Goal: Task Accomplishment & Management: Use online tool/utility

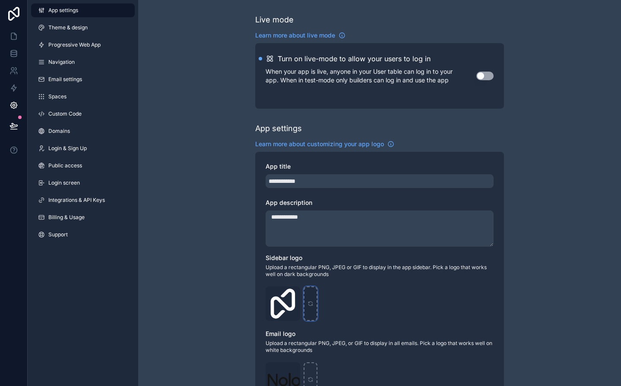
click at [309, 302] on icon "scrollable content" at bounding box center [310, 303] width 4 height 2
type input "**********"
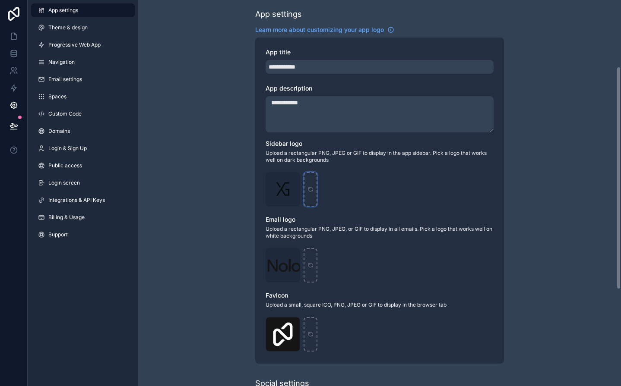
scroll to position [116, 0]
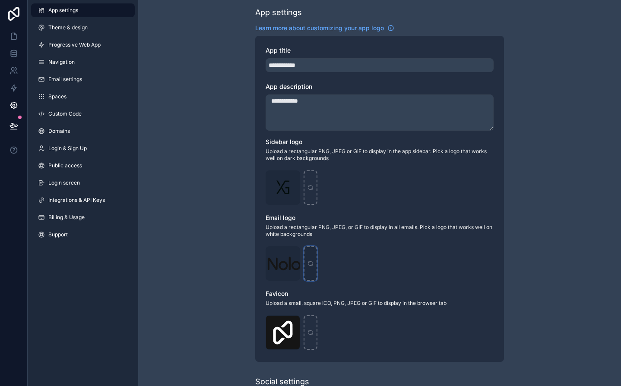
click at [310, 259] on div "scrollable content" at bounding box center [311, 264] width 14 height 35
type input "**********"
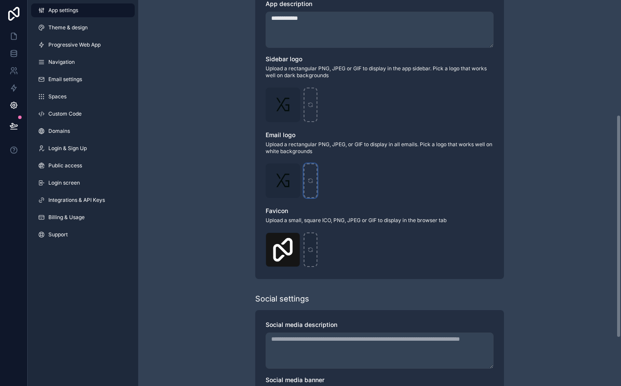
scroll to position [200, 0]
click at [313, 255] on div "scrollable content" at bounding box center [311, 249] width 14 height 35
type input "**********"
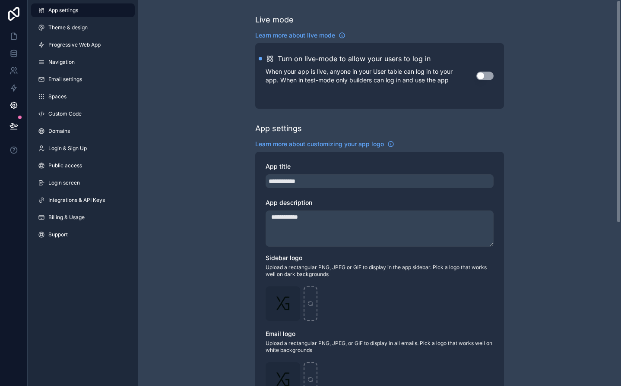
scroll to position [0, 0]
click at [15, 29] on link at bounding box center [13, 36] width 27 height 17
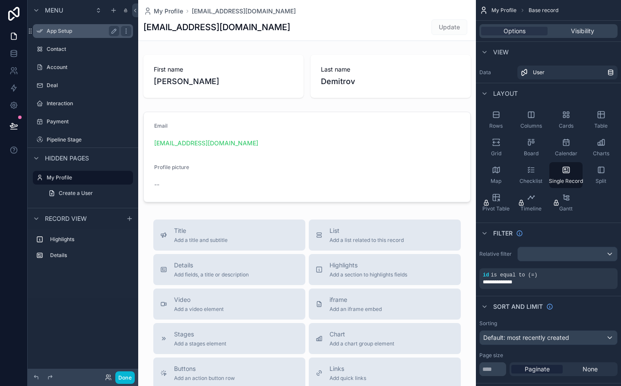
click at [80, 29] on label "App Setup" at bounding box center [81, 31] width 69 height 7
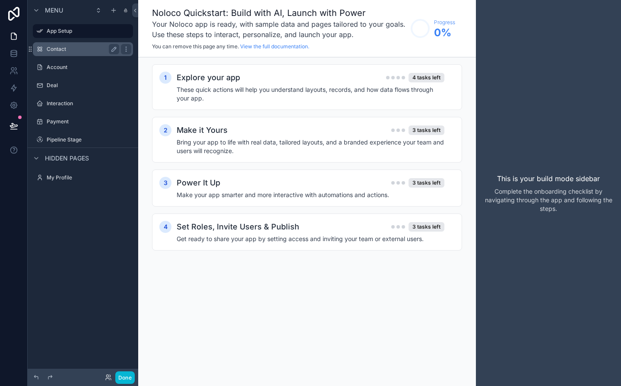
click at [65, 53] on div "Contact" at bounding box center [83, 49] width 73 height 10
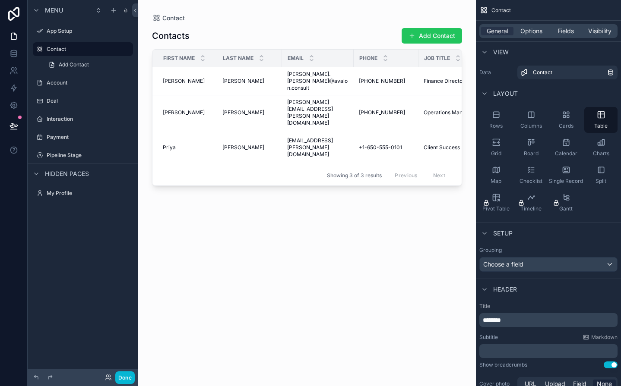
click at [164, 13] on div "scrollable content" at bounding box center [307, 188] width 338 height 376
click at [16, 9] on icon at bounding box center [13, 14] width 17 height 14
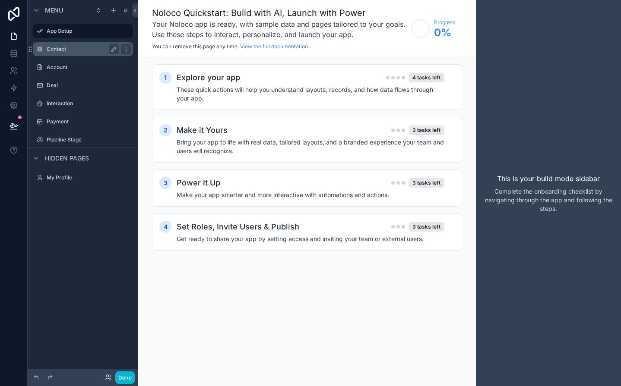
click at [58, 49] on label "Contact" at bounding box center [81, 49] width 69 height 7
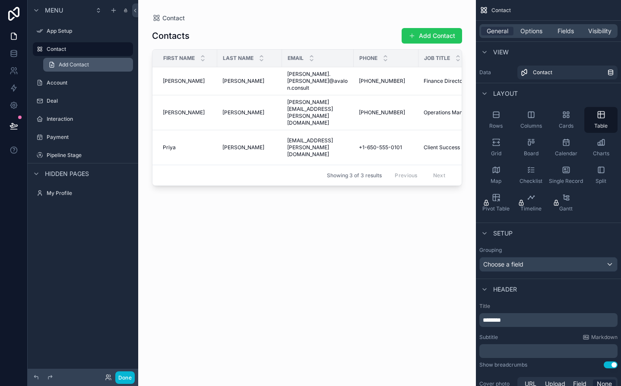
click at [69, 66] on span "Add Contact" at bounding box center [74, 64] width 30 height 7
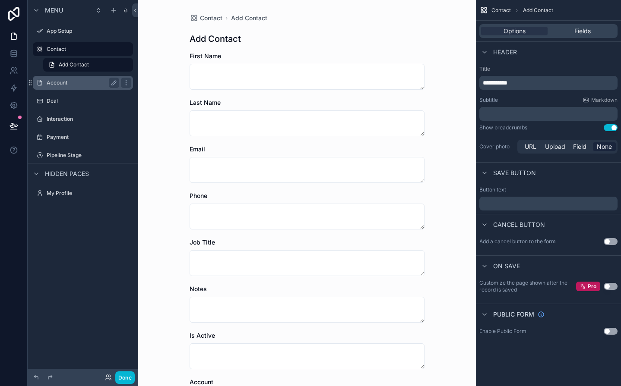
click at [77, 77] on div "Account" at bounding box center [83, 83] width 97 height 14
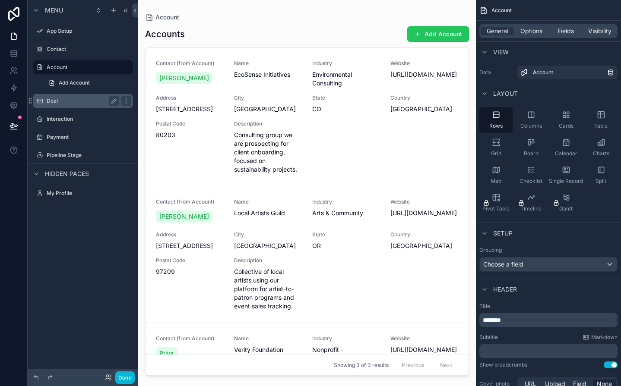
click at [63, 100] on label "Deal" at bounding box center [81, 101] width 69 height 7
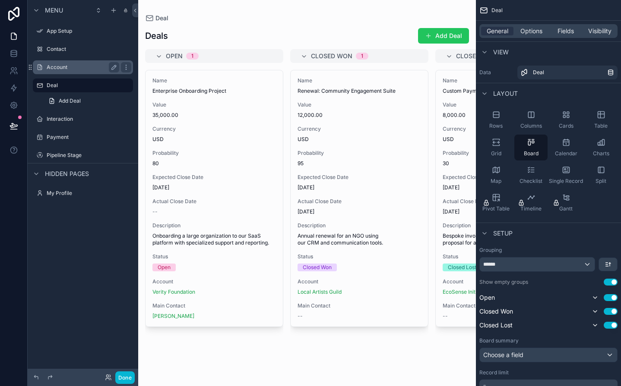
click at [78, 68] on label "Account" at bounding box center [81, 67] width 69 height 7
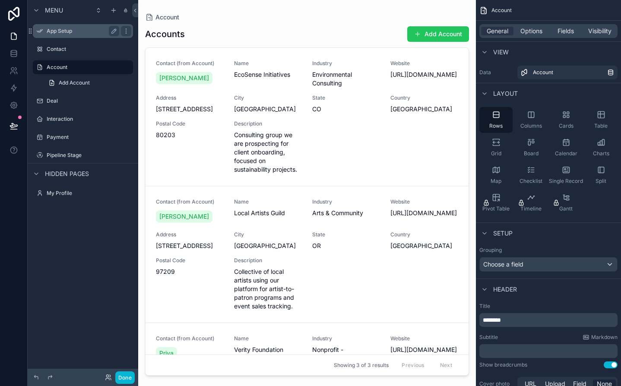
click at [67, 28] on label "App Setup" at bounding box center [81, 31] width 69 height 7
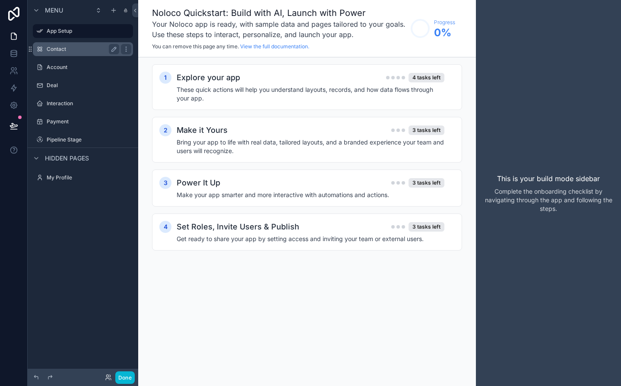
click at [67, 46] on label "Contact" at bounding box center [81, 49] width 69 height 7
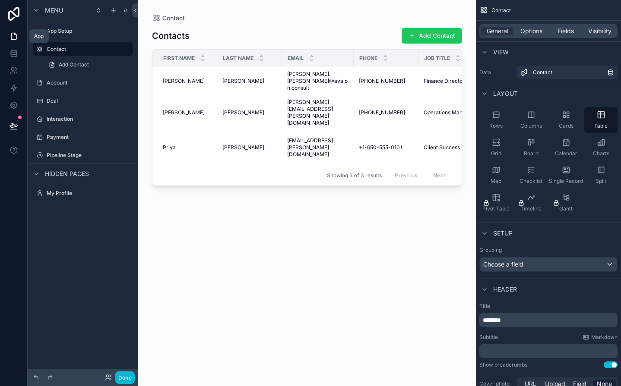
click at [16, 37] on icon at bounding box center [13, 36] width 5 height 6
click at [15, 49] on link at bounding box center [13, 53] width 27 height 17
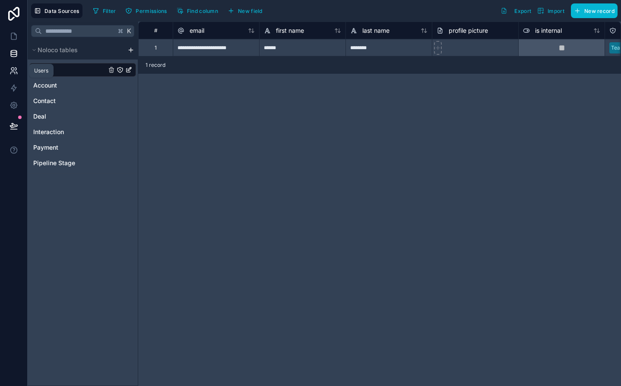
click at [13, 73] on icon at bounding box center [13, 70] width 9 height 9
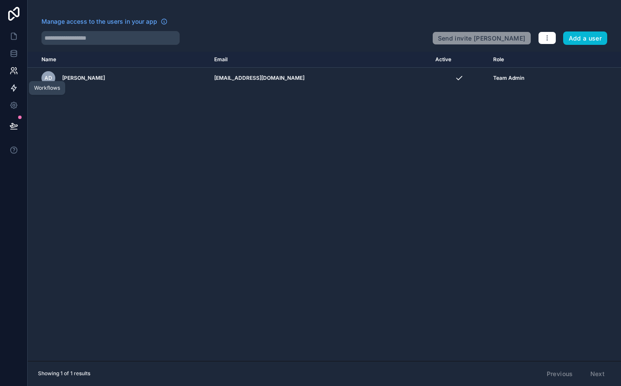
click at [14, 89] on icon at bounding box center [13, 88] width 9 height 9
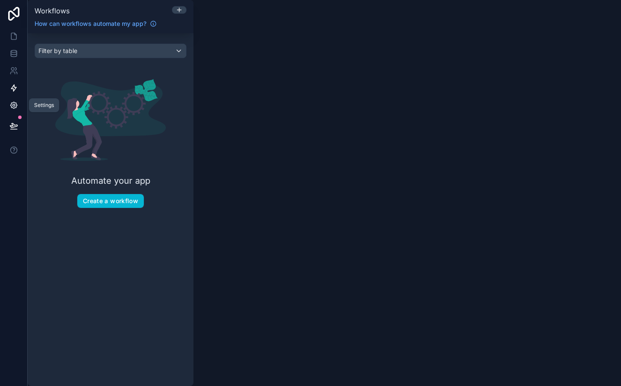
click at [13, 99] on link at bounding box center [13, 105] width 27 height 17
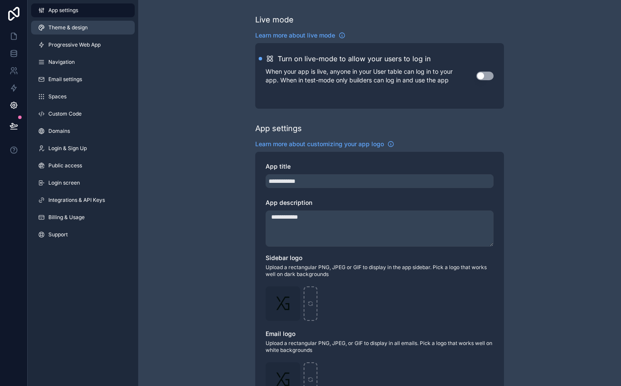
click at [70, 21] on link "Theme & design" at bounding box center [83, 28] width 104 height 14
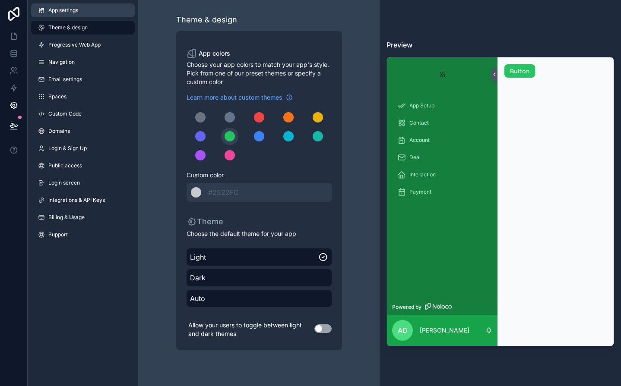
click at [56, 9] on span "App settings" at bounding box center [63, 10] width 30 height 7
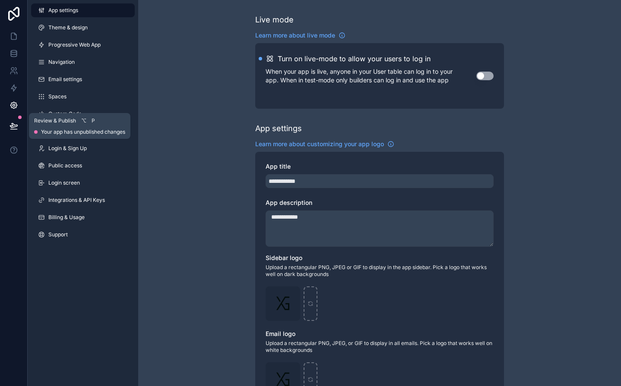
click at [17, 126] on icon at bounding box center [13, 125] width 7 height 4
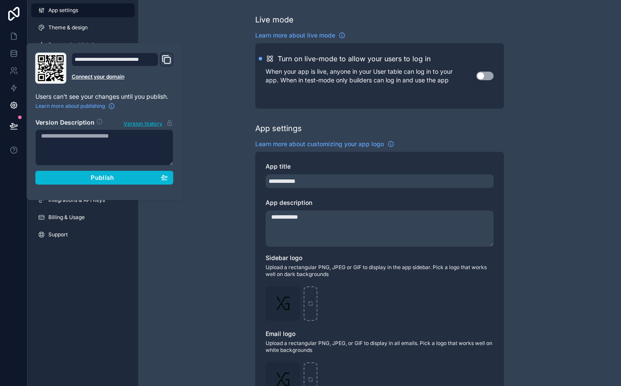
click at [169, 60] on icon "Domain and Custom Link" at bounding box center [166, 59] width 10 height 10
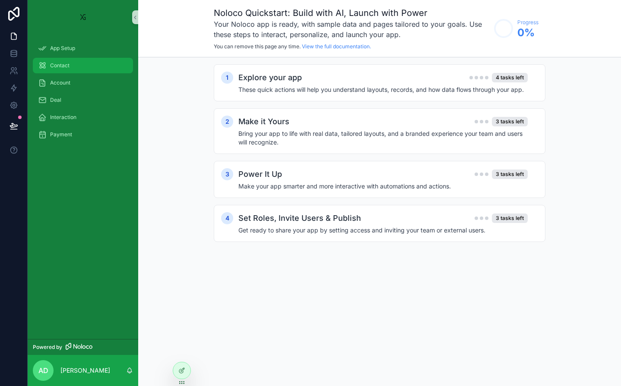
click at [81, 59] on div "Contact" at bounding box center [83, 66] width 90 height 14
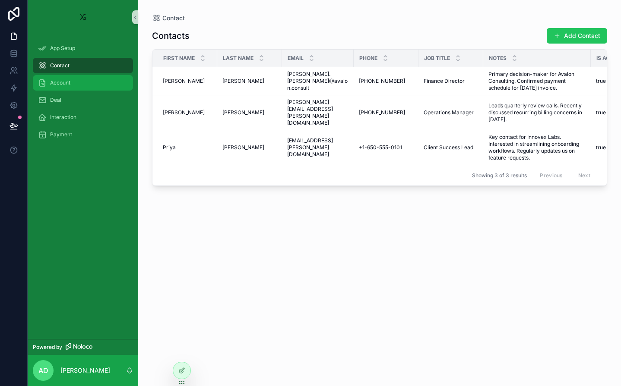
click at [73, 85] on div "Account" at bounding box center [83, 83] width 90 height 14
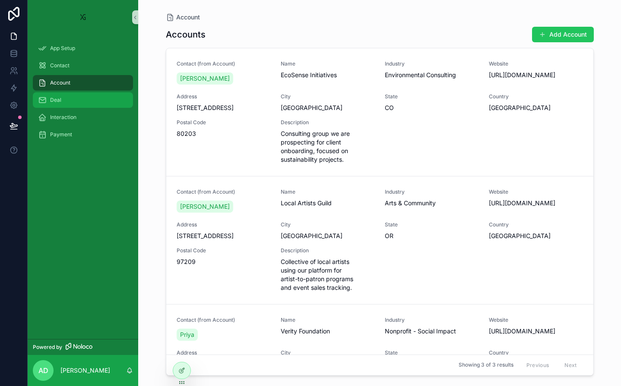
click at [79, 101] on div "Deal" at bounding box center [83, 100] width 90 height 14
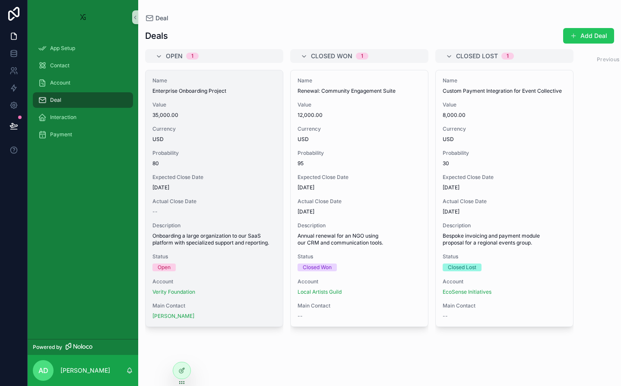
click at [181, 131] on span "Currency" at bounding box center [213, 129] width 123 height 7
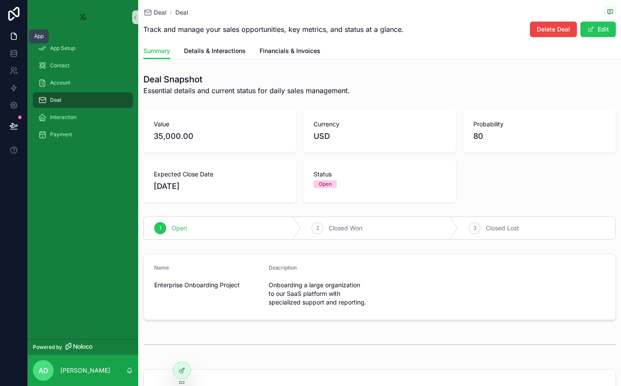
click at [11, 37] on icon at bounding box center [13, 36] width 5 height 6
click at [93, 45] on div "App Setup" at bounding box center [83, 48] width 90 height 14
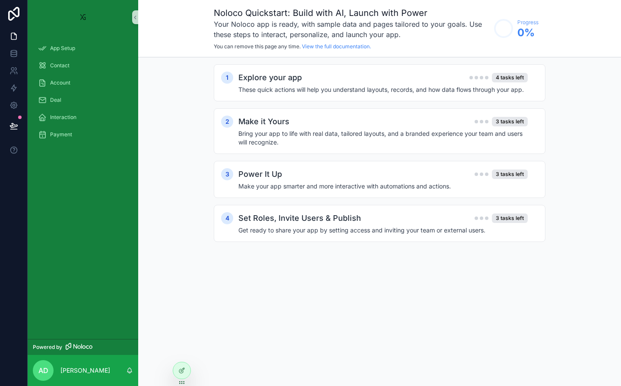
click at [94, 57] on div "App Setup" at bounding box center [83, 48] width 111 height 17
click at [91, 61] on div "Contact" at bounding box center [83, 66] width 90 height 14
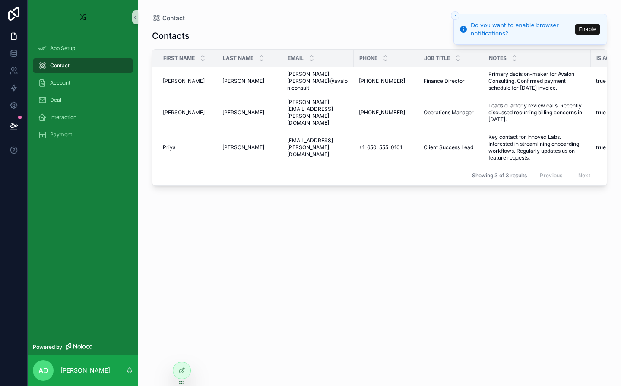
click at [589, 26] on button "Enable" at bounding box center [587, 29] width 25 height 10
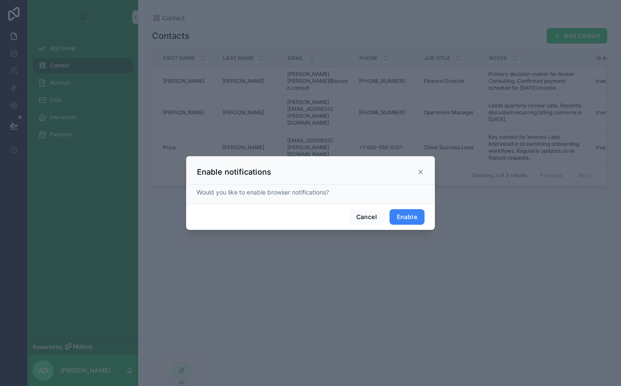
click at [414, 215] on button "Enable" at bounding box center [406, 217] width 35 height 16
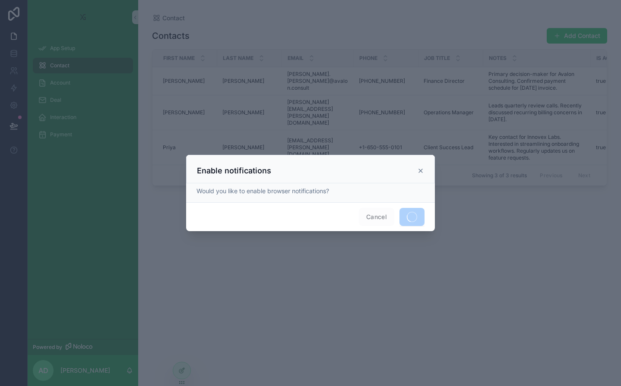
click at [422, 171] on icon at bounding box center [420, 171] width 7 height 7
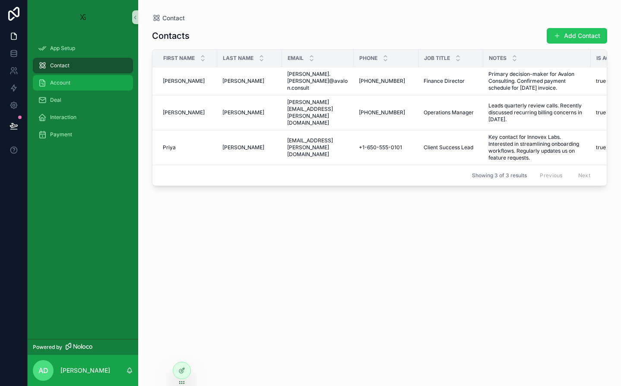
click at [80, 83] on div "Account" at bounding box center [83, 83] width 90 height 14
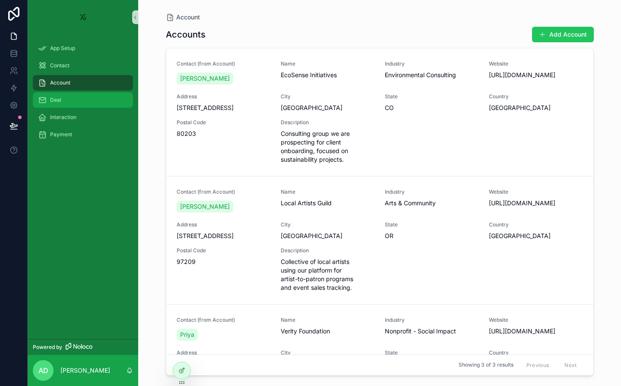
click at [81, 97] on div "Deal" at bounding box center [83, 100] width 90 height 14
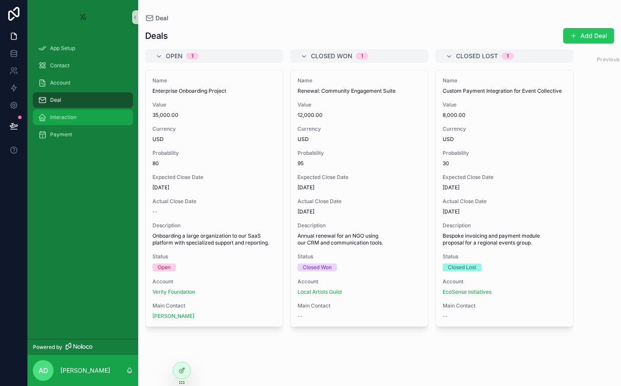
click at [80, 112] on div "Interaction" at bounding box center [83, 118] width 90 height 14
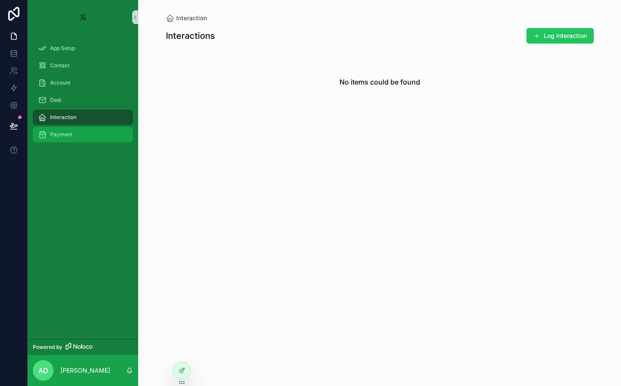
click at [83, 133] on div "Payment" at bounding box center [83, 135] width 90 height 14
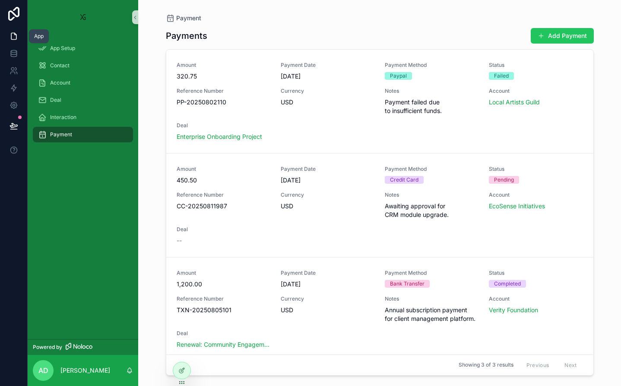
click at [23, 36] on link at bounding box center [13, 36] width 27 height 17
click at [18, 49] on icon at bounding box center [13, 53] width 9 height 9
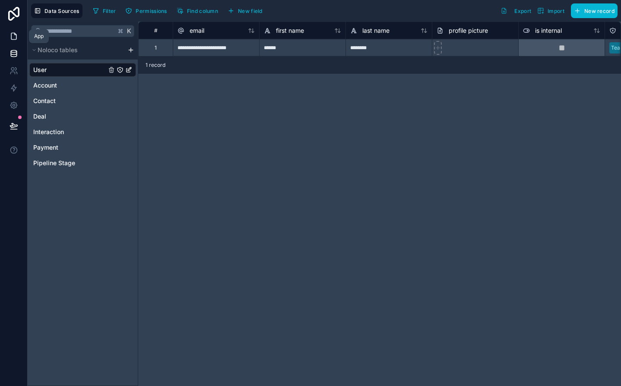
click at [13, 38] on icon at bounding box center [13, 36] width 9 height 9
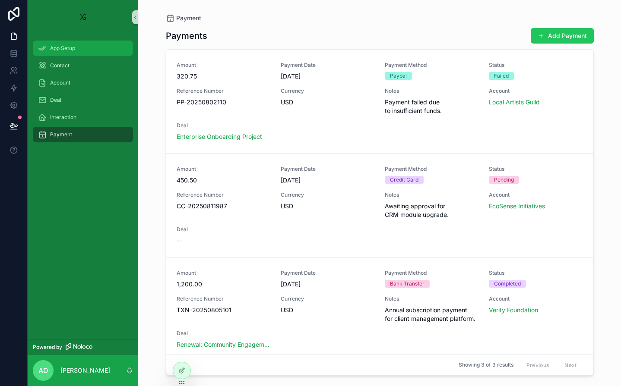
click at [105, 41] on link "App Setup" at bounding box center [83, 49] width 100 height 16
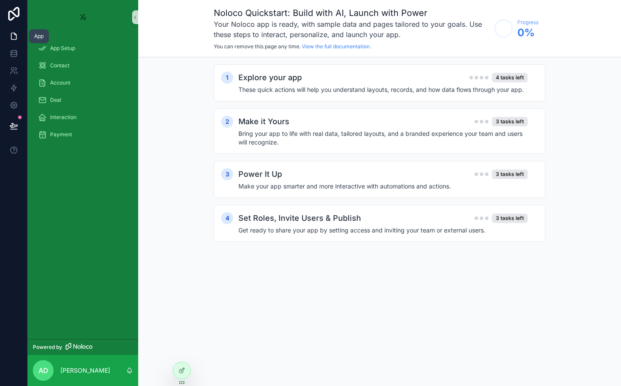
click at [12, 35] on icon at bounding box center [13, 36] width 9 height 9
click at [13, 35] on icon at bounding box center [13, 36] width 9 height 9
click at [16, 66] on icon at bounding box center [13, 70] width 9 height 9
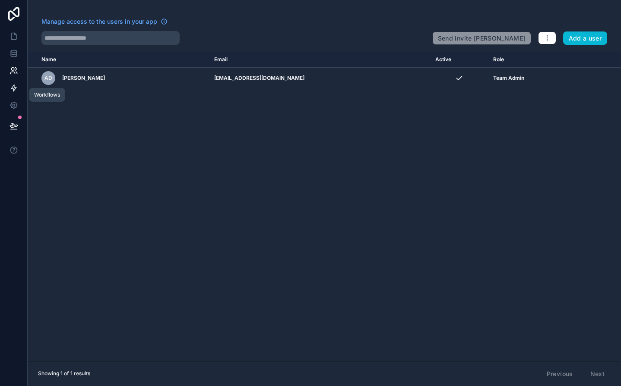
click at [16, 85] on icon at bounding box center [13, 88] width 9 height 9
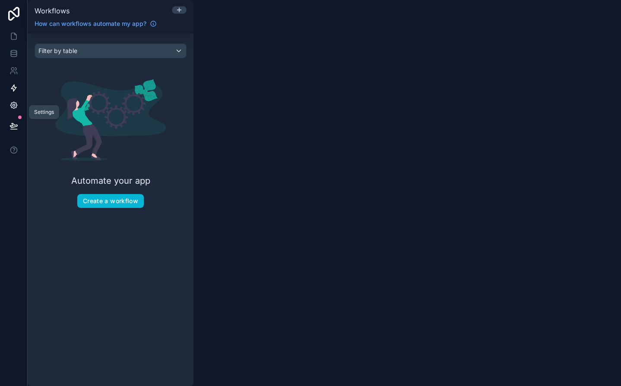
click at [16, 104] on icon at bounding box center [13, 105] width 6 height 6
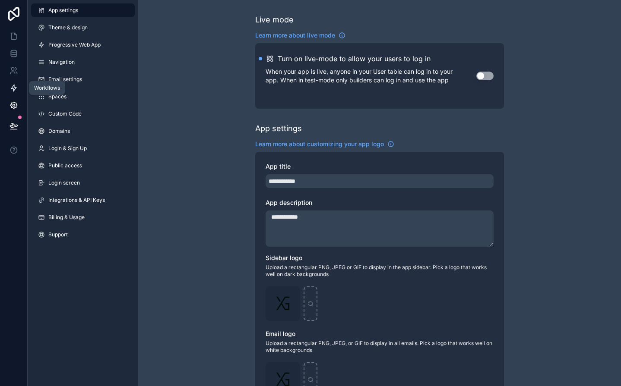
click at [13, 88] on icon at bounding box center [13, 88] width 9 height 9
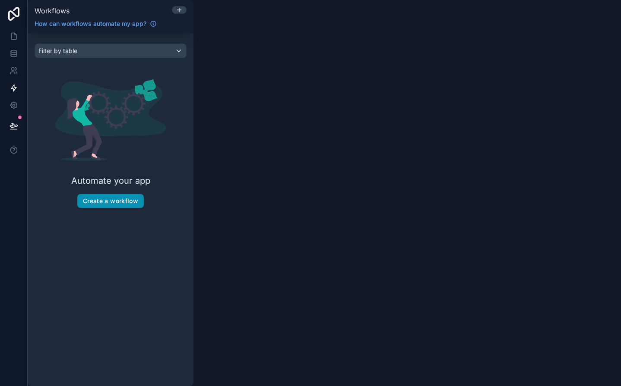
click at [109, 197] on button "Create a workflow" at bounding box center [110, 201] width 66 height 14
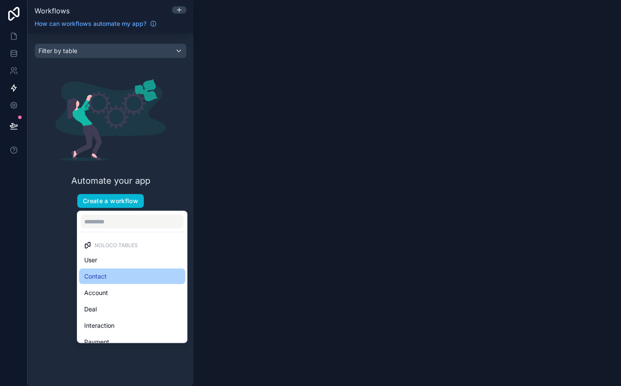
click at [120, 275] on div "Contact" at bounding box center [132, 277] width 96 height 10
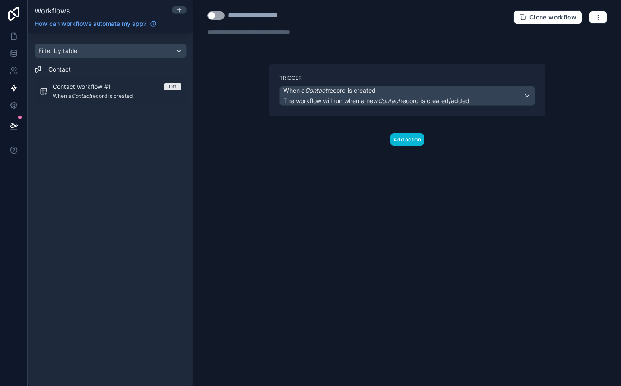
click at [330, 92] on span "When a Contact record is created" at bounding box center [329, 90] width 92 height 9
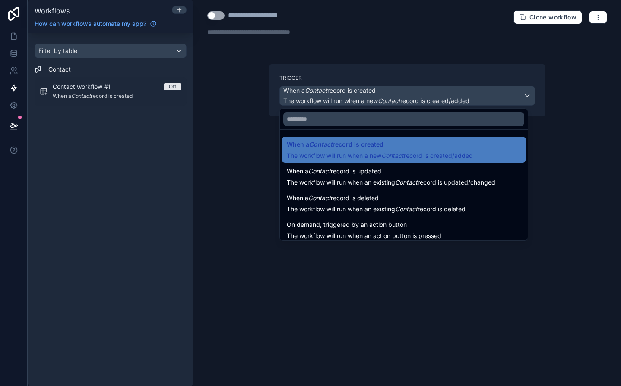
click at [261, 160] on div at bounding box center [310, 193] width 621 height 386
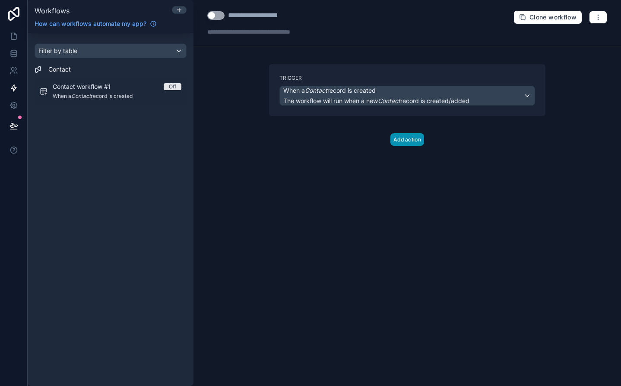
click at [412, 144] on button "Add action" at bounding box center [407, 139] width 34 height 13
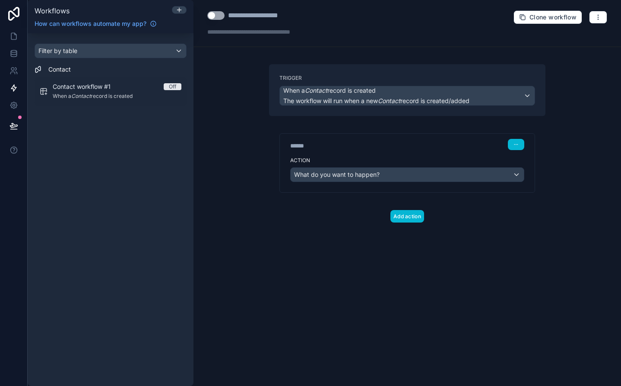
click at [388, 174] on div "What do you want to happen?" at bounding box center [407, 175] width 233 height 14
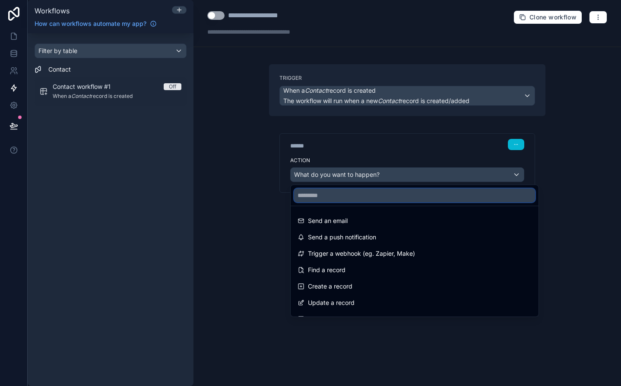
click at [370, 200] on input "text" at bounding box center [414, 196] width 241 height 14
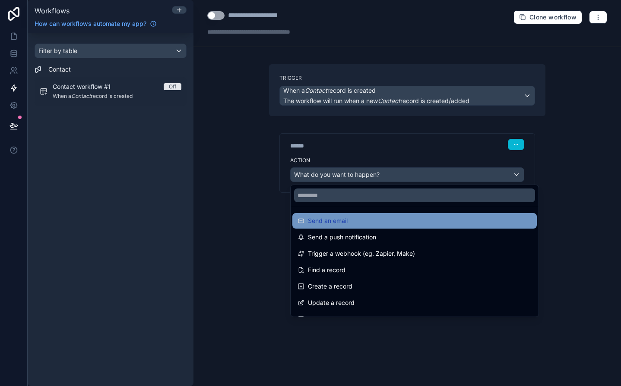
click at [357, 220] on div "Send an email" at bounding box center [415, 221] width 234 height 10
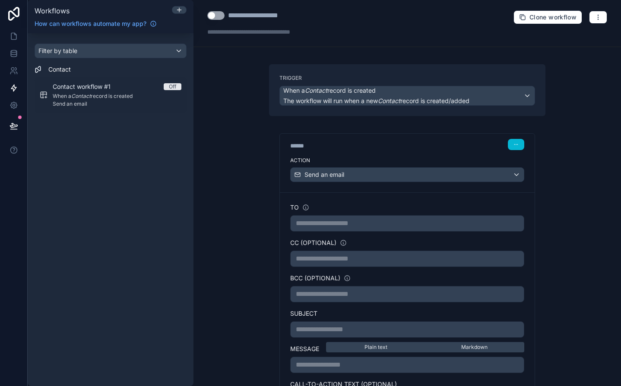
click at [345, 228] on p "**********" at bounding box center [407, 223] width 223 height 10
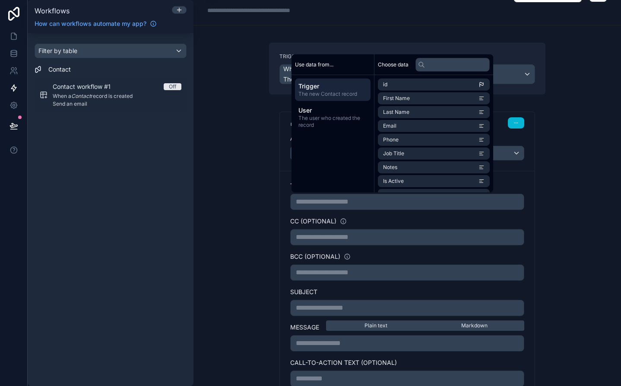
scroll to position [23, 0]
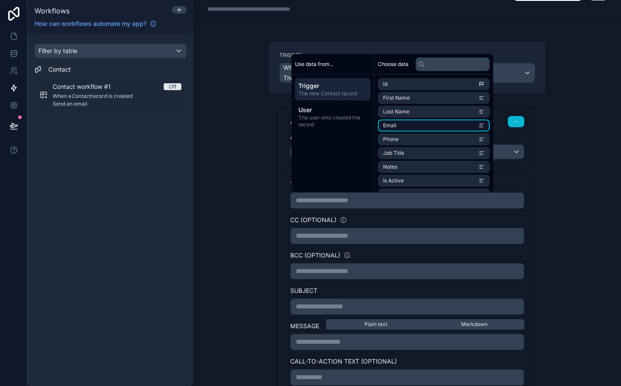
click at [418, 126] on li "Email" at bounding box center [434, 126] width 112 height 12
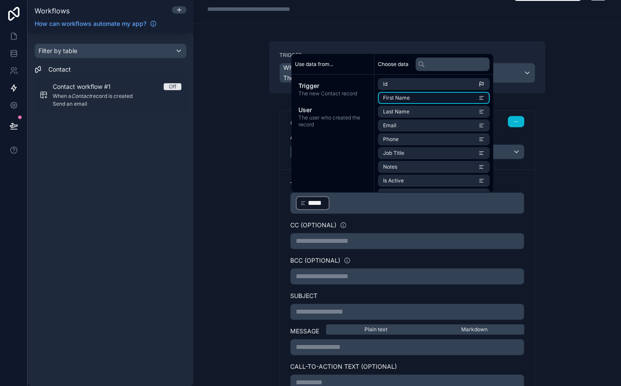
click at [417, 96] on li "First Name" at bounding box center [434, 98] width 112 height 12
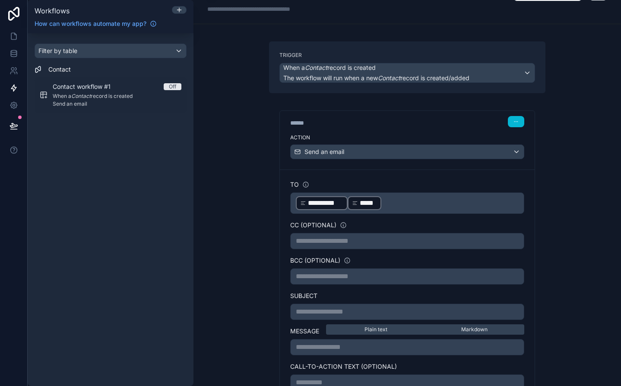
click at [357, 236] on div "**********" at bounding box center [407, 241] width 234 height 16
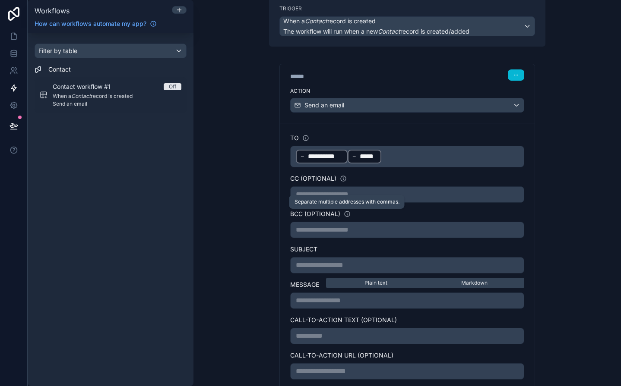
scroll to position [72, 0]
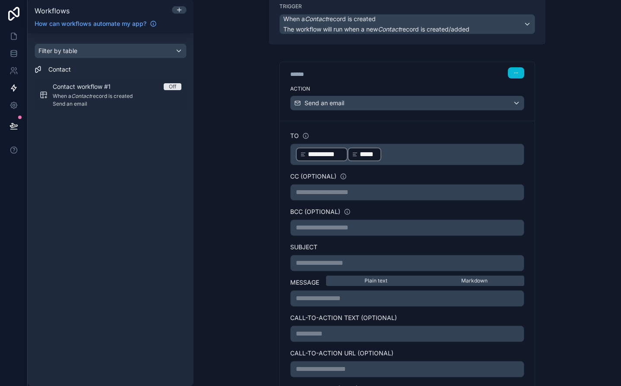
click at [362, 195] on p "**********" at bounding box center [407, 192] width 223 height 10
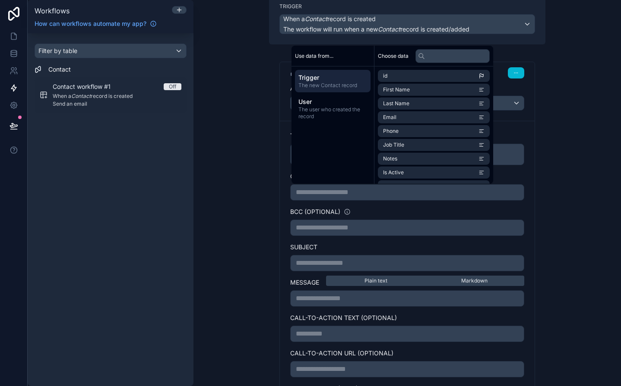
click at [269, 202] on div "**********" at bounding box center [407, 245] width 276 height 402
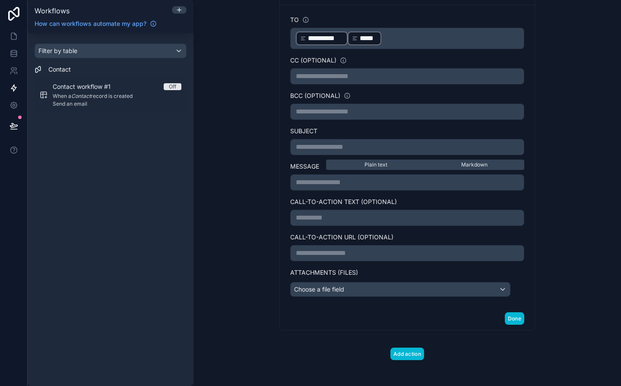
scroll to position [189, 0]
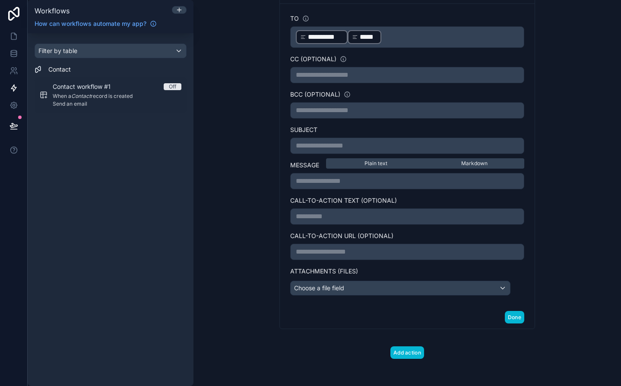
click at [376, 149] on p "**********" at bounding box center [407, 146] width 223 height 10
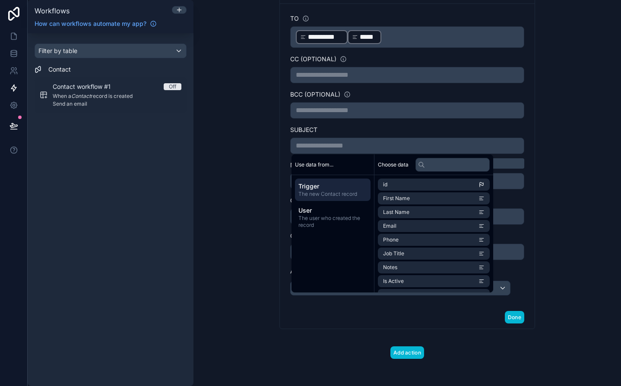
click at [264, 180] on div "**********" at bounding box center [407, 131] width 290 height 512
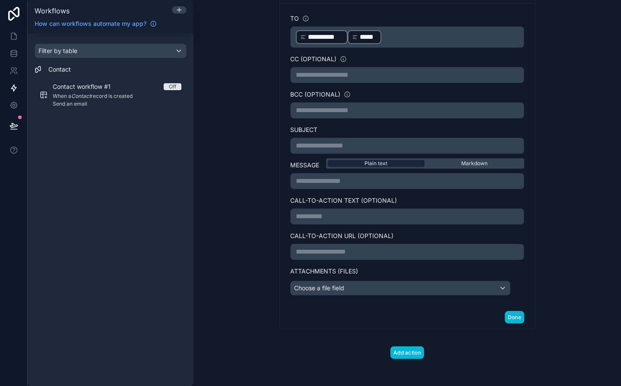
click at [377, 166] on span "Plain text" at bounding box center [375, 163] width 23 height 7
click at [460, 165] on div "Markdown" at bounding box center [474, 163] width 97 height 7
click at [389, 165] on div "Plain text" at bounding box center [376, 163] width 97 height 7
click at [301, 167] on label "Message" at bounding box center [304, 165] width 29 height 9
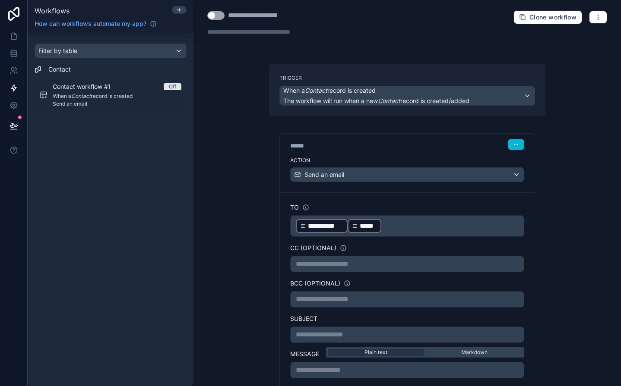
scroll to position [0, 0]
click at [8, 32] on link at bounding box center [13, 36] width 27 height 17
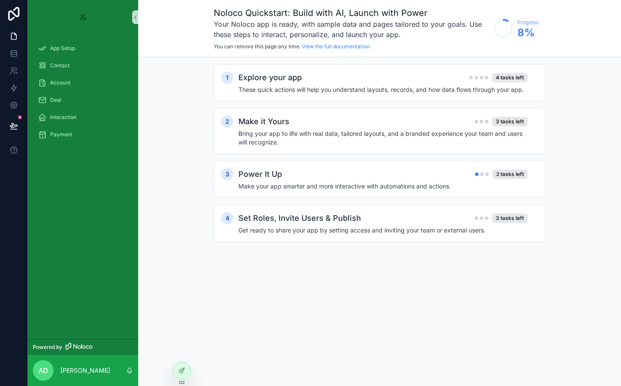
click at [81, 14] on img "scrollable content" at bounding box center [83, 17] width 14 height 14
click at [83, 16] on img "scrollable content" at bounding box center [83, 17] width 14 height 14
click at [11, 103] on icon at bounding box center [13, 105] width 6 height 6
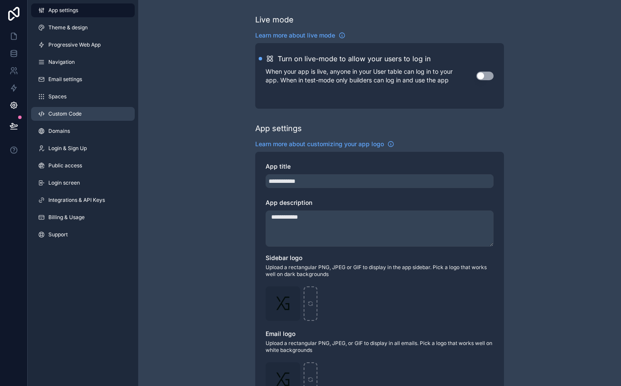
click at [85, 116] on link "Custom Code" at bounding box center [83, 114] width 104 height 14
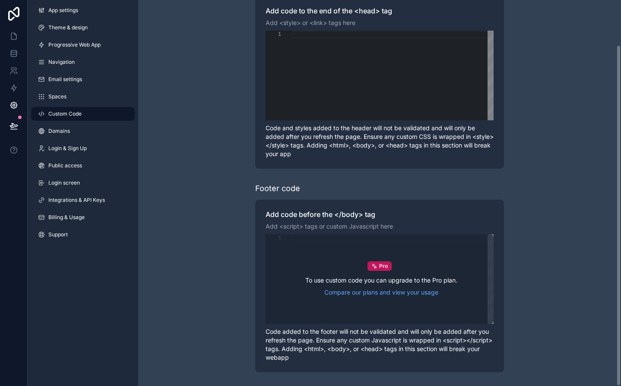
scroll to position [51, 0]
click at [347, 255] on div "Pro To use custom code you can upgrade to the Pro plan. Compare our plans and v…" at bounding box center [380, 279] width 228 height 90
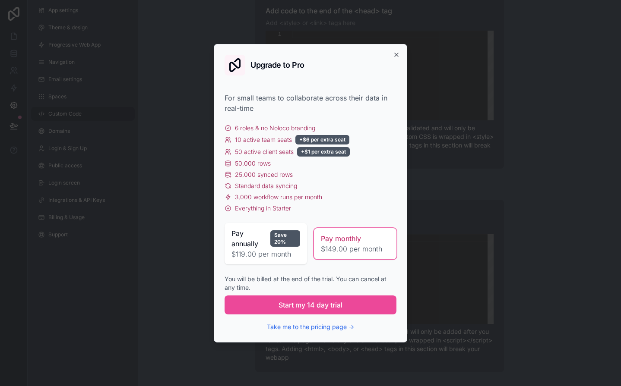
click at [393, 57] on div "Upgrade to Pro" at bounding box center [311, 65] width 172 height 21
click at [393, 56] on icon "button" at bounding box center [396, 54] width 7 height 7
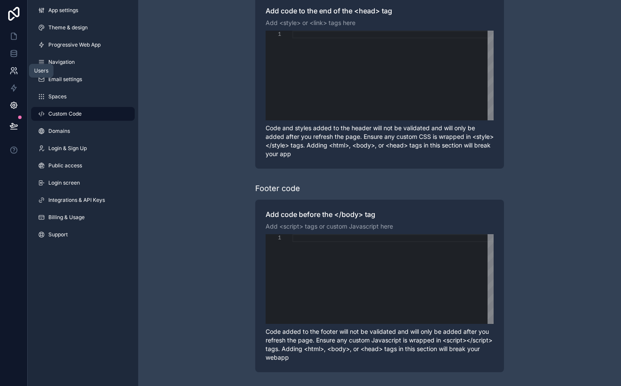
click at [16, 70] on icon at bounding box center [15, 69] width 1 height 3
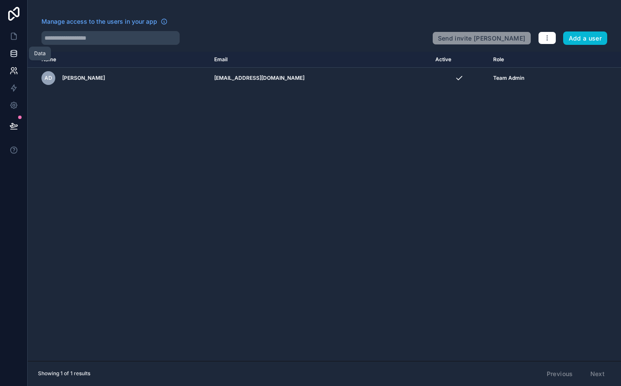
click at [21, 54] on link at bounding box center [13, 53] width 27 height 17
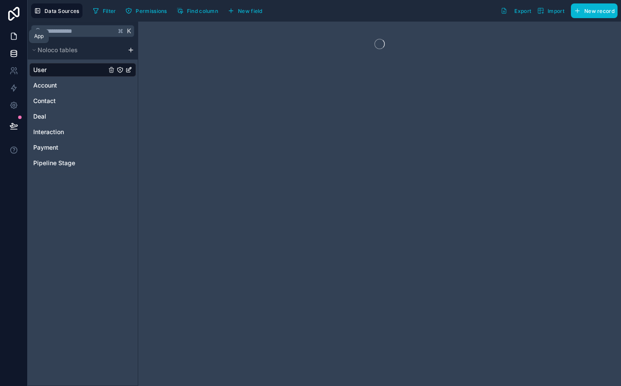
click at [19, 36] on link at bounding box center [13, 36] width 27 height 17
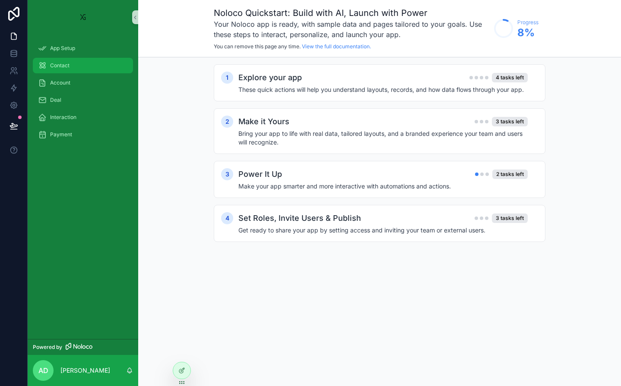
click at [81, 73] on link "Contact" at bounding box center [83, 66] width 100 height 16
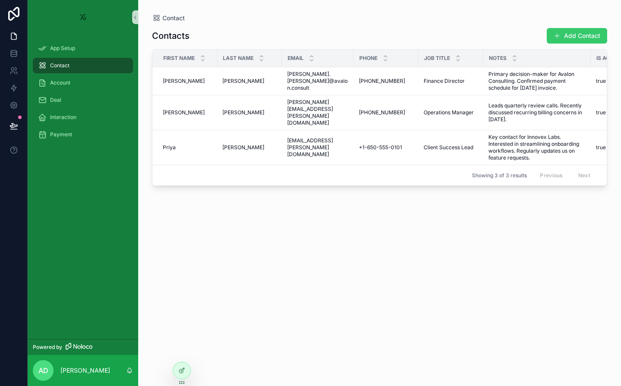
click at [569, 31] on button "Add Contact" at bounding box center [577, 36] width 60 height 16
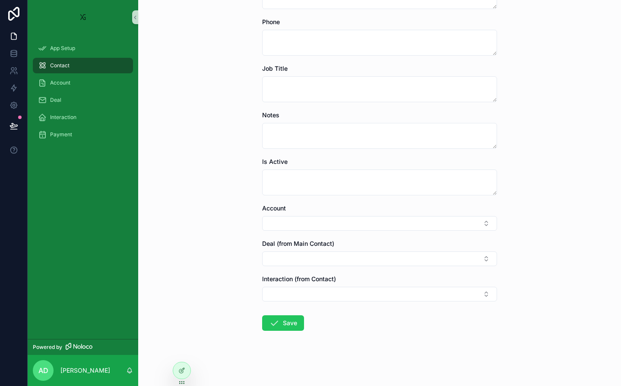
scroll to position [174, 0]
click at [183, 367] on icon at bounding box center [181, 370] width 7 height 7
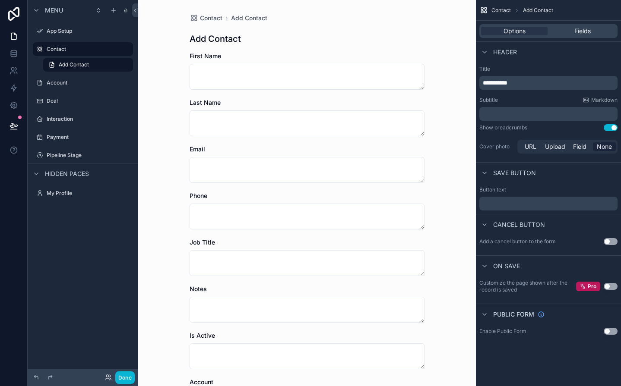
scroll to position [0, 0]
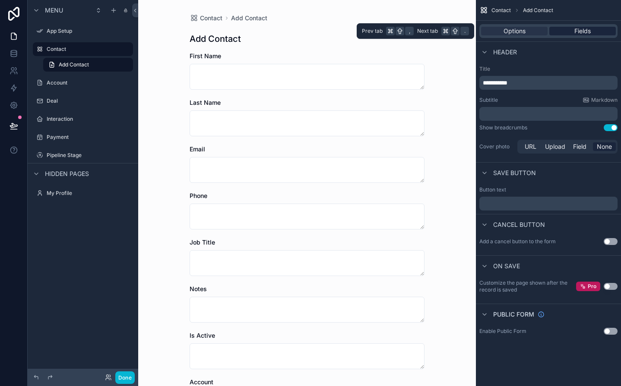
click at [589, 32] on span "Fields" at bounding box center [582, 31] width 16 height 9
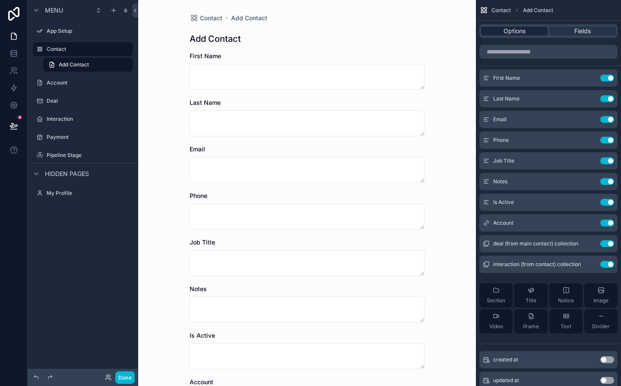
click at [526, 34] on div "Options" at bounding box center [514, 31] width 66 height 9
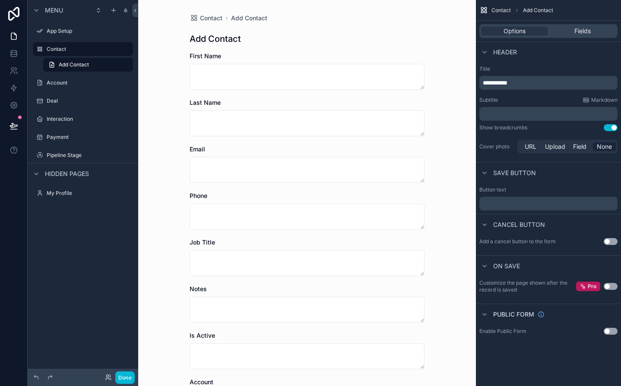
click at [610, 330] on button "Use setting" at bounding box center [611, 331] width 14 height 7
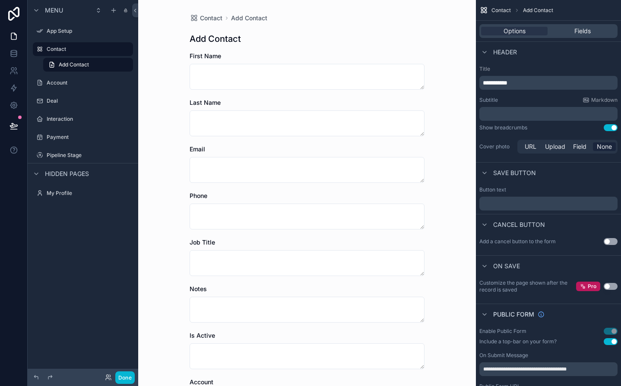
click at [610, 330] on button "Use setting" at bounding box center [611, 331] width 14 height 7
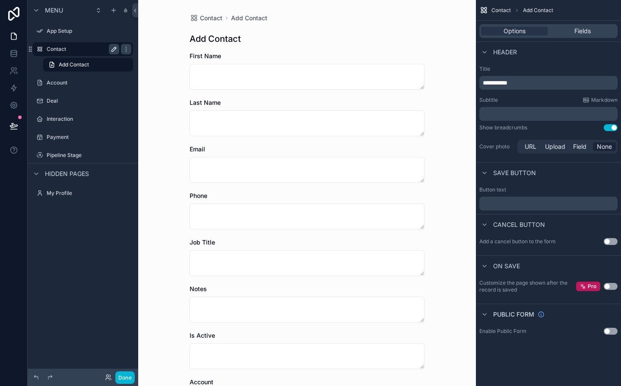
click at [115, 54] on button "scrollable content" at bounding box center [114, 49] width 10 height 10
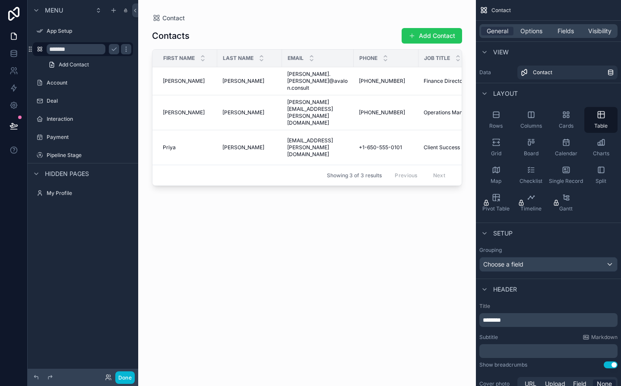
click at [91, 51] on input "*******" at bounding box center [76, 49] width 59 height 10
click at [41, 47] on icon "scrollable content" at bounding box center [39, 49] width 7 height 7
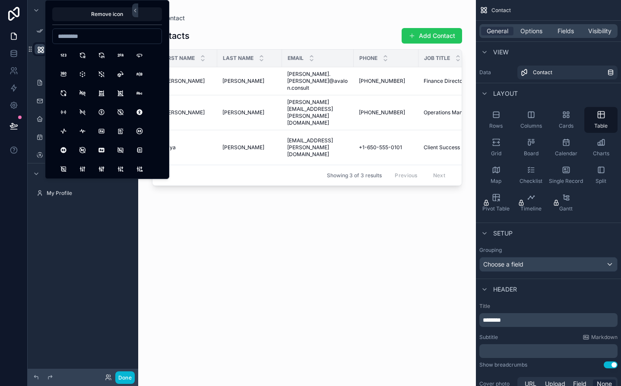
click at [44, 39] on div "scrollable content" at bounding box center [83, 40] width 111 height 2
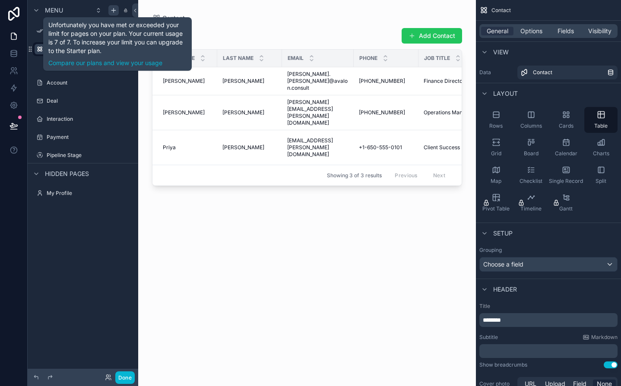
click at [112, 9] on icon "scrollable content" at bounding box center [113, 10] width 7 height 7
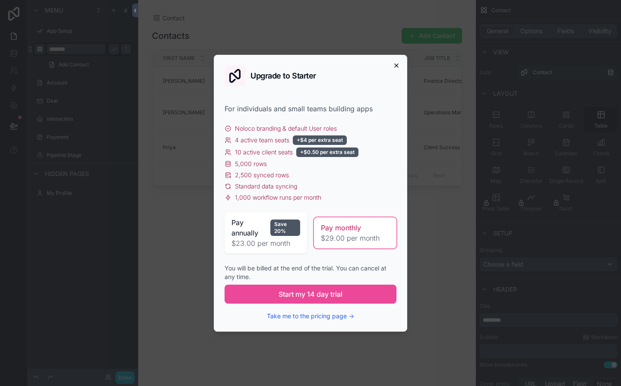
click at [393, 67] on icon "button" at bounding box center [396, 65] width 7 height 7
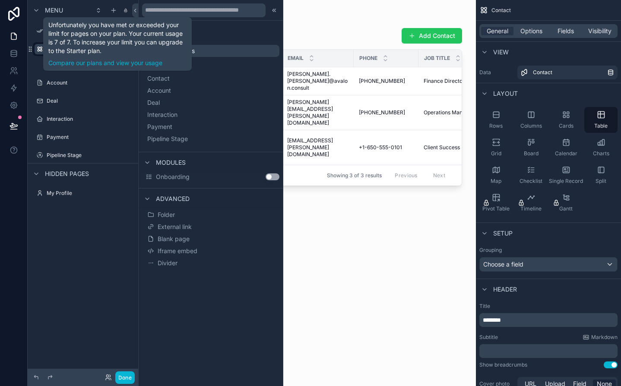
click at [86, 91] on div "scrollable content" at bounding box center [83, 92] width 111 height 2
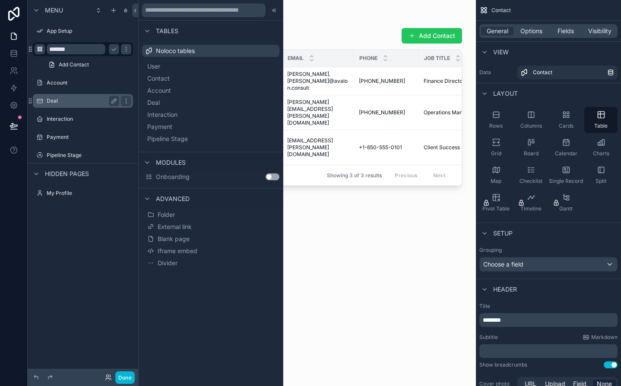
click at [80, 98] on label "Deal" at bounding box center [81, 101] width 69 height 7
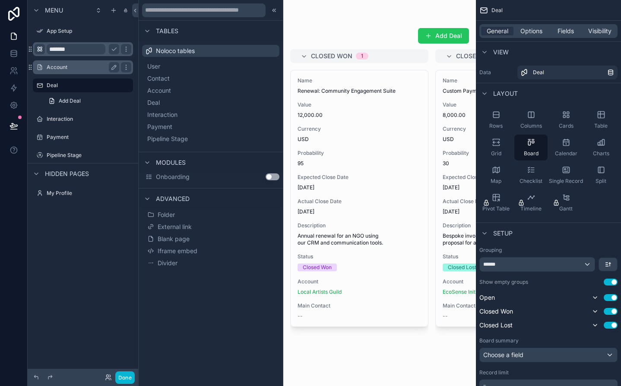
click at [89, 73] on div "Account" at bounding box center [83, 67] width 97 height 14
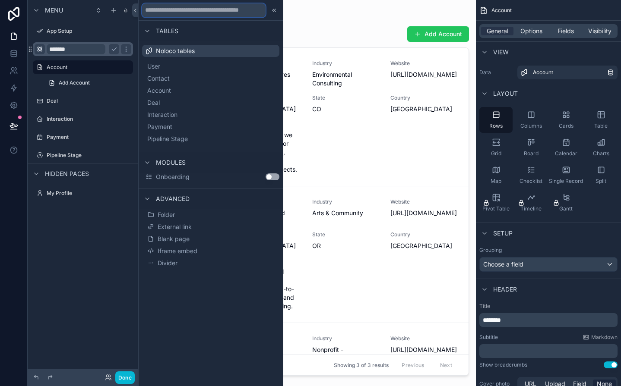
click at [248, 13] on input "text" at bounding box center [203, 10] width 123 height 14
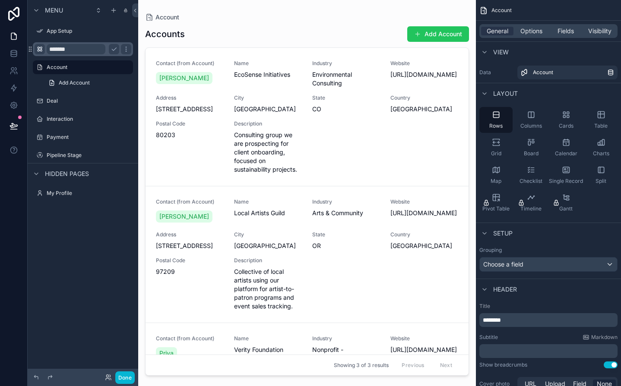
click at [58, 60] on div "Account Add Account" at bounding box center [83, 75] width 111 height 31
click at [58, 62] on div "Account" at bounding box center [83, 67] width 97 height 14
click at [63, 68] on label "Account" at bounding box center [81, 67] width 69 height 7
click at [68, 76] on link "Add Account" at bounding box center [88, 83] width 90 height 14
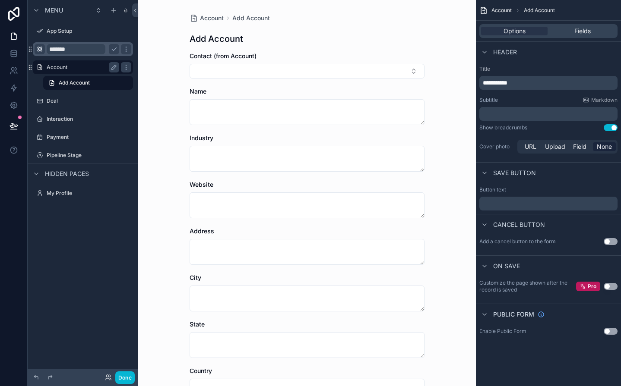
click at [70, 66] on label "Account" at bounding box center [81, 67] width 69 height 7
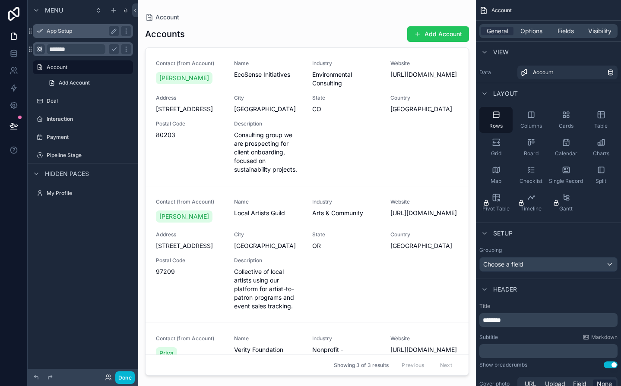
click at [92, 35] on div "App Setup" at bounding box center [83, 31] width 73 height 10
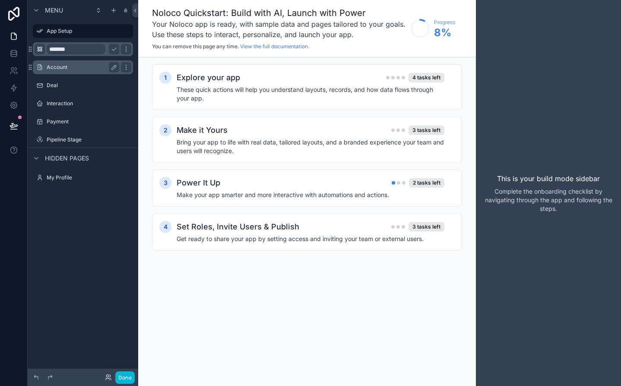
click at [80, 66] on label "Account" at bounding box center [81, 67] width 69 height 7
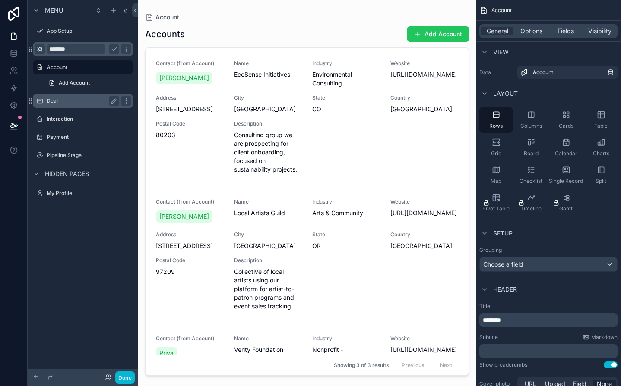
click at [78, 98] on label "Deal" at bounding box center [81, 101] width 69 height 7
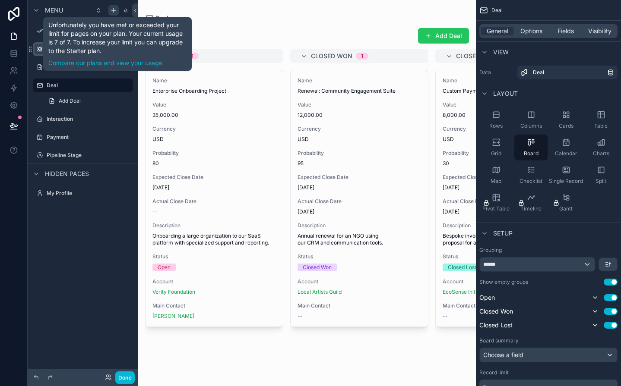
click at [114, 10] on icon "scrollable content" at bounding box center [113, 10] width 4 height 0
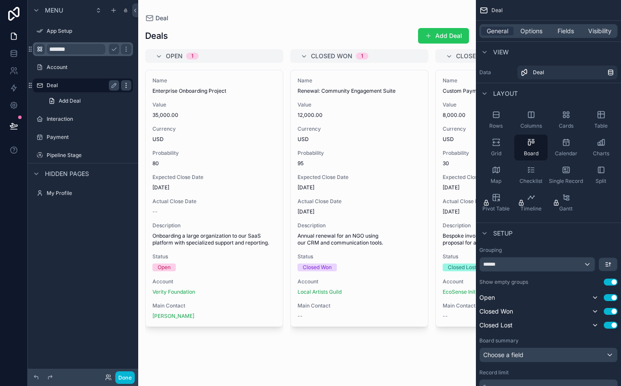
click at [126, 88] on icon "scrollable content" at bounding box center [126, 85] width 7 height 7
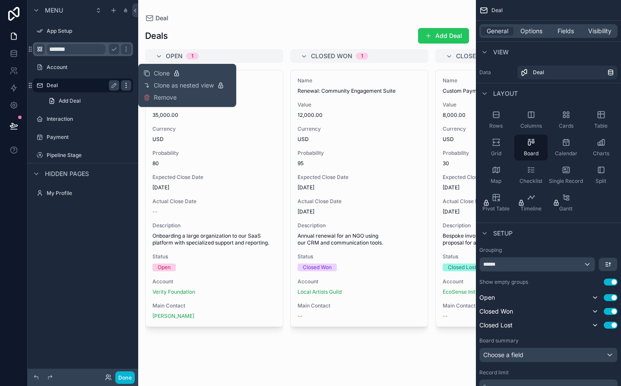
click at [125, 88] on icon "scrollable content" at bounding box center [126, 85] width 7 height 7
click at [77, 101] on span "Add Deal" at bounding box center [70, 101] width 22 height 7
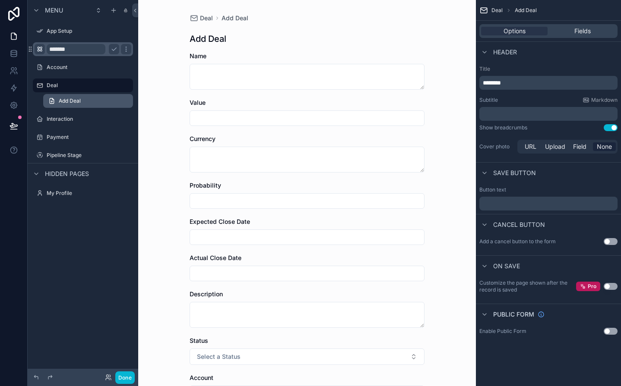
click at [129, 105] on link "Add Deal" at bounding box center [88, 101] width 90 height 14
click at [79, 50] on input "*******" at bounding box center [76, 49] width 59 height 10
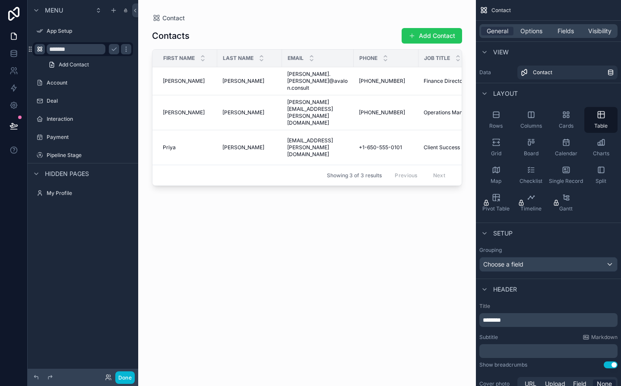
click at [120, 49] on div "scrollable content" at bounding box center [125, 49] width 12 height 14
click at [117, 50] on icon "scrollable content" at bounding box center [114, 49] width 7 height 7
click at [125, 57] on div "Contact Add Contact" at bounding box center [83, 56] width 111 height 31
click at [125, 50] on icon "scrollable content" at bounding box center [126, 49] width 7 height 7
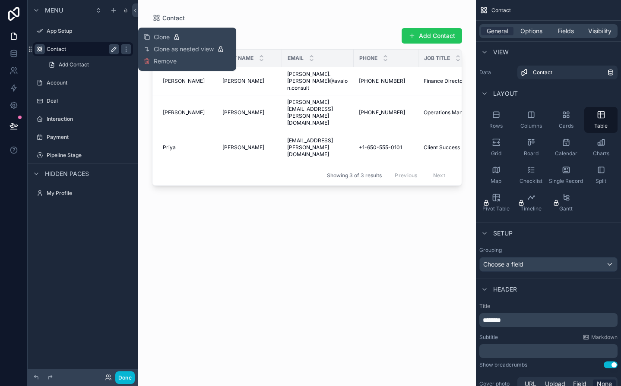
click at [98, 46] on label "Contact" at bounding box center [81, 49] width 69 height 7
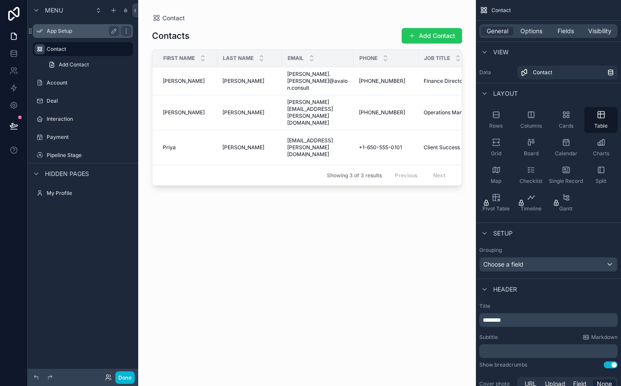
click at [76, 31] on label "App Setup" at bounding box center [81, 31] width 69 height 7
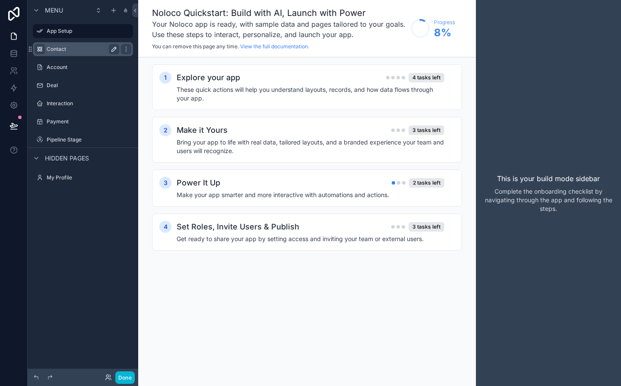
click at [89, 49] on label "Contact" at bounding box center [81, 49] width 69 height 7
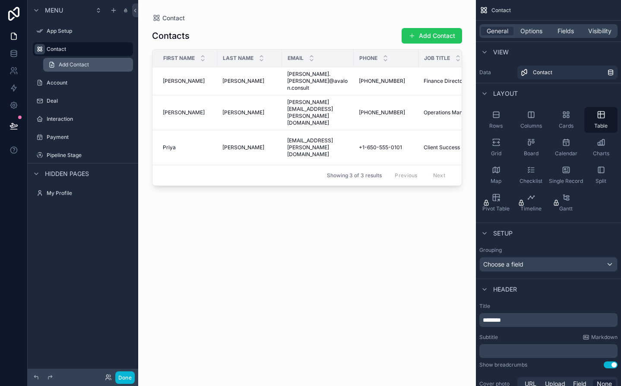
click at [92, 71] on link "Add Contact" at bounding box center [88, 65] width 90 height 14
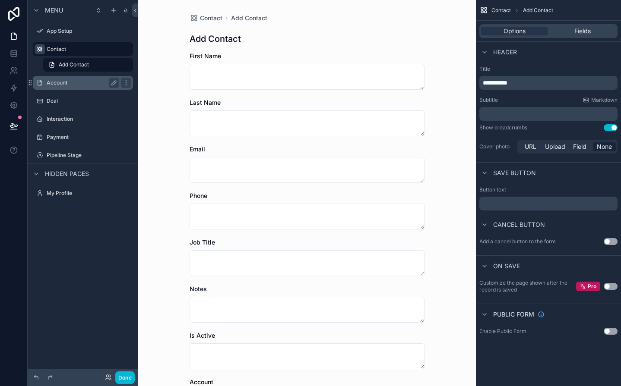
click at [85, 81] on label "Account" at bounding box center [81, 82] width 69 height 7
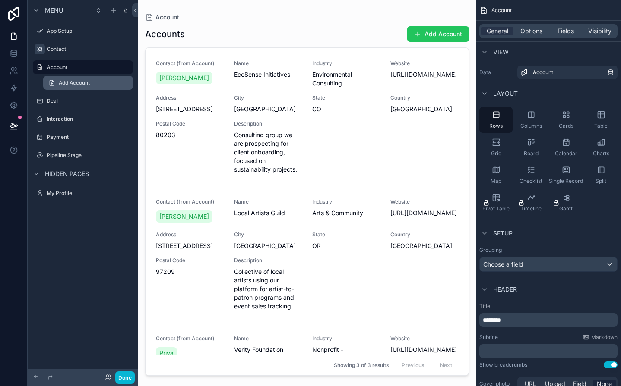
click at [86, 82] on span "Add Account" at bounding box center [74, 82] width 31 height 7
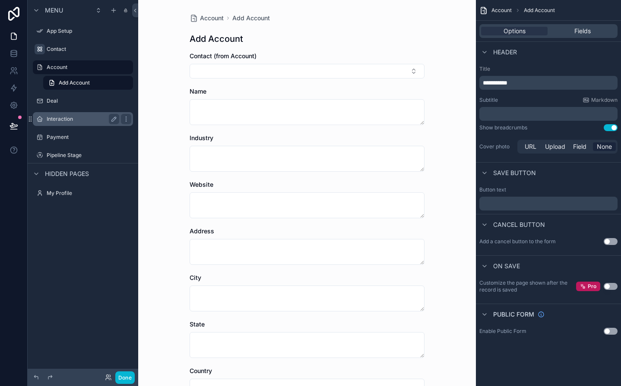
click at [82, 118] on label "Interaction" at bounding box center [81, 119] width 69 height 7
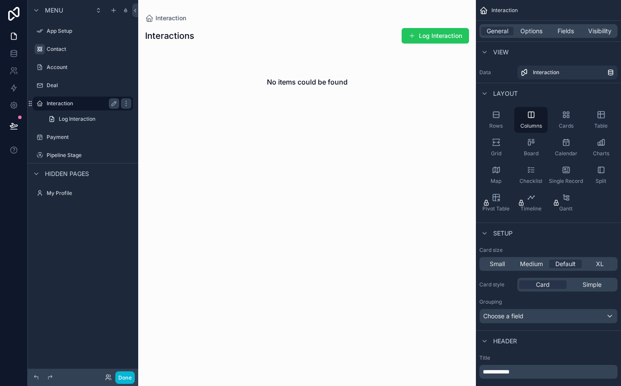
click at [78, 108] on div "Interaction" at bounding box center [83, 103] width 73 height 10
click at [80, 94] on icon "scrollable content" at bounding box center [83, 96] width 8 height 8
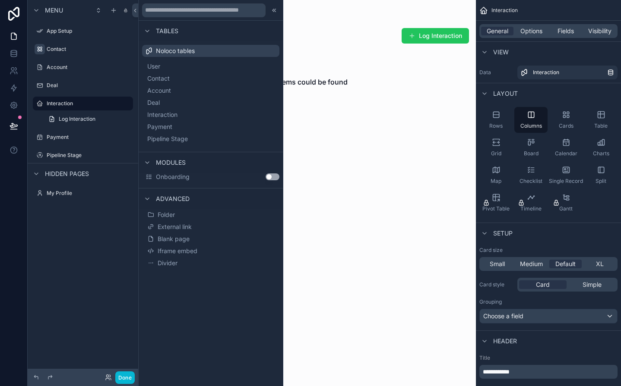
click at [92, 111] on div "Log Interaction" at bounding box center [83, 119] width 111 height 16
click at [93, 105] on label "Interaction" at bounding box center [81, 103] width 69 height 7
click at [126, 103] on icon "scrollable content" at bounding box center [126, 103] width 0 height 0
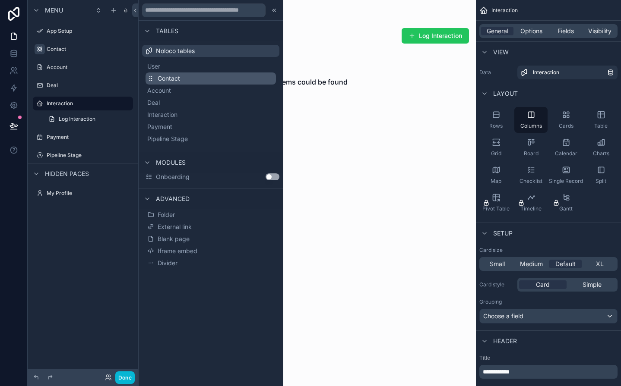
click at [257, 77] on button "Contact" at bounding box center [211, 79] width 130 height 12
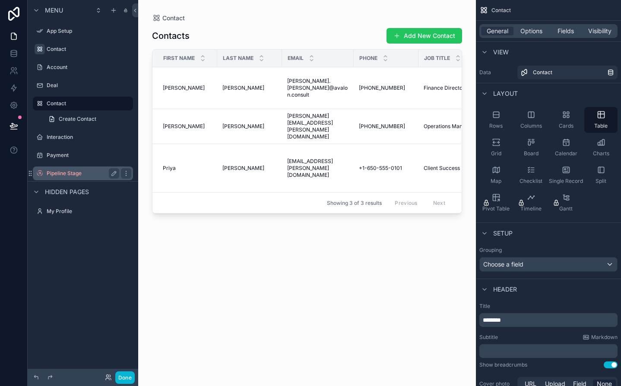
click at [76, 177] on div "Pipeline Stage" at bounding box center [83, 173] width 73 height 10
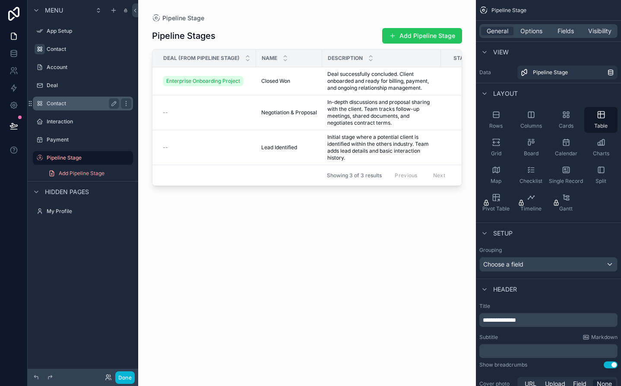
click at [87, 98] on div "Contact" at bounding box center [83, 103] width 73 height 10
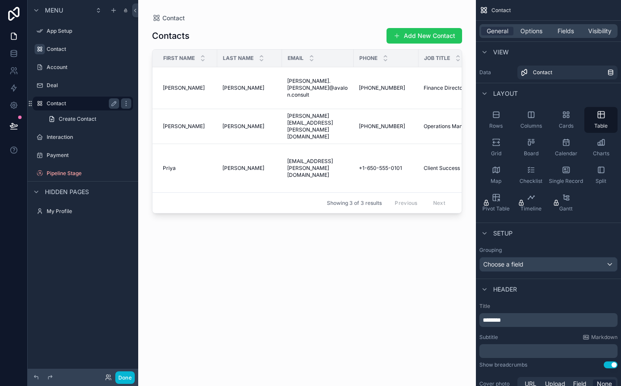
click at [85, 110] on div "Contact" at bounding box center [83, 104] width 97 height 14
click at [86, 106] on label "Contact" at bounding box center [81, 103] width 69 height 7
click at [40, 103] on icon "scrollable content" at bounding box center [39, 103] width 7 height 7
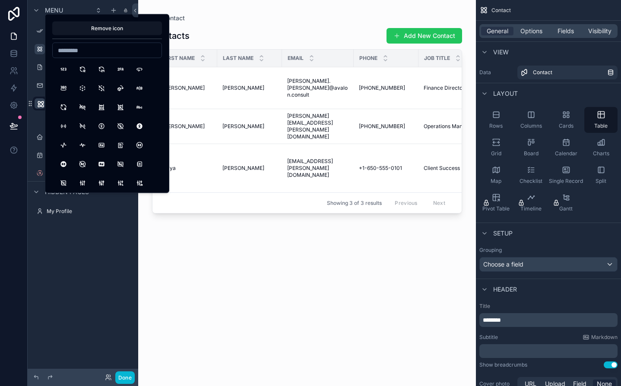
click at [40, 103] on icon "scrollable content" at bounding box center [40, 104] width 9 height 9
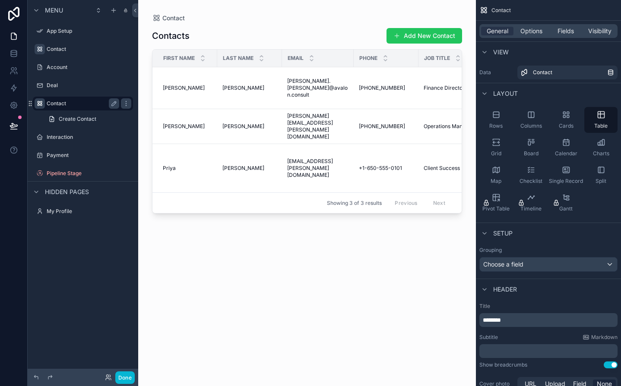
click at [37, 95] on div "scrollable content" at bounding box center [83, 94] width 111 height 2
click at [135, 105] on div "Contact Create Contact" at bounding box center [83, 111] width 111 height 31
click at [106, 114] on link "Create Contact" at bounding box center [88, 119] width 90 height 14
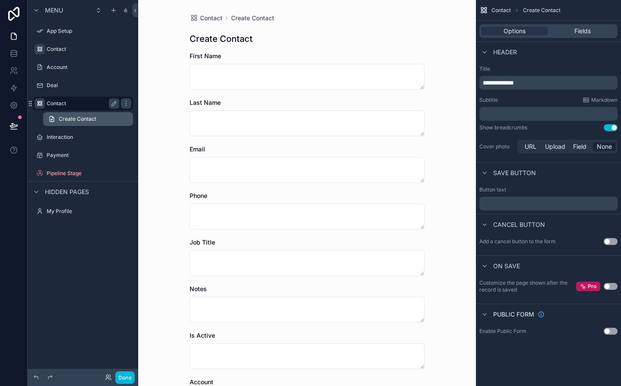
click at [113, 120] on link "Create Contact" at bounding box center [88, 119] width 90 height 14
click at [107, 110] on div "Contact" at bounding box center [83, 104] width 97 height 14
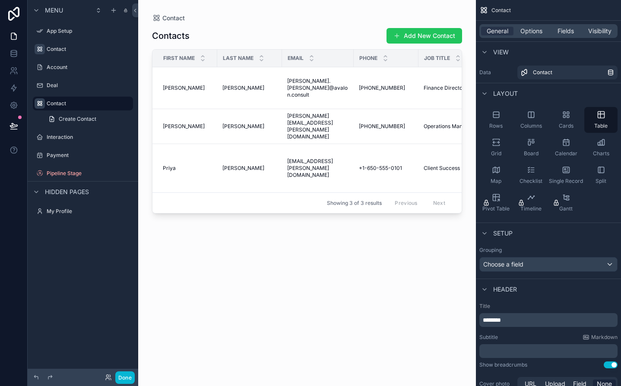
click at [106, 111] on div "Contact Create Contact" at bounding box center [83, 111] width 111 height 31
click at [114, 105] on icon "scrollable content" at bounding box center [114, 103] width 4 height 4
click at [114, 106] on icon "scrollable content" at bounding box center [114, 103] width 7 height 7
click at [123, 106] on icon "scrollable content" at bounding box center [126, 103] width 7 height 7
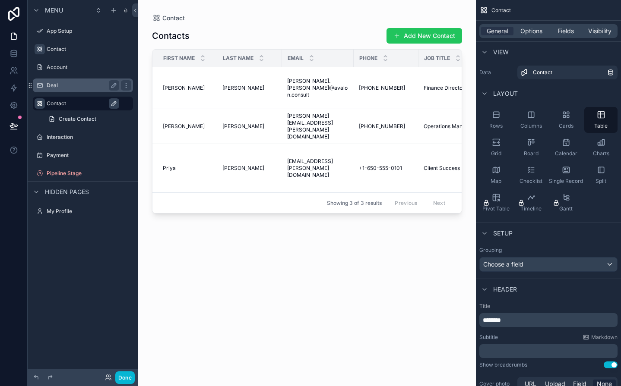
click at [59, 88] on label "Deal" at bounding box center [81, 85] width 69 height 7
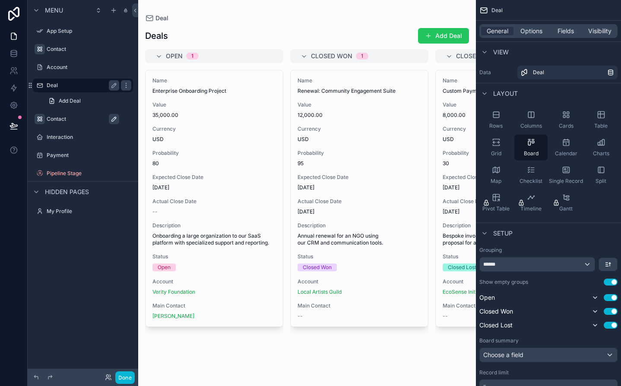
click at [63, 90] on div "Deal" at bounding box center [83, 85] width 73 height 10
click at [91, 131] on div "Interaction" at bounding box center [83, 137] width 97 height 14
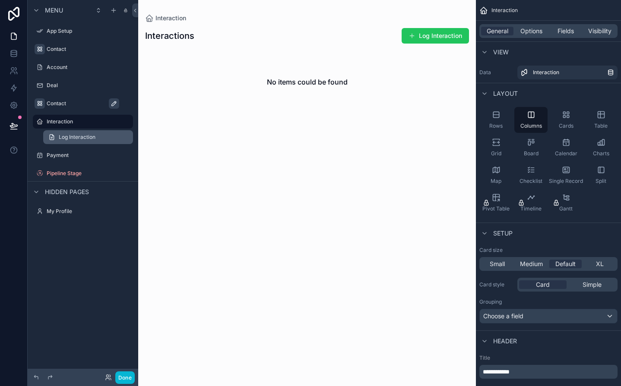
click at [89, 134] on span "Log Interaction" at bounding box center [77, 137] width 37 height 7
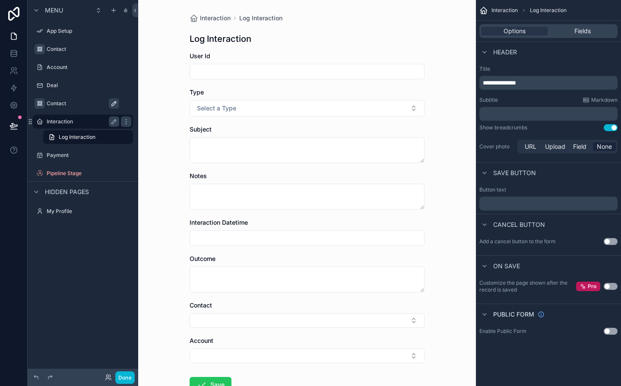
click at [89, 126] on div "Interaction" at bounding box center [83, 122] width 73 height 10
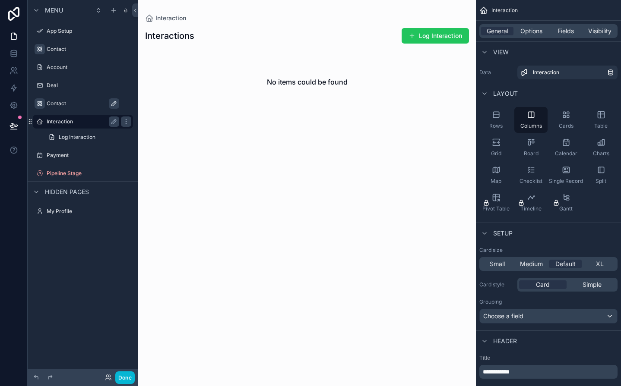
click at [89, 126] on div "Interaction" at bounding box center [83, 122] width 73 height 10
click at [90, 126] on div "Interaction" at bounding box center [83, 122] width 73 height 10
click at [136, 10] on icon at bounding box center [135, 10] width 6 height 6
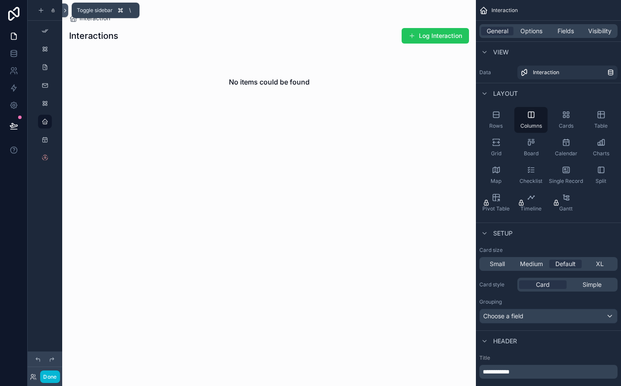
click at [66, 9] on icon at bounding box center [65, 10] width 6 height 6
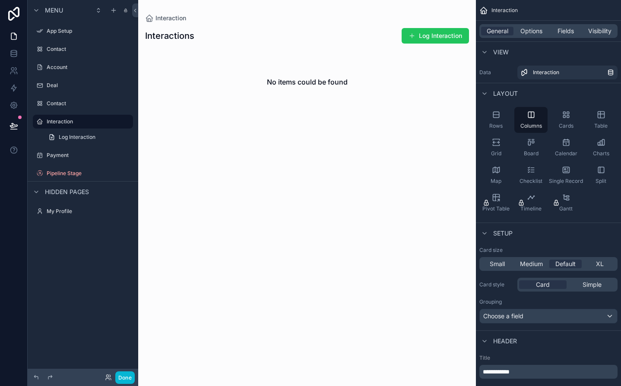
click at [107, 372] on div "Done" at bounding box center [117, 378] width 35 height 13
click at [107, 373] on div "Done" at bounding box center [117, 378] width 35 height 13
click at [108, 376] on icon at bounding box center [108, 377] width 7 height 7
click at [82, 240] on div "Menu App Setup Contact Account Deal Contact Interaction Log Interaction Payment…" at bounding box center [83, 188] width 111 height 376
click at [94, 55] on div "Contact" at bounding box center [83, 49] width 97 height 14
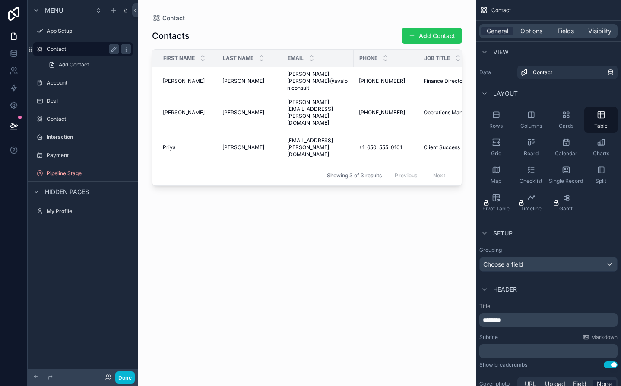
click at [91, 46] on label "Contact" at bounding box center [81, 49] width 69 height 7
click at [138, 50] on div "scrollable content" at bounding box center [307, 188] width 338 height 376
click at [89, 61] on span "Add Contact" at bounding box center [74, 64] width 30 height 7
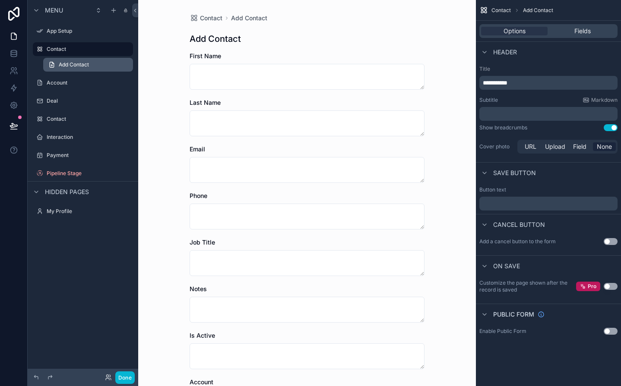
click at [96, 67] on link "Add Contact" at bounding box center [88, 65] width 90 height 14
click at [96, 72] on div "Add Contact" at bounding box center [83, 65] width 111 height 16
click at [96, 73] on div "scrollable content" at bounding box center [83, 74] width 111 height 2
click at [92, 77] on div "Account" at bounding box center [83, 83] width 97 height 14
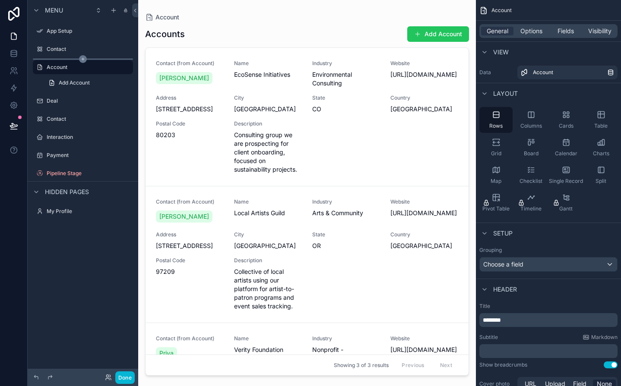
click at [90, 59] on div "scrollable content" at bounding box center [83, 59] width 100 height 1
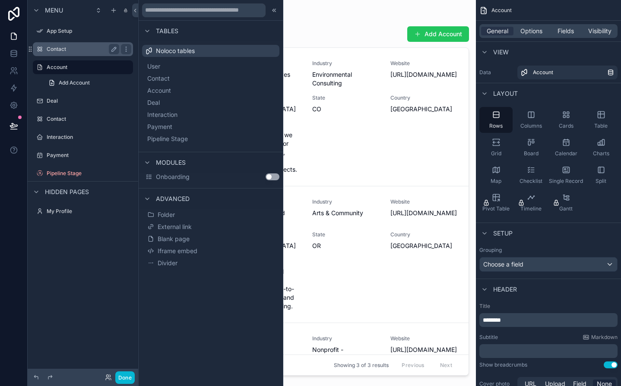
click at [93, 47] on label "Contact" at bounding box center [81, 49] width 69 height 7
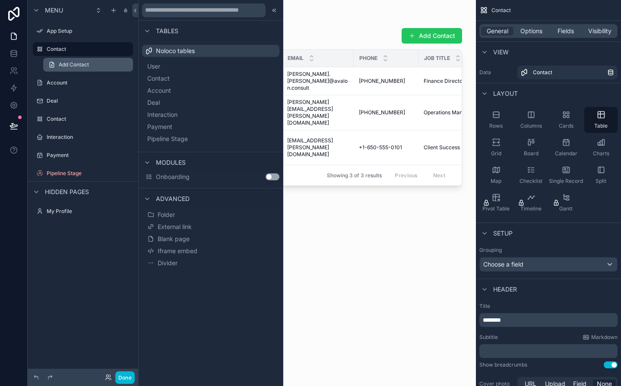
click at [88, 68] on link "Add Contact" at bounding box center [88, 65] width 90 height 14
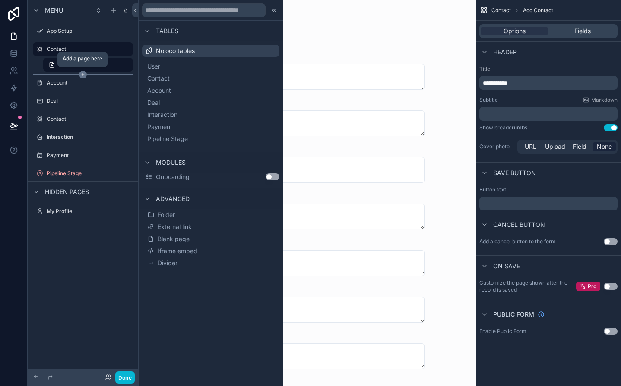
click at [82, 73] on icon "scrollable content" at bounding box center [83, 75] width 8 height 8
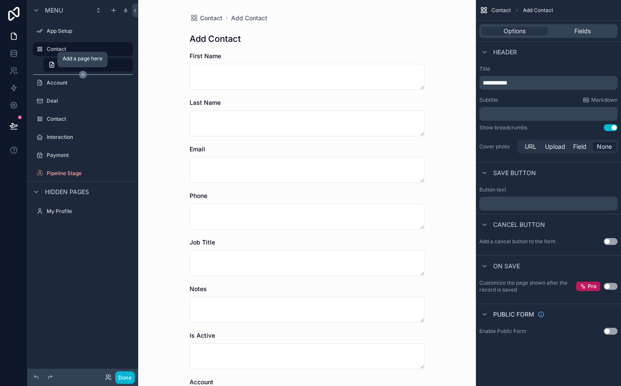
click at [82, 74] on icon "scrollable content" at bounding box center [83, 75] width 8 height 8
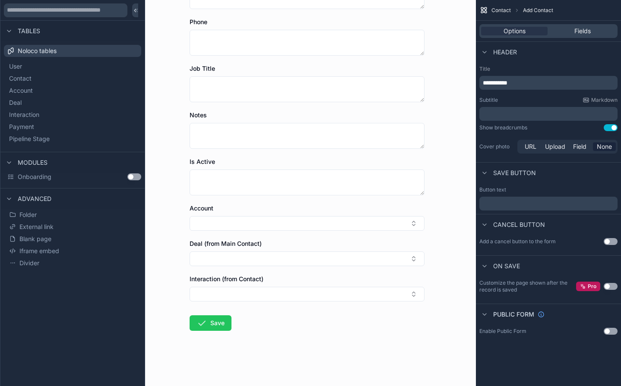
scroll to position [174, 0]
click at [586, 30] on span "Fields" at bounding box center [582, 31] width 16 height 9
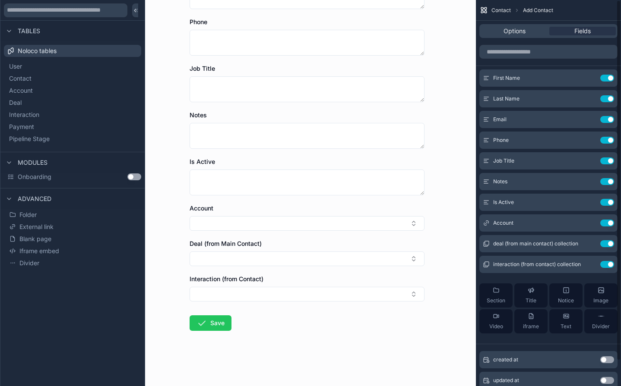
scroll to position [0, 0]
click at [526, 50] on input "scrollable content" at bounding box center [548, 52] width 138 height 14
click at [526, 32] on div "Options" at bounding box center [514, 31] width 66 height 9
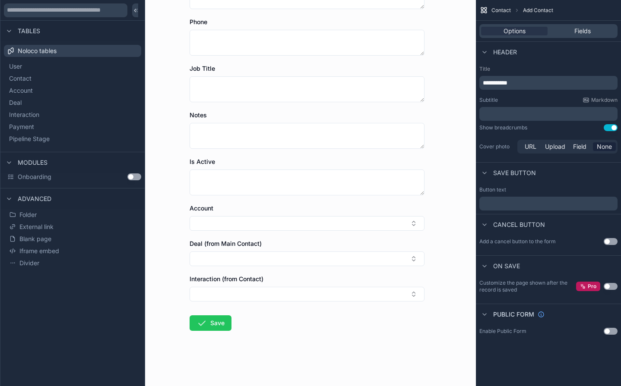
click at [608, 127] on button "Use setting" at bounding box center [611, 127] width 14 height 7
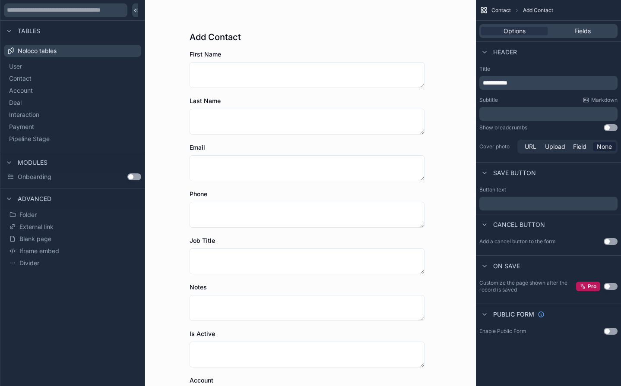
click at [608, 127] on button "Use setting" at bounding box center [611, 127] width 14 height 7
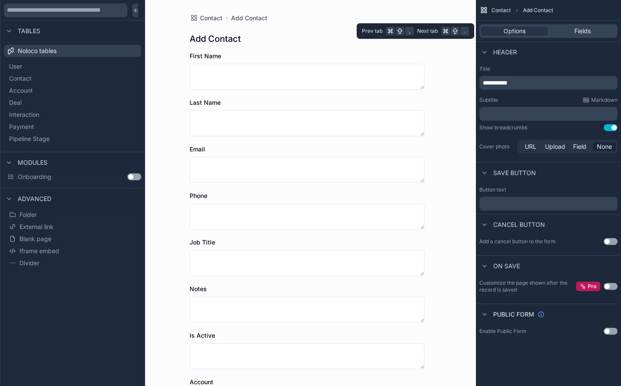
drag, startPoint x: 570, startPoint y: 33, endPoint x: 590, endPoint y: 214, distance: 182.0
click at [590, 214] on div "**********" at bounding box center [548, 169] width 145 height 339
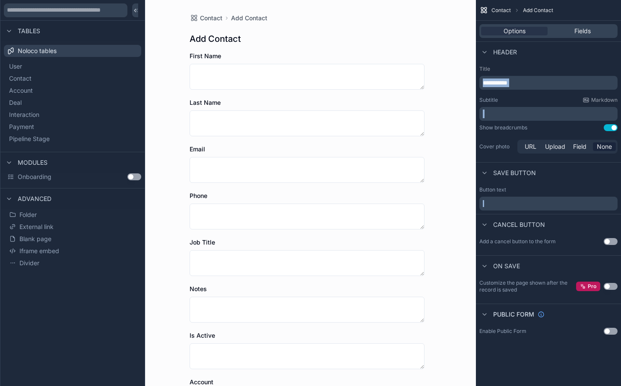
click at [609, 329] on button "Use setting" at bounding box center [611, 331] width 14 height 7
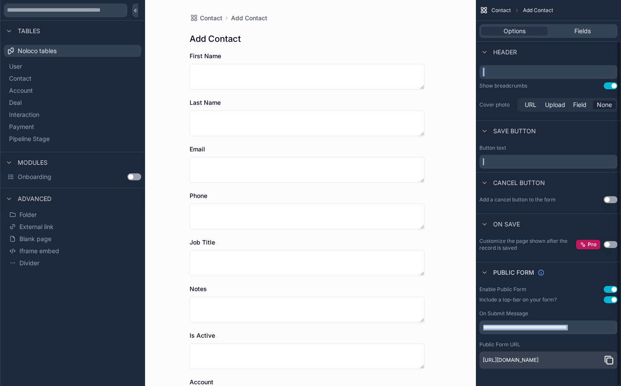
scroll to position [45, 0]
click at [611, 360] on icon "scrollable content" at bounding box center [609, 360] width 10 height 10
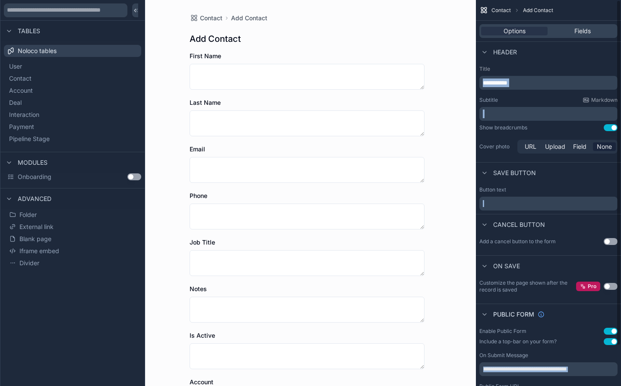
scroll to position [0, 0]
click at [583, 38] on div "Options Fields" at bounding box center [548, 31] width 145 height 21
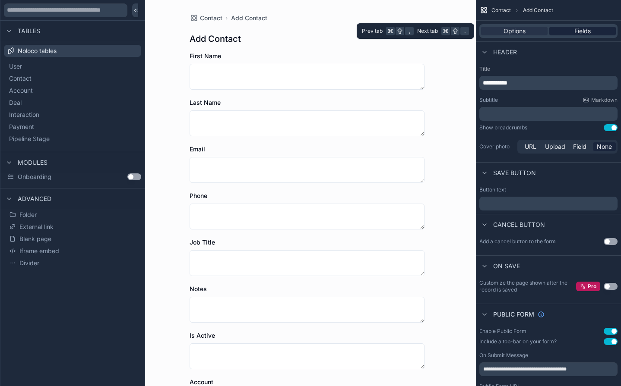
click at [584, 34] on span "Fields" at bounding box center [582, 31] width 16 height 9
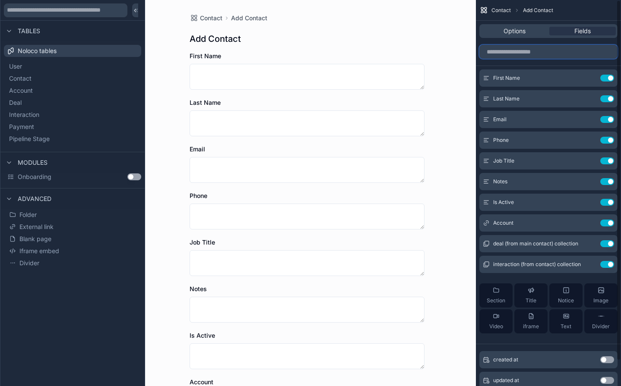
click at [531, 50] on input "scrollable content" at bounding box center [548, 52] width 138 height 14
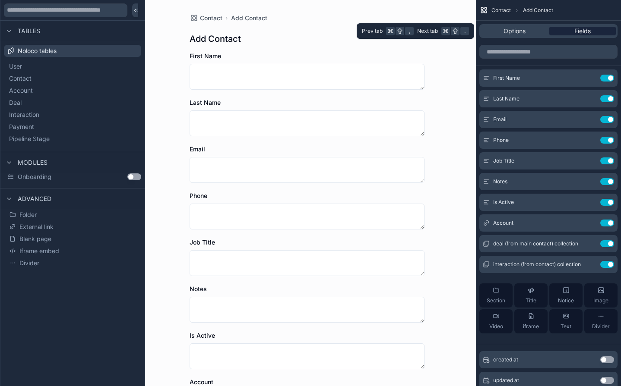
click at [566, 28] on div "Fields" at bounding box center [582, 31] width 66 height 9
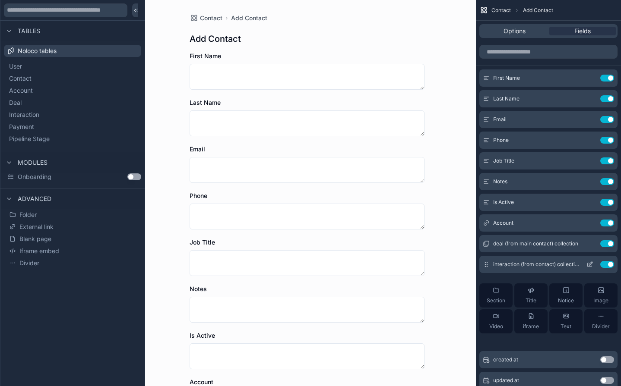
click at [608, 267] on button "Use setting" at bounding box center [607, 264] width 14 height 7
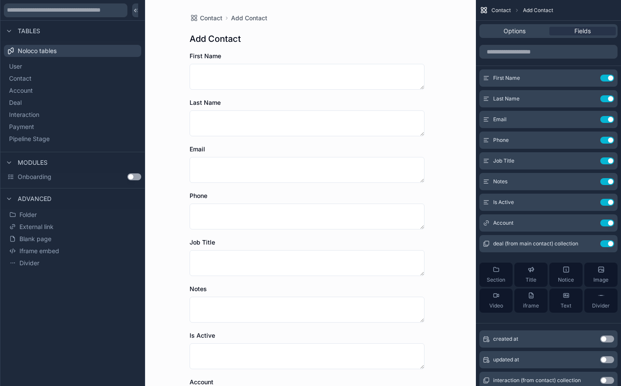
click at [555, 253] on div "First Name Use setting Last Name Use setting Email Use setting Phone Use settin…" at bounding box center [548, 195] width 145 height 250
click at [52, 53] on span "Noloco tables" at bounding box center [37, 51] width 39 height 9
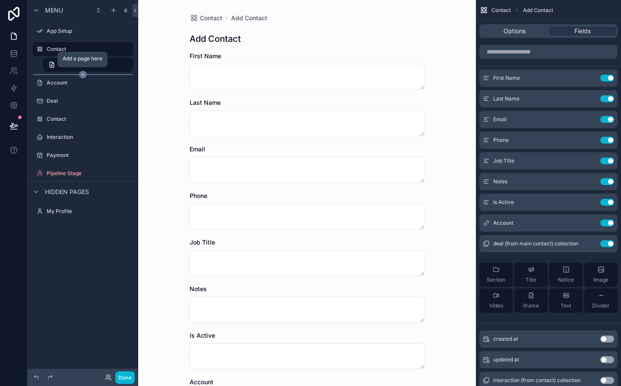
click at [83, 75] on icon "scrollable content" at bounding box center [83, 75] width 3 height 0
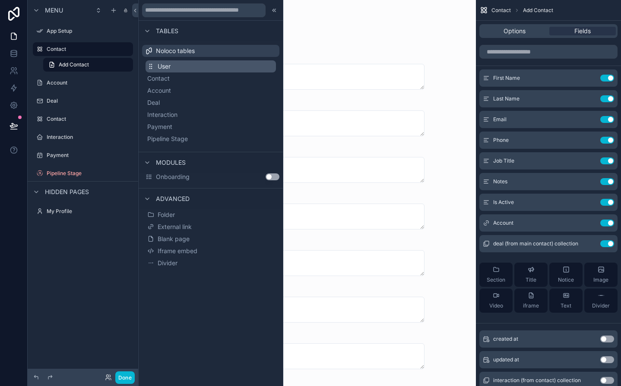
click at [174, 68] on button "User" at bounding box center [211, 66] width 130 height 12
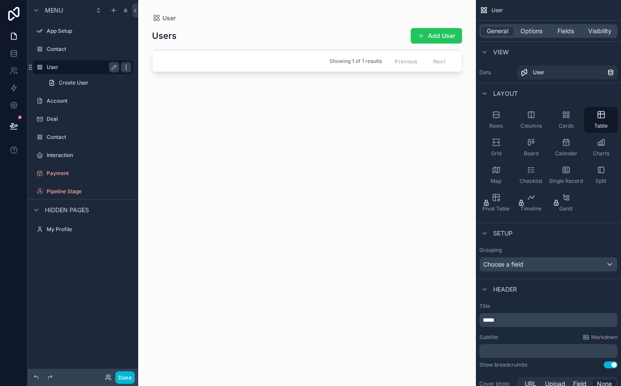
click at [124, 67] on icon "scrollable content" at bounding box center [126, 67] width 7 height 7
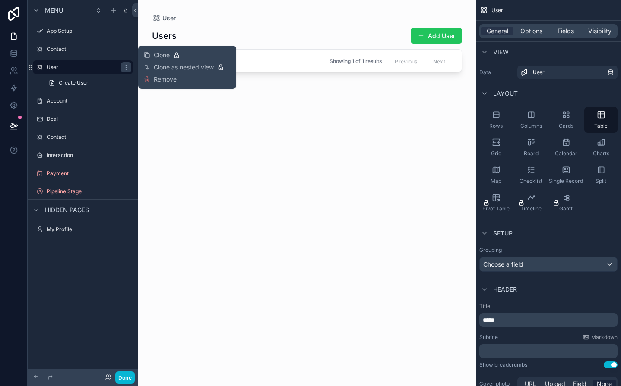
click at [156, 84] on div "Clone Clone as nested view Remove" at bounding box center [187, 67] width 88 height 36
click at [54, 50] on label "Contact" at bounding box center [81, 49] width 69 height 7
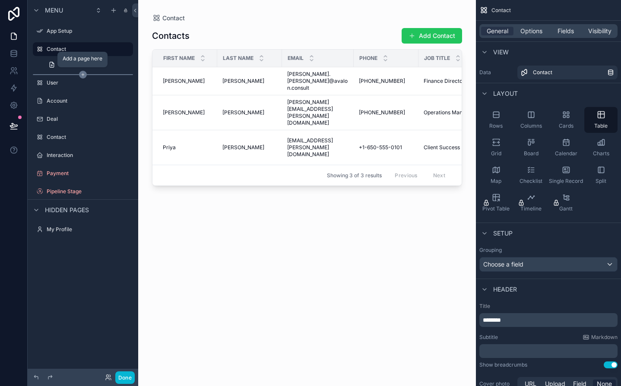
click at [82, 76] on icon "scrollable content" at bounding box center [83, 75] width 8 height 8
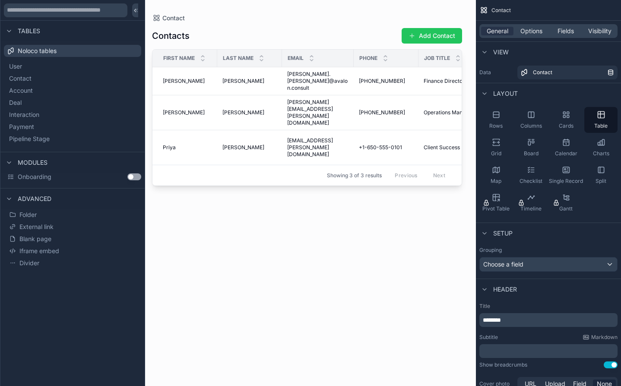
click at [35, 59] on div "User Contact Account Deal Interaction Payment Pipeline Stage" at bounding box center [72, 103] width 137 height 92
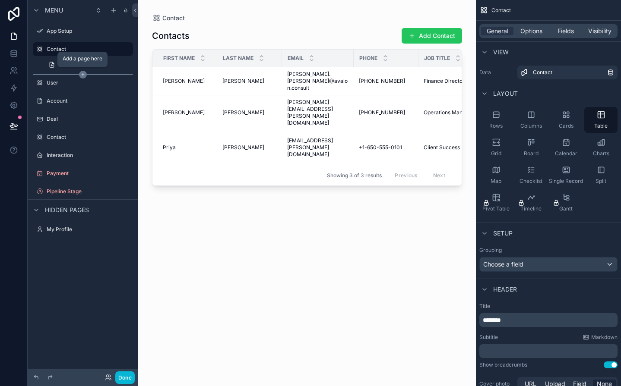
click at [82, 73] on icon "scrollable content" at bounding box center [83, 75] width 8 height 8
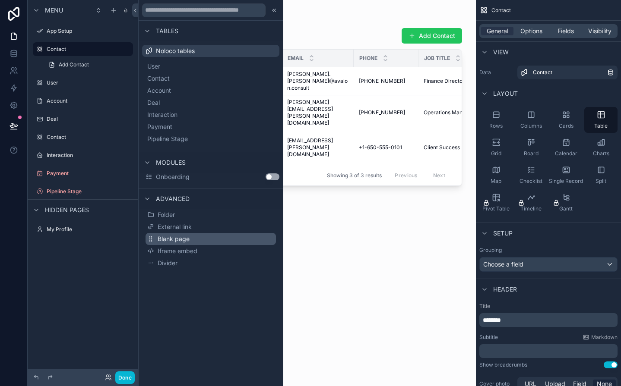
click at [207, 243] on button "Blank page" at bounding box center [211, 239] width 130 height 12
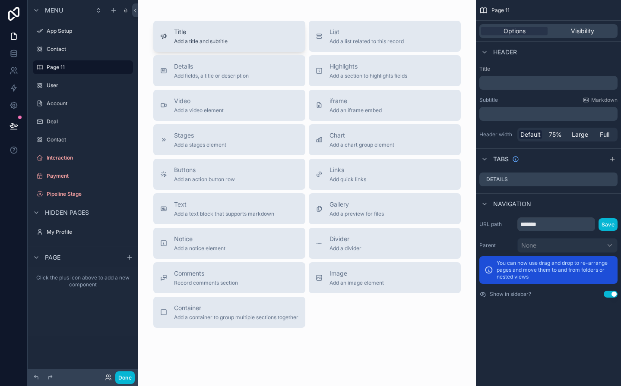
click at [216, 46] on button "Title Add a title and subtitle" at bounding box center [229, 36] width 152 height 31
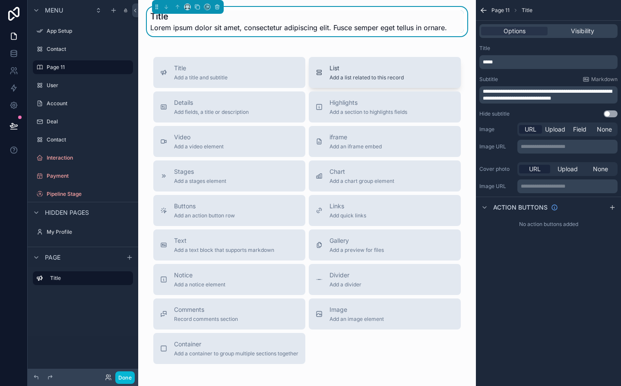
click at [348, 77] on span "Add a list related to this record" at bounding box center [366, 77] width 74 height 7
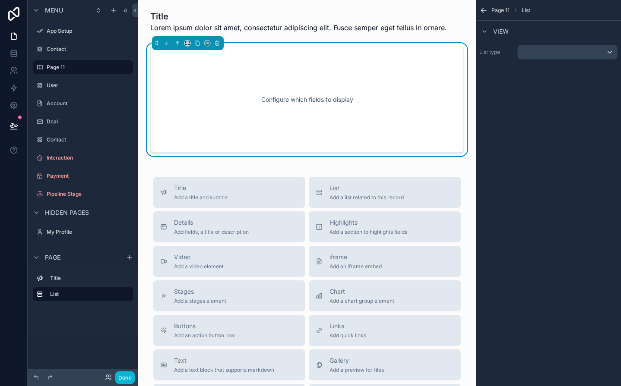
click at [240, 92] on div "Configure which fields to display" at bounding box center [307, 100] width 285 height 78
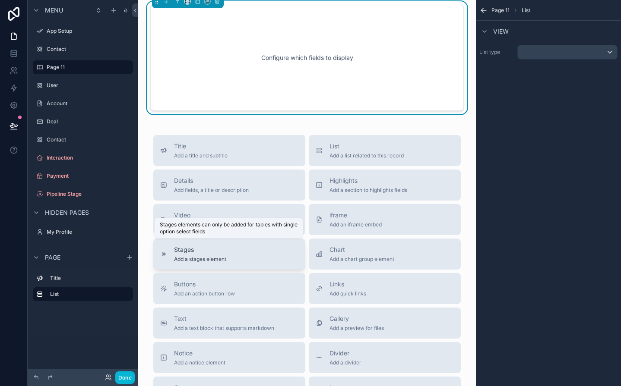
scroll to position [44, 0]
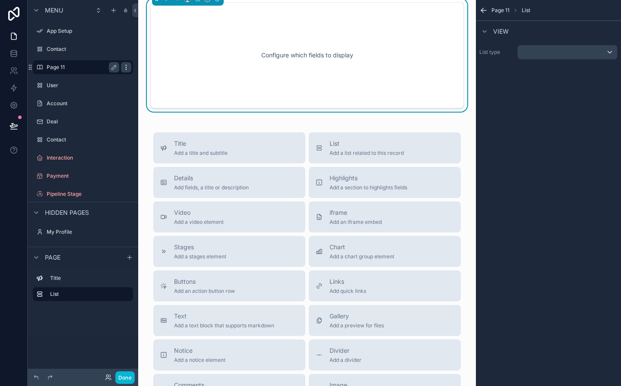
click at [125, 67] on icon "scrollable content" at bounding box center [126, 67] width 7 height 7
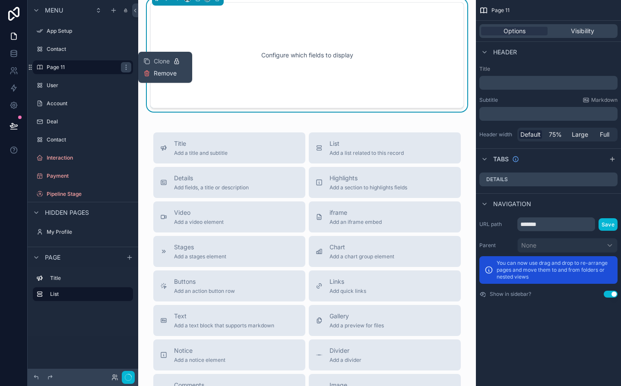
click at [155, 73] on span "Remove" at bounding box center [165, 73] width 23 height 9
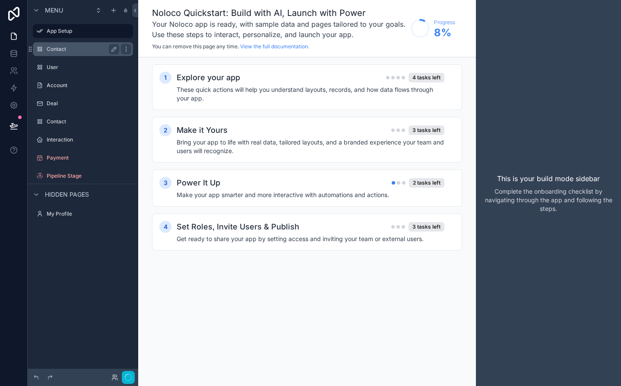
click at [79, 46] on label "Contact" at bounding box center [81, 49] width 69 height 7
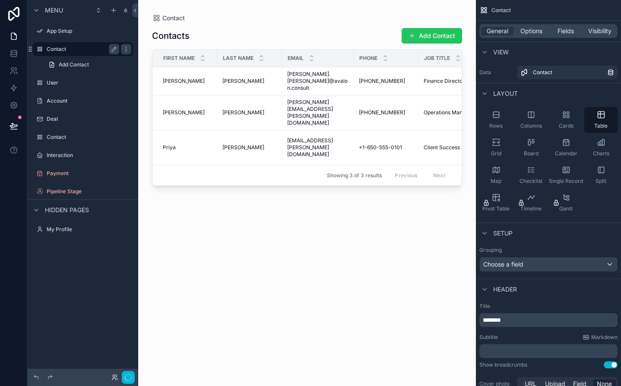
click at [76, 48] on label "Contact" at bounding box center [81, 49] width 69 height 7
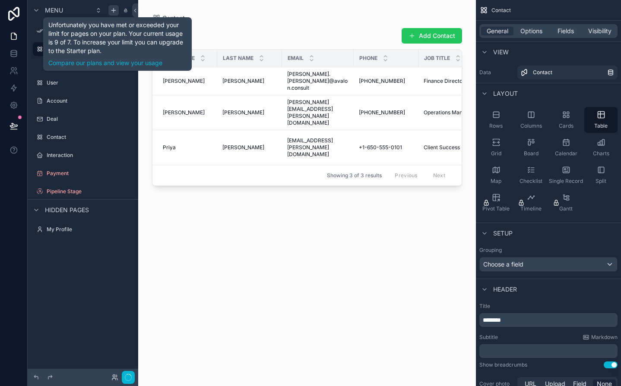
click at [109, 11] on div "scrollable content" at bounding box center [113, 10] width 10 height 10
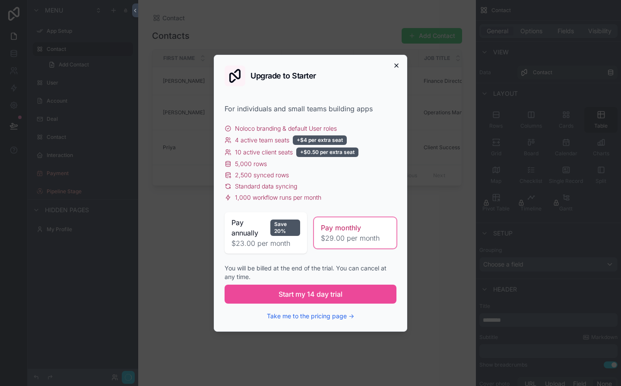
click at [394, 64] on icon "button" at bounding box center [396, 65] width 7 height 7
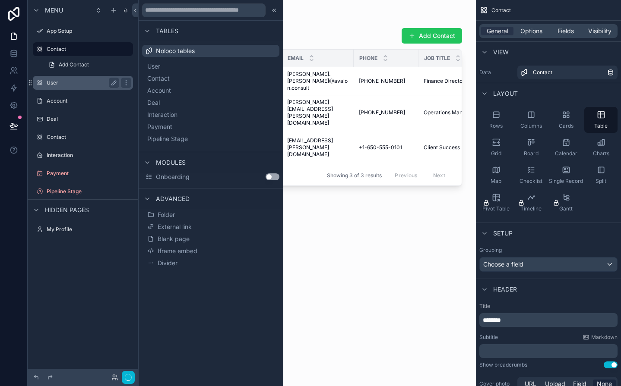
click at [92, 84] on label "User" at bounding box center [81, 82] width 69 height 7
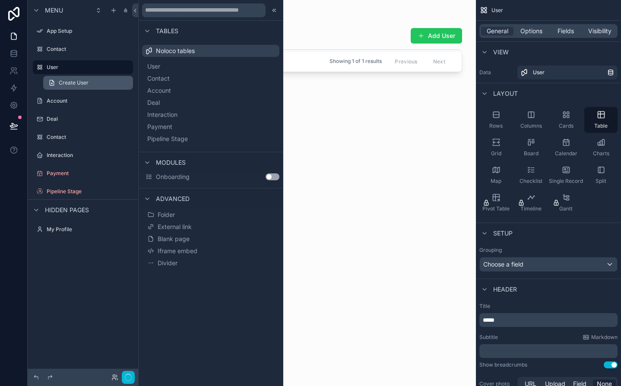
click at [87, 83] on span "Create User" at bounding box center [74, 82] width 30 height 7
click at [73, 91] on div "scrollable content" at bounding box center [83, 92] width 111 height 2
click at [74, 87] on link "Create User" at bounding box center [88, 83] width 90 height 14
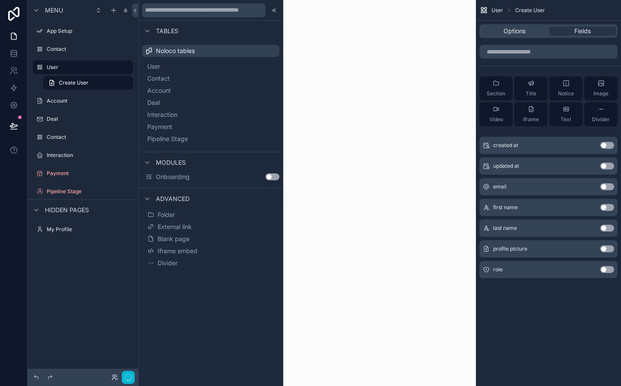
click at [393, 89] on form "Save" at bounding box center [307, 90] width 235 height 76
click at [273, 10] on icon at bounding box center [274, 10] width 7 height 7
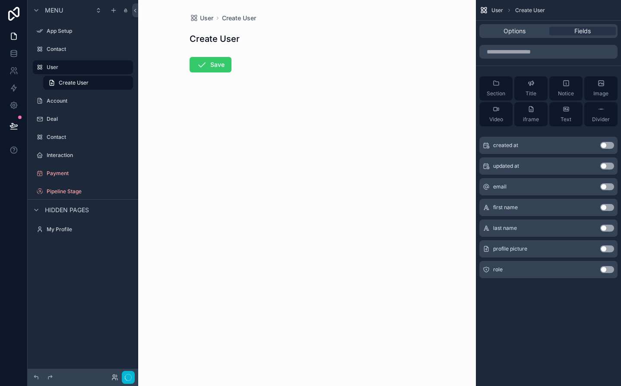
click at [204, 60] on icon "scrollable content" at bounding box center [201, 65] width 10 height 10
click at [218, 63] on button "Save" at bounding box center [211, 65] width 42 height 16
click at [207, 16] on span "User" at bounding box center [206, 18] width 13 height 9
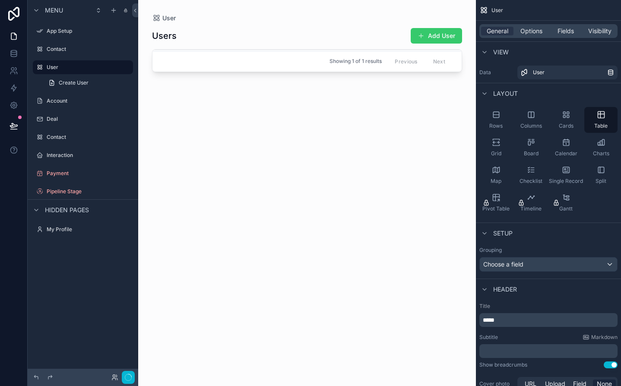
click at [448, 36] on button "Add User" at bounding box center [436, 36] width 51 height 16
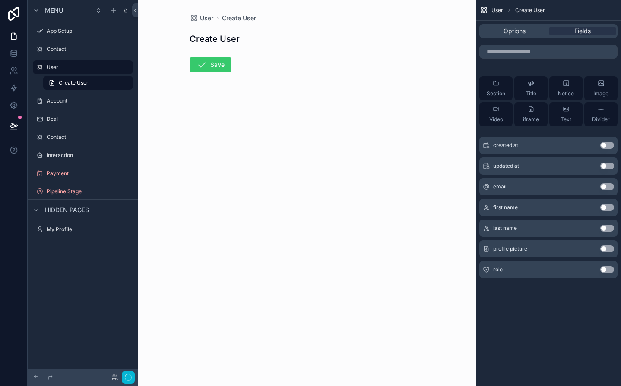
click at [219, 63] on button "Save" at bounding box center [211, 65] width 42 height 16
click at [72, 50] on label "Contact" at bounding box center [81, 49] width 69 height 7
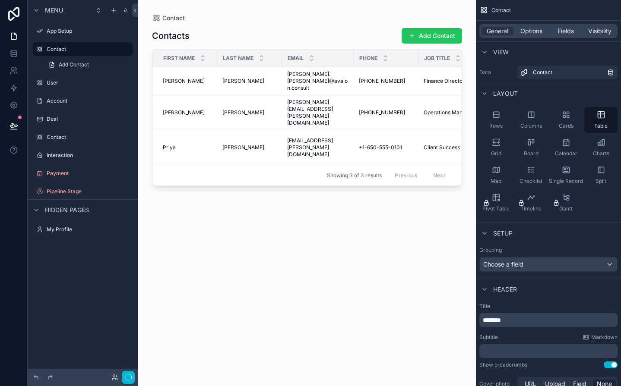
click at [357, 58] on div "Phone" at bounding box center [386, 58] width 64 height 16
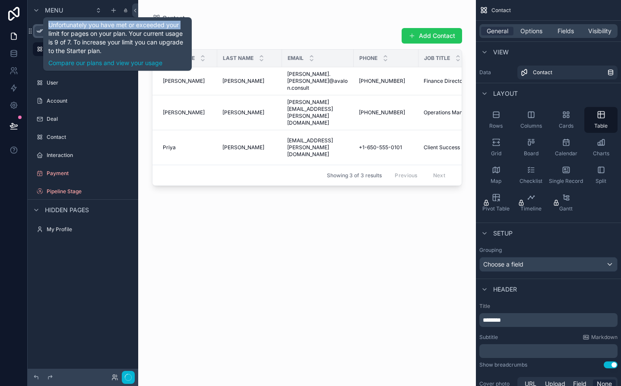
click at [44, 29] on div "Unfortunately you have met or exceeded your limit for pages on your plan. Your …" at bounding box center [117, 44] width 149 height 54
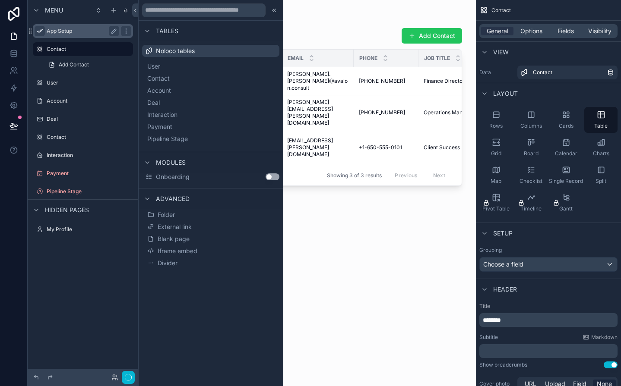
click at [38, 29] on icon "scrollable content" at bounding box center [39, 31] width 7 height 7
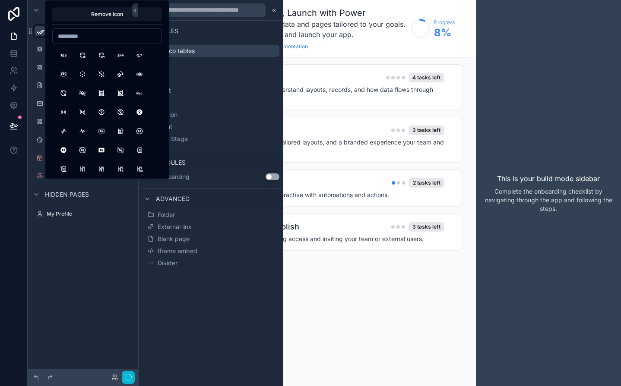
click at [45, 16] on div "Remove icon" at bounding box center [107, 89] width 124 height 179
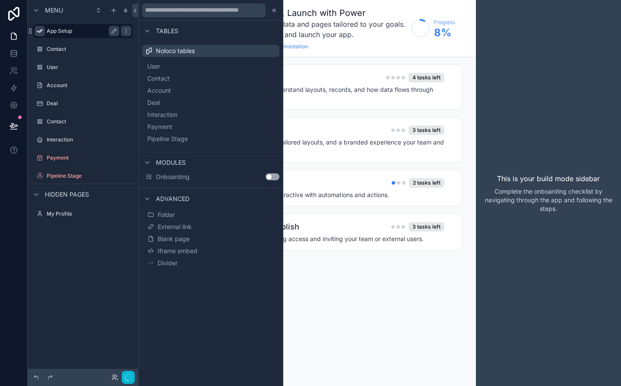
click at [38, 19] on div "Menu" at bounding box center [83, 10] width 111 height 21
click at [73, 32] on label "App Setup" at bounding box center [81, 31] width 69 height 7
click at [196, 250] on span "Iframe embed" at bounding box center [178, 251] width 40 height 9
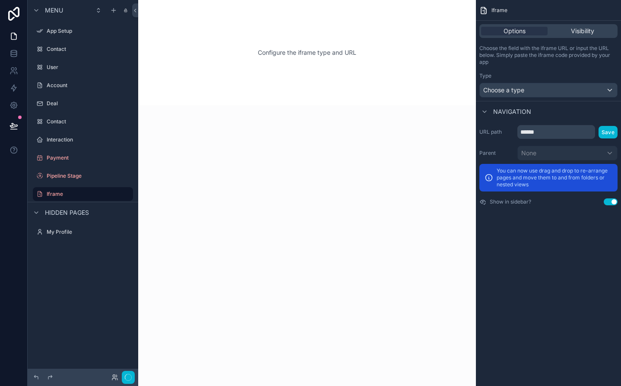
click at [307, 52] on div "Configure the iframe type and URL" at bounding box center [307, 53] width 310 height 78
click at [324, 54] on div "Configure the iframe type and URL" at bounding box center [307, 53] width 310 height 78
click at [576, 33] on span "Visibility" at bounding box center [582, 31] width 23 height 9
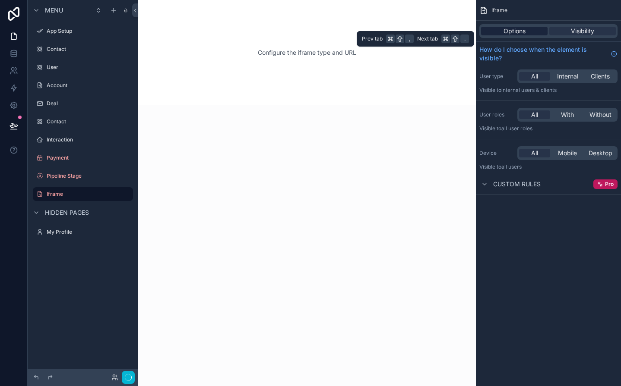
click at [520, 32] on span "Options" at bounding box center [514, 31] width 22 height 9
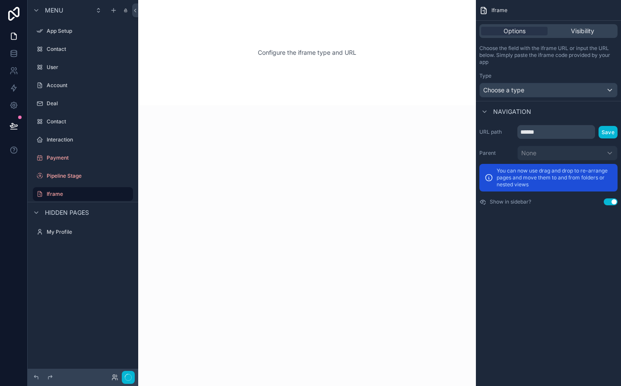
click at [547, 92] on div "Choose a type" at bounding box center [548, 90] width 137 height 14
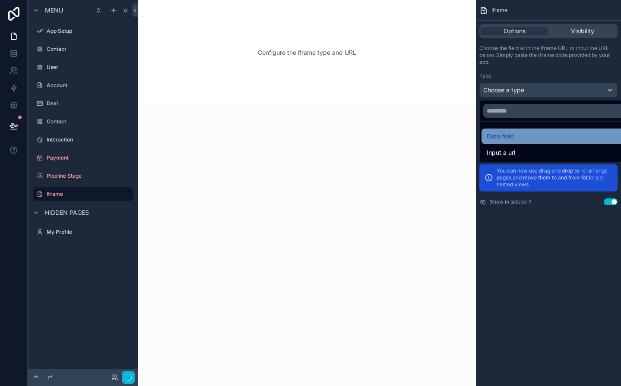
click at [526, 133] on div "Data field" at bounding box center [558, 136] width 143 height 10
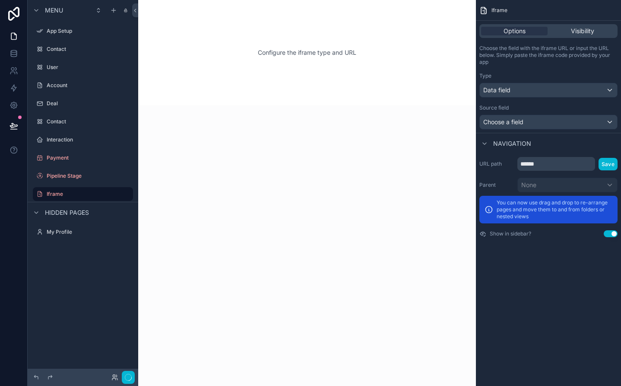
click at [523, 120] on span "Choose a field" at bounding box center [503, 121] width 40 height 7
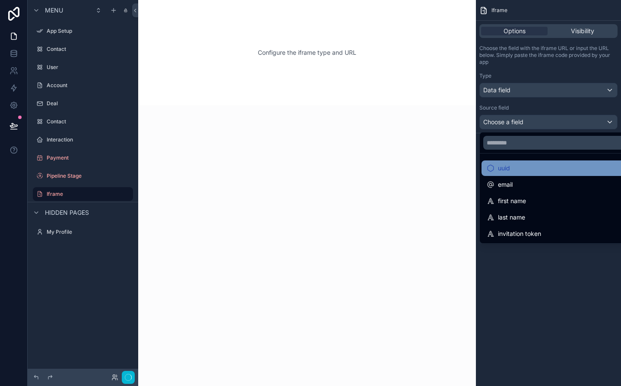
click at [519, 167] on div "uuid" at bounding box center [558, 168] width 143 height 10
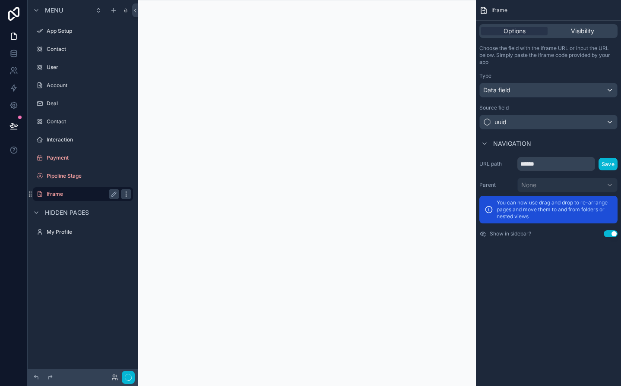
click at [124, 193] on icon "scrollable content" at bounding box center [126, 194] width 7 height 7
click at [160, 200] on span "Remove" at bounding box center [165, 200] width 23 height 9
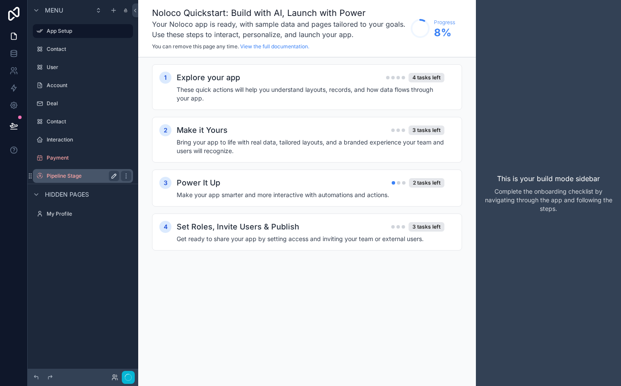
click at [114, 180] on div "Menu App Setup Contact User Account Deal Contact Interaction Payment Pipeline S…" at bounding box center [310, 193] width 621 height 386
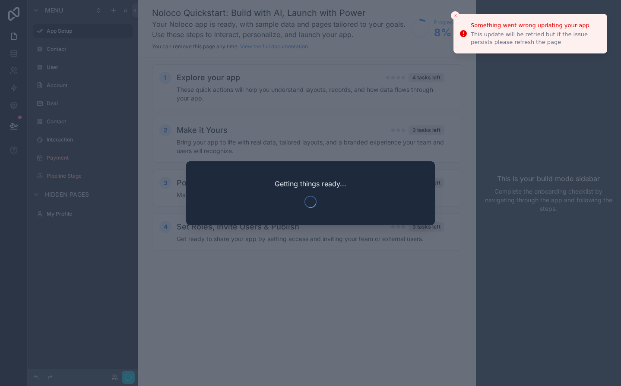
click at [313, 255] on div at bounding box center [310, 193] width 621 height 386
click at [456, 14] on icon "Close toast" at bounding box center [455, 15] width 5 height 5
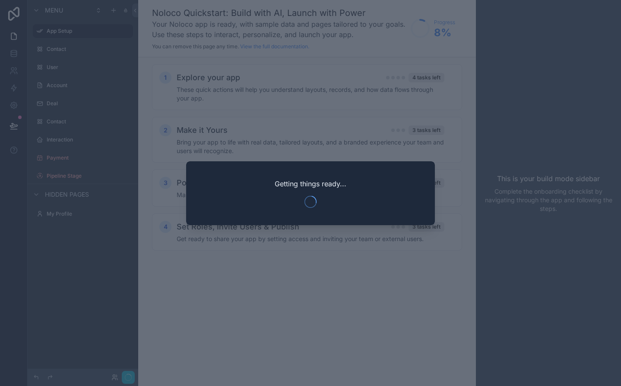
click at [288, 118] on div at bounding box center [310, 193] width 621 height 386
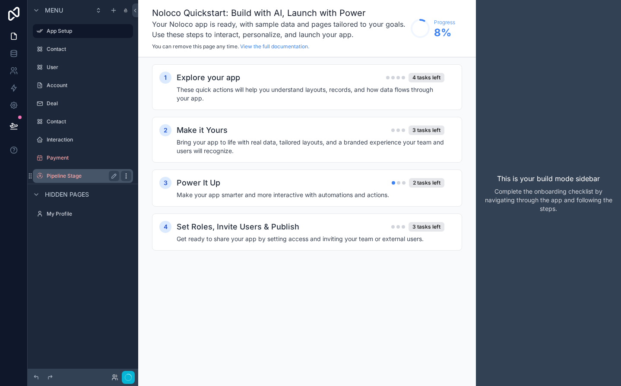
click at [123, 177] on icon "scrollable content" at bounding box center [126, 176] width 7 height 7
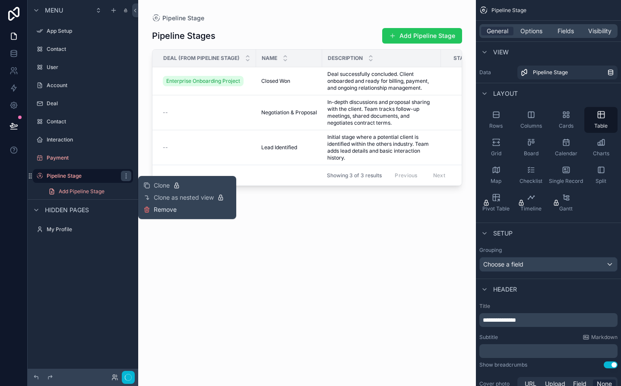
click at [165, 212] on span "Remove" at bounding box center [165, 210] width 23 height 9
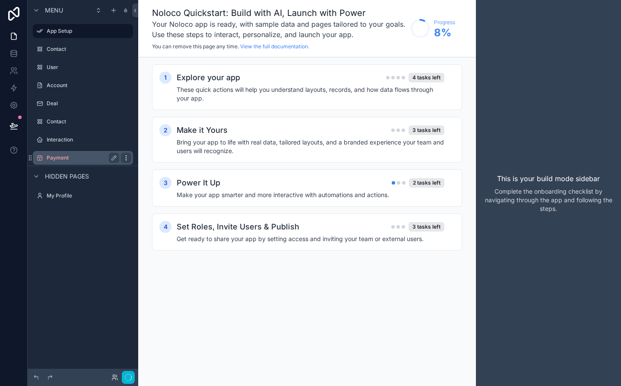
click at [127, 158] on icon "scrollable content" at bounding box center [126, 158] width 7 height 7
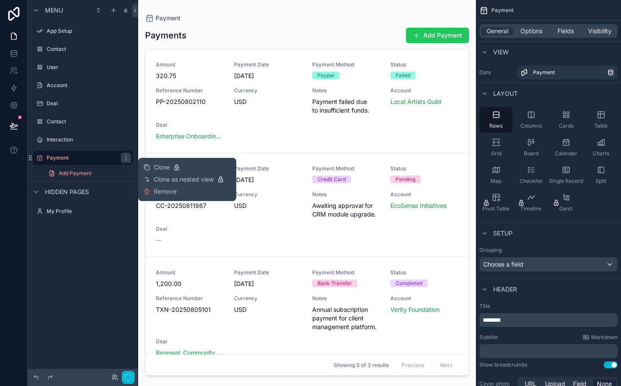
click at [179, 189] on div "Clone Clone as nested view Remove" at bounding box center [187, 179] width 88 height 36
click at [162, 193] on span "Remove" at bounding box center [165, 191] width 23 height 9
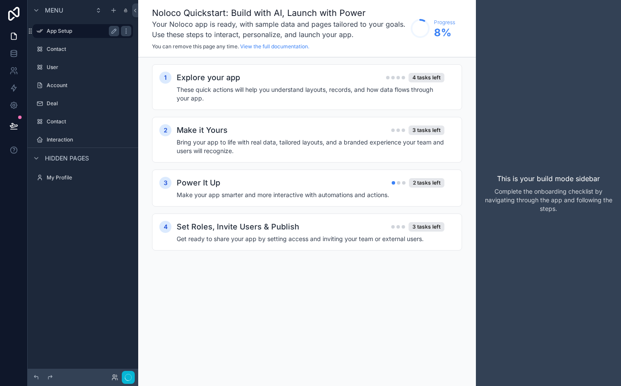
click at [55, 27] on div "App Setup" at bounding box center [83, 31] width 73 height 10
click at [54, 32] on label "App Setup" at bounding box center [81, 31] width 69 height 7
click at [68, 31] on label "App Setup" at bounding box center [81, 31] width 69 height 7
click at [71, 45] on div "Contact" at bounding box center [83, 49] width 73 height 10
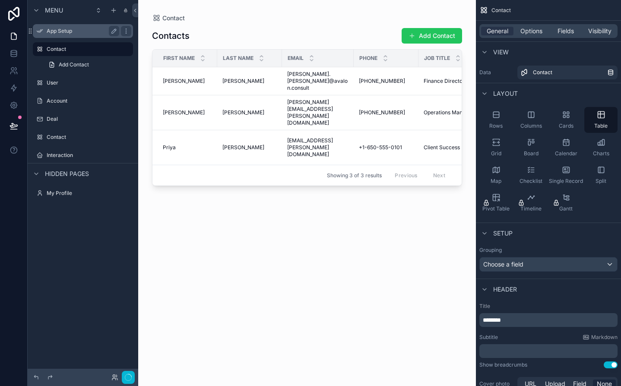
click at [74, 32] on label "App Setup" at bounding box center [81, 31] width 69 height 7
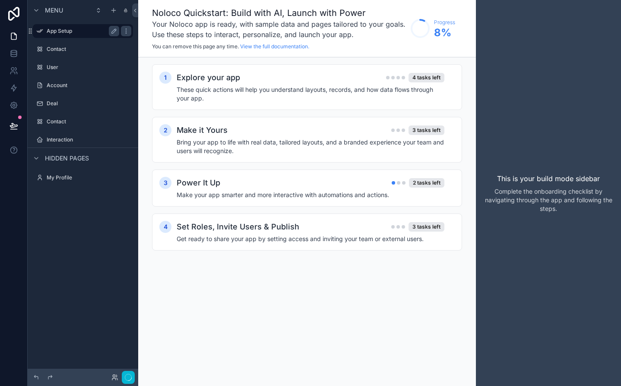
click at [74, 32] on label "App Setup" at bounding box center [81, 31] width 69 height 7
click at [103, 32] on label "App Setup" at bounding box center [81, 31] width 69 height 7
click at [53, 31] on label "App Setup" at bounding box center [81, 31] width 69 height 7
click at [40, 31] on icon "scrollable content" at bounding box center [39, 31] width 7 height 7
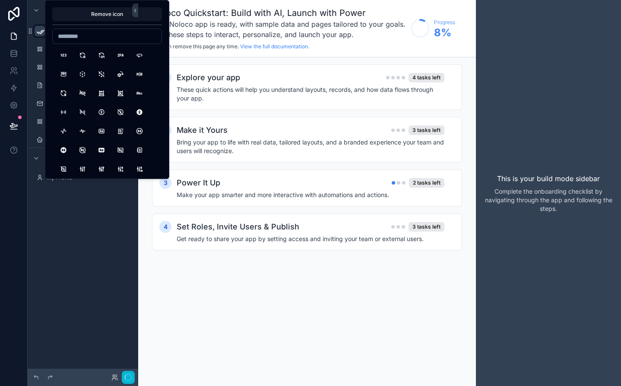
click at [40, 31] on icon "scrollable content" at bounding box center [40, 32] width 9 height 9
click at [134, 12] on icon at bounding box center [135, 10] width 6 height 6
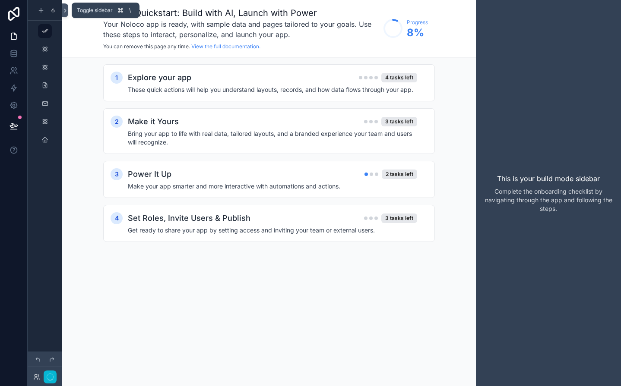
click at [68, 8] on icon at bounding box center [65, 10] width 6 height 6
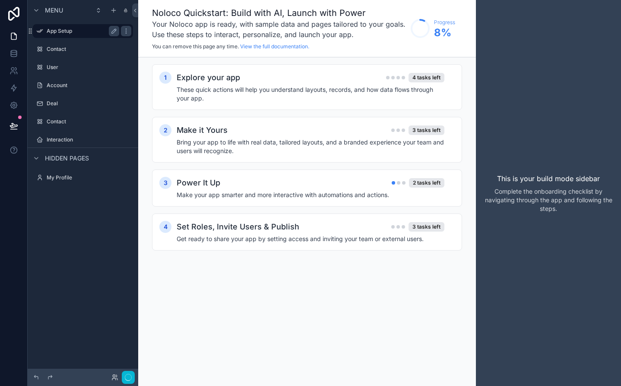
click at [79, 31] on label "App Setup" at bounding box center [81, 31] width 69 height 7
click at [58, 32] on label "App Setup" at bounding box center [81, 31] width 69 height 7
click at [129, 32] on icon "scrollable content" at bounding box center [126, 31] width 7 height 7
click at [99, 44] on div "Contact" at bounding box center [83, 49] width 97 height 14
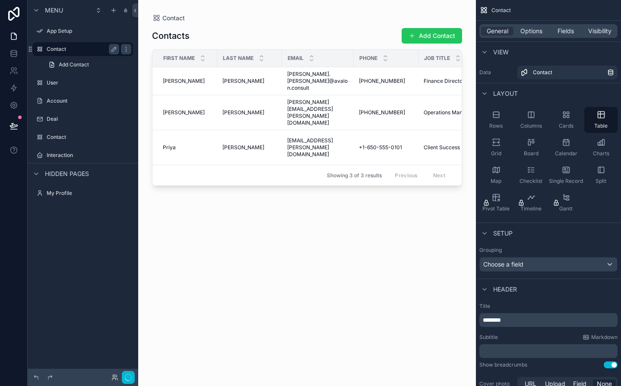
click at [82, 52] on label "Contact" at bounding box center [81, 49] width 69 height 7
click at [74, 34] on label "App Setup" at bounding box center [81, 31] width 69 height 7
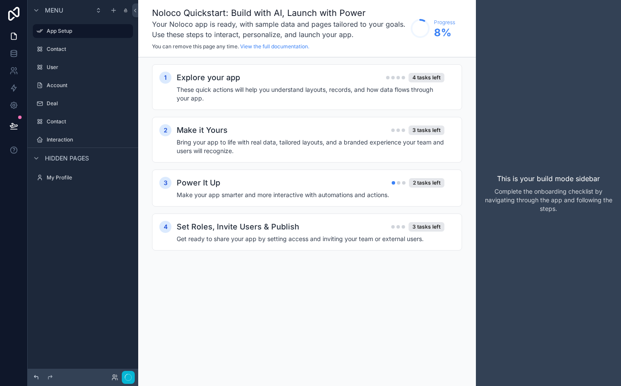
click at [35, 379] on icon at bounding box center [36, 377] width 7 height 7
click at [65, 37] on div "App Setup" at bounding box center [83, 31] width 97 height 14
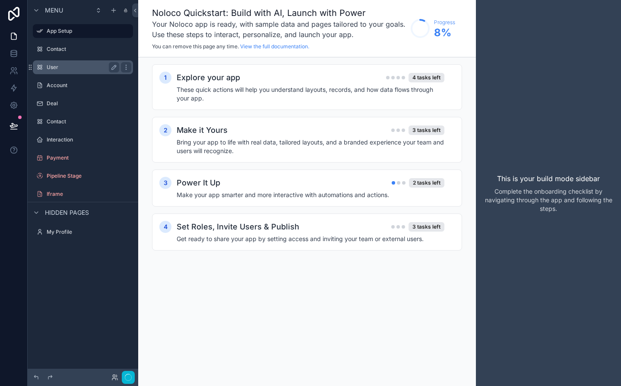
click at [59, 62] on div "User" at bounding box center [83, 67] width 73 height 10
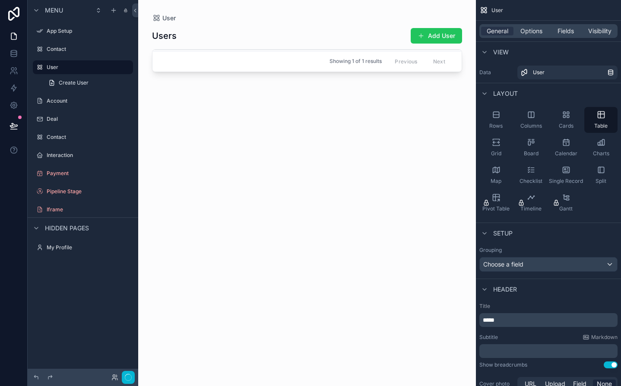
click at [61, 38] on div "App Setup" at bounding box center [83, 31] width 111 height 16
click at [61, 35] on div "App Setup" at bounding box center [83, 31] width 73 height 10
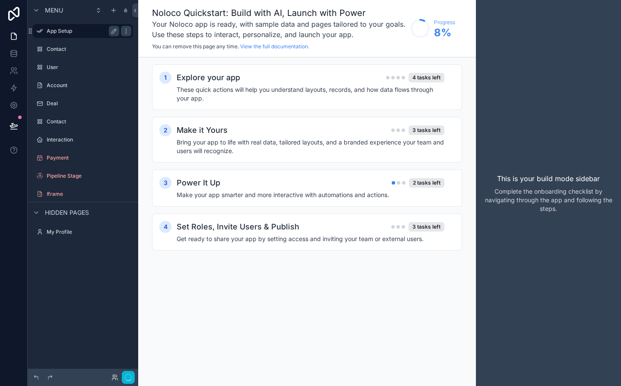
click at [61, 35] on div "App Setup" at bounding box center [83, 31] width 73 height 10
click at [214, 6] on div "Noloco Quickstart: Build with AI, Launch with Power Your Noloco app is ready, w…" at bounding box center [307, 28] width 338 height 57
click at [39, 11] on icon "scrollable content" at bounding box center [36, 10] width 7 height 7
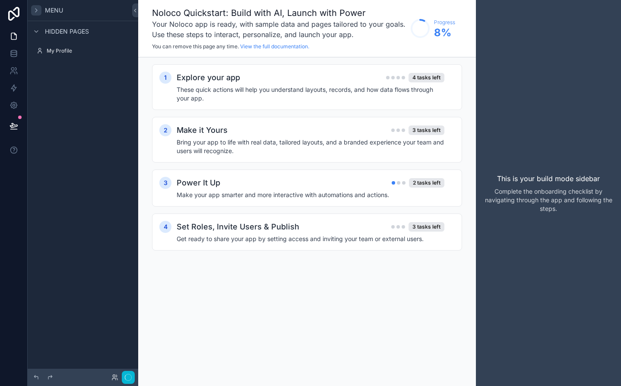
click at [39, 12] on icon "scrollable content" at bounding box center [36, 10] width 7 height 7
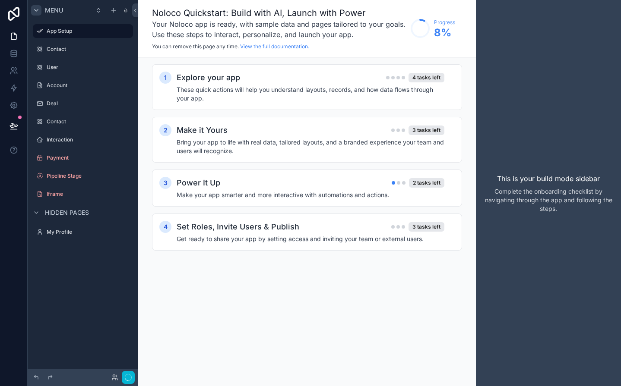
click at [39, 12] on icon "scrollable content" at bounding box center [36, 10] width 7 height 7
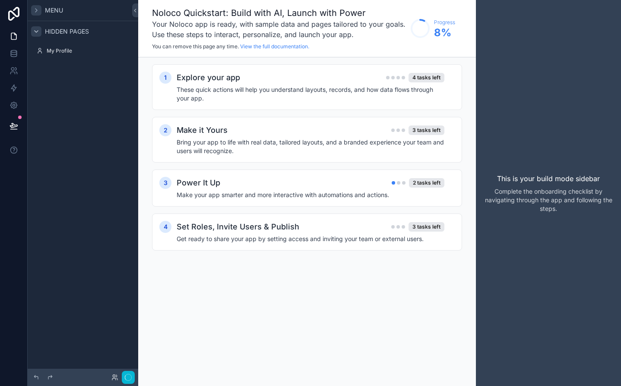
click at [40, 29] on div "scrollable content" at bounding box center [36, 31] width 10 height 10
click at [36, 10] on icon "scrollable content" at bounding box center [36, 10] width 7 height 7
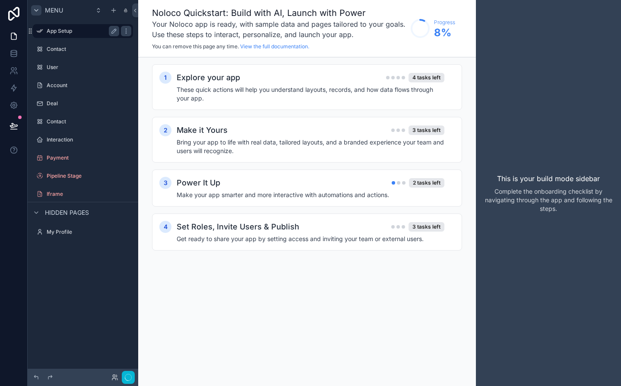
click at [60, 33] on label "App Setup" at bounding box center [81, 31] width 69 height 7
click at [60, 42] on div "Contact" at bounding box center [83, 49] width 111 height 16
click at [60, 47] on label "Contact" at bounding box center [81, 49] width 69 height 7
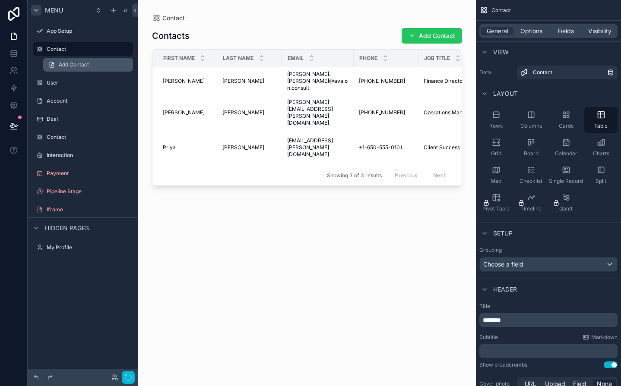
click at [76, 66] on span "Add Contact" at bounding box center [74, 64] width 30 height 7
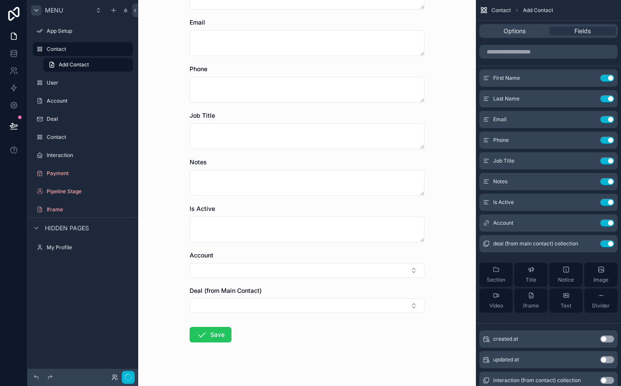
scroll to position [128, 0]
click at [536, 12] on span "Add Contact" at bounding box center [538, 10] width 30 height 7
click at [72, 31] on label "App Setup" at bounding box center [81, 31] width 69 height 7
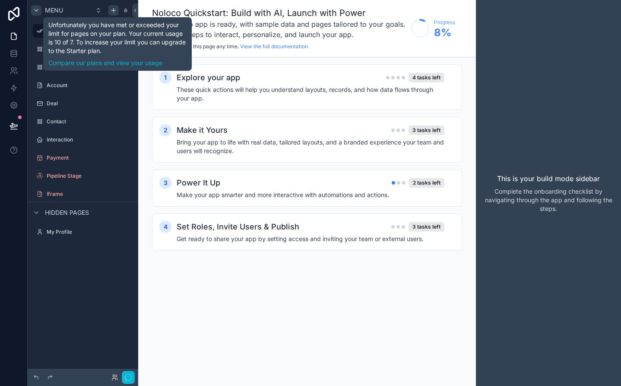
click at [113, 10] on icon "scrollable content" at bounding box center [113, 10] width 4 height 0
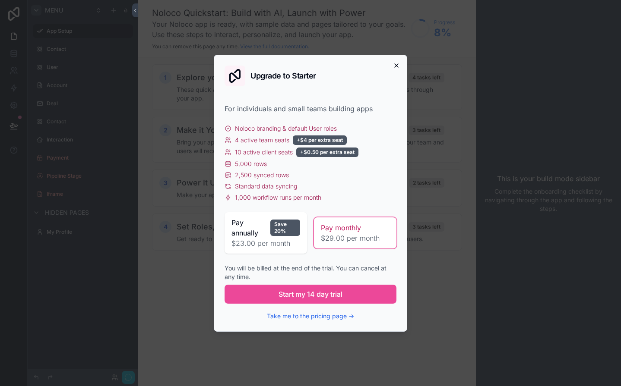
click at [399, 67] on icon "button" at bounding box center [396, 65] width 7 height 7
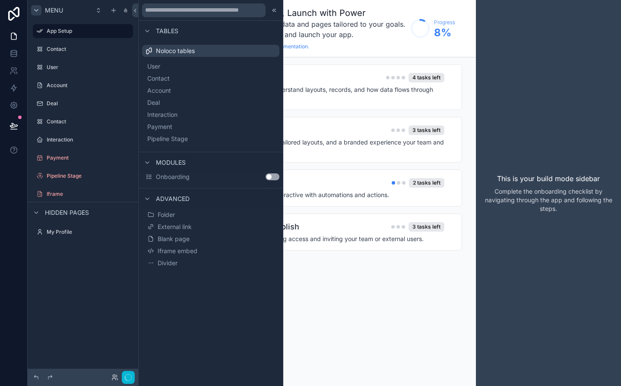
click at [274, 181] on div "Onboarding Use setting" at bounding box center [213, 177] width 134 height 9
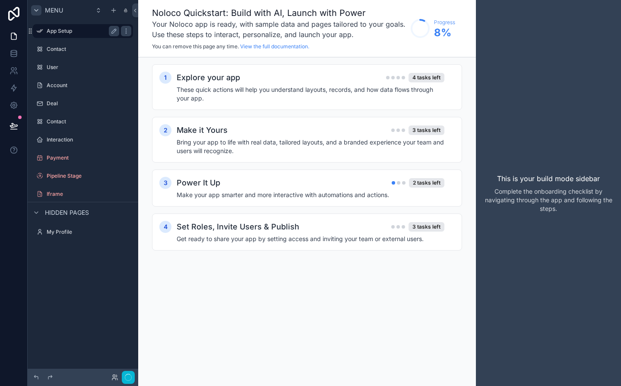
click at [81, 28] on label "App Setup" at bounding box center [81, 31] width 69 height 7
click at [82, 33] on label "App Setup" at bounding box center [81, 31] width 69 height 7
click at [88, 30] on label "App Setup" at bounding box center [81, 31] width 69 height 7
click at [127, 377] on icon "button" at bounding box center [128, 377] width 7 height 7
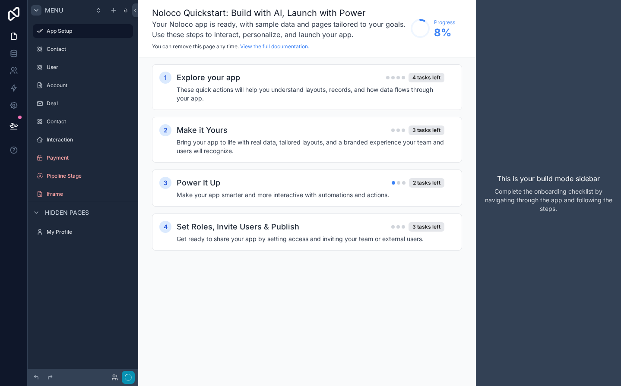
click at [133, 380] on button "button" at bounding box center [128, 377] width 13 height 13
click at [127, 374] on button "button" at bounding box center [128, 377] width 13 height 13
click at [79, 28] on div "App Setup" at bounding box center [83, 31] width 73 height 10
click at [156, 28] on h3 "Your Noloco app is ready, with sample data and pages tailored to your goals. Us…" at bounding box center [279, 29] width 254 height 21
click at [98, 32] on label "App Setup" at bounding box center [81, 31] width 69 height 7
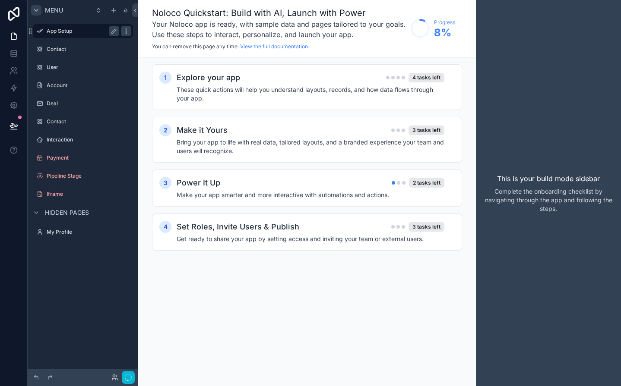
click at [128, 32] on icon "scrollable content" at bounding box center [126, 31] width 7 height 7
click at [86, 32] on label "App Setup" at bounding box center [81, 31] width 69 height 7
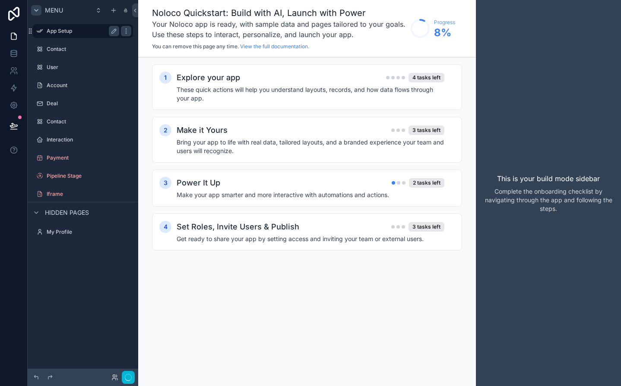
click at [56, 32] on label "App Setup" at bounding box center [81, 31] width 69 height 7
click at [51, 47] on label "Contact" at bounding box center [81, 49] width 69 height 7
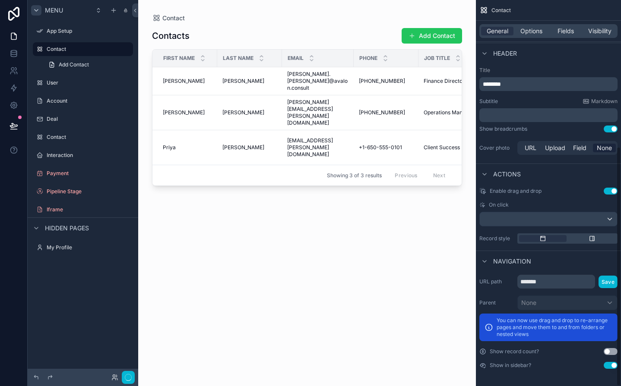
scroll to position [236, 0]
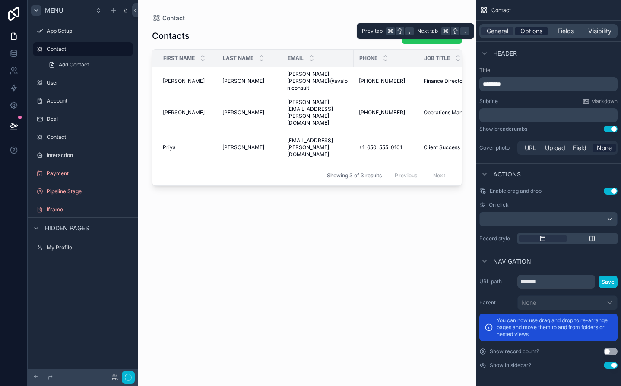
click at [523, 30] on span "Options" at bounding box center [531, 31] width 22 height 9
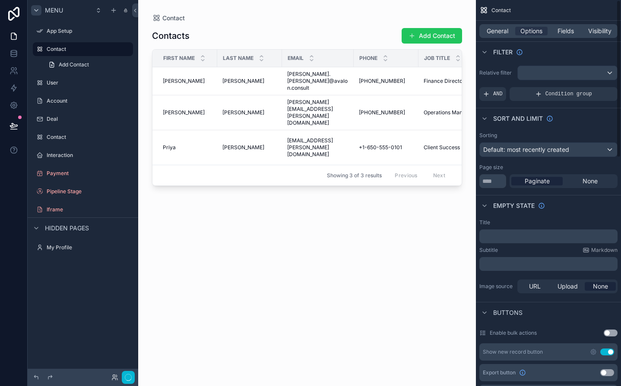
scroll to position [0, 0]
click at [567, 30] on span "Fields" at bounding box center [565, 31] width 16 height 9
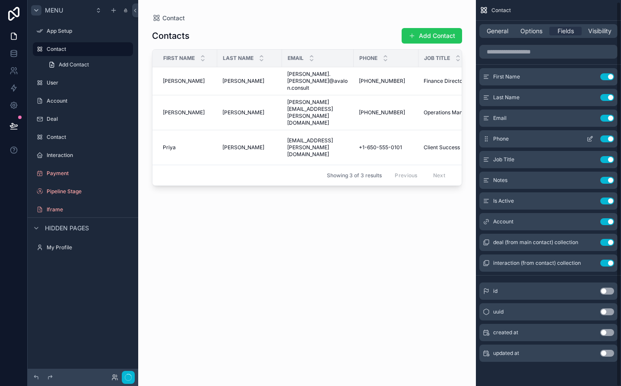
scroll to position [1, 0]
click at [595, 25] on div "General Options Fields Visibility" at bounding box center [548, 31] width 138 height 14
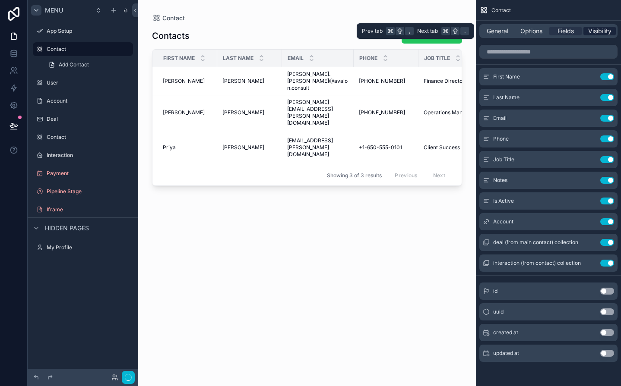
click at [595, 35] on span "Visibility" at bounding box center [599, 31] width 23 height 9
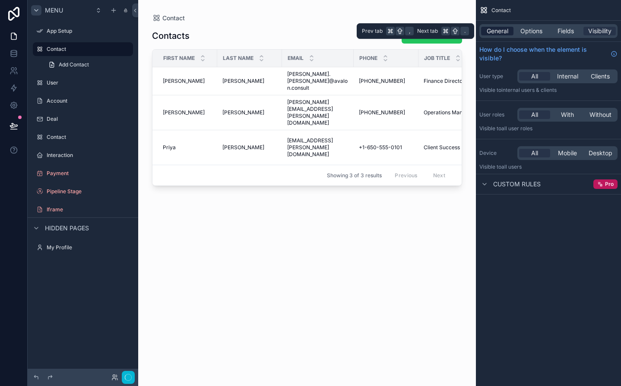
click at [507, 27] on span "General" at bounding box center [498, 31] width 22 height 9
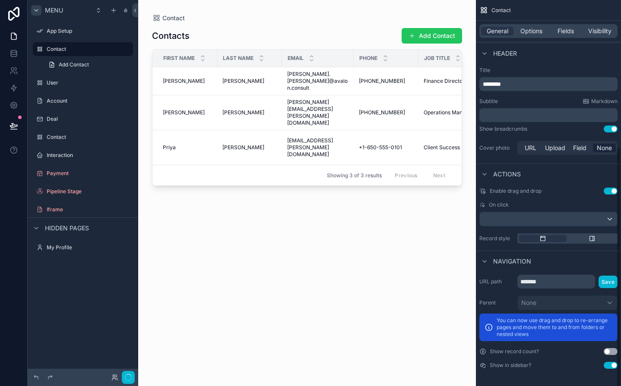
scroll to position [236, 0]
click at [596, 221] on div "scrollable content" at bounding box center [548, 219] width 137 height 14
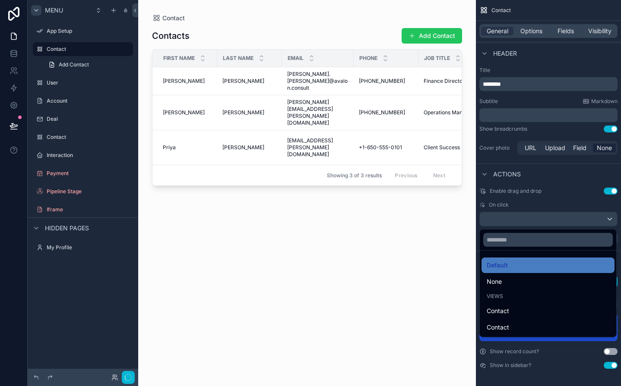
click at [608, 220] on div "scrollable content" at bounding box center [310, 193] width 621 height 386
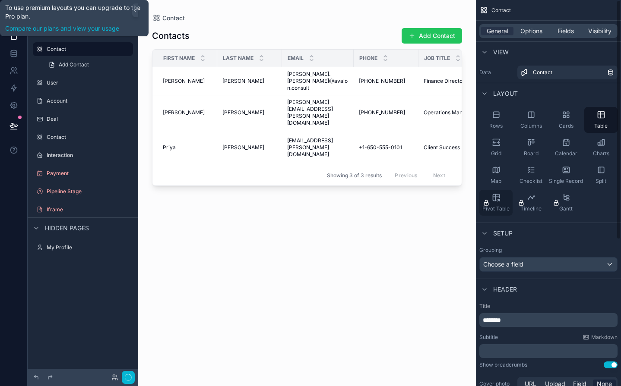
scroll to position [0, 0]
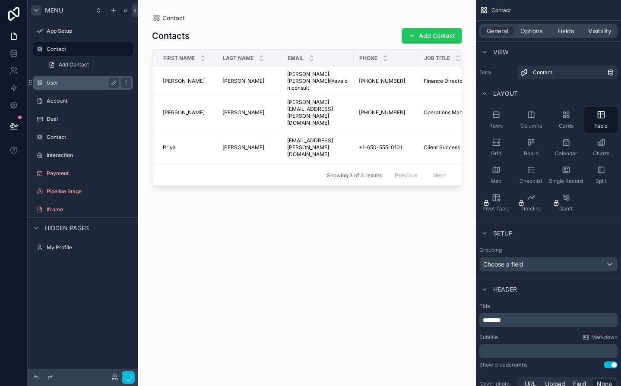
click at [75, 82] on label "User" at bounding box center [81, 82] width 69 height 7
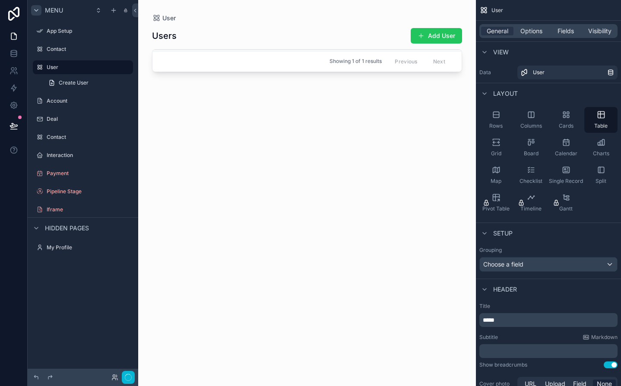
click at [424, 34] on div "scrollable content" at bounding box center [307, 188] width 338 height 376
click at [437, 41] on button "Add User" at bounding box center [436, 36] width 51 height 16
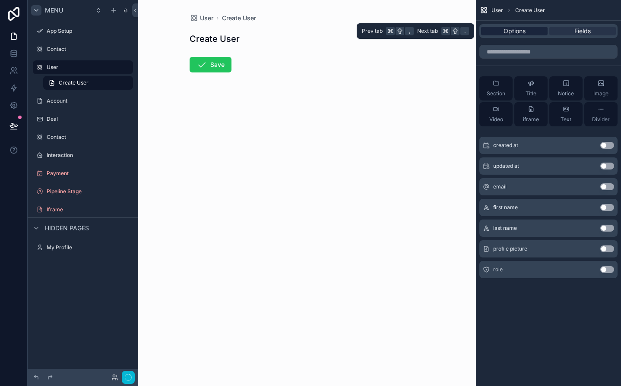
click at [521, 29] on span "Options" at bounding box center [514, 31] width 22 height 9
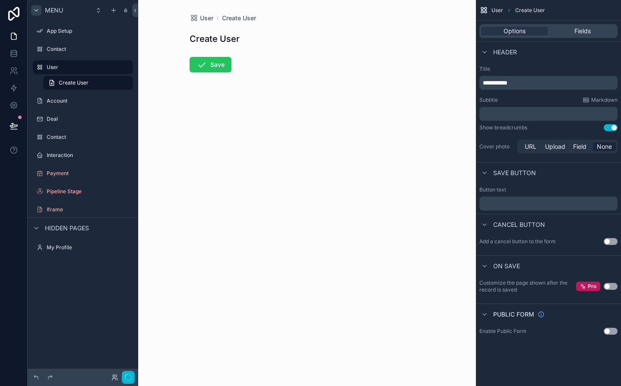
click at [611, 330] on button "Use setting" at bounding box center [611, 331] width 14 height 7
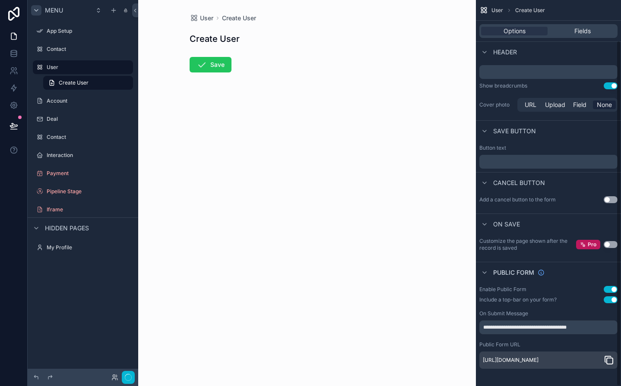
scroll to position [45, 0]
click at [611, 362] on icon "scrollable content" at bounding box center [609, 360] width 10 height 10
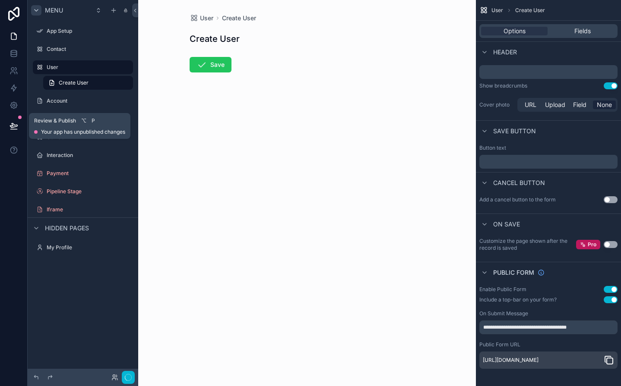
click at [13, 123] on icon at bounding box center [13, 125] width 7 height 4
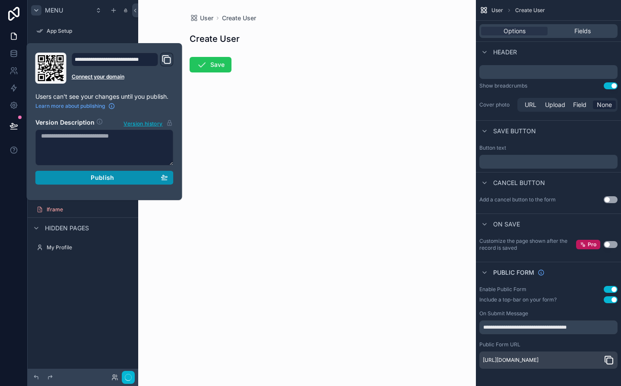
click at [113, 177] on span "Publish" at bounding box center [102, 178] width 23 height 8
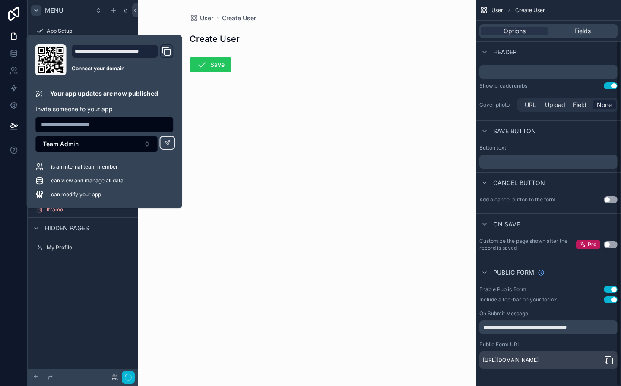
click at [267, 38] on div "Create User" at bounding box center [307, 39] width 235 height 12
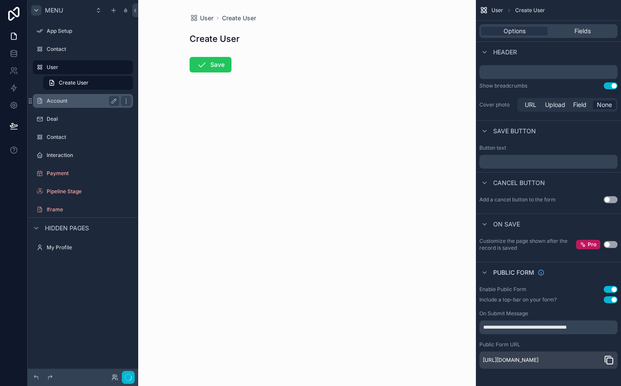
click at [58, 94] on div "Account" at bounding box center [83, 101] width 97 height 14
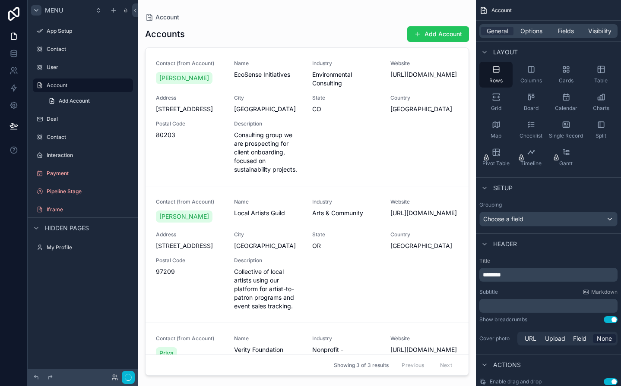
click at [442, 39] on div "scrollable content" at bounding box center [307, 188] width 338 height 376
click at [438, 36] on button "Add Account" at bounding box center [438, 34] width 62 height 16
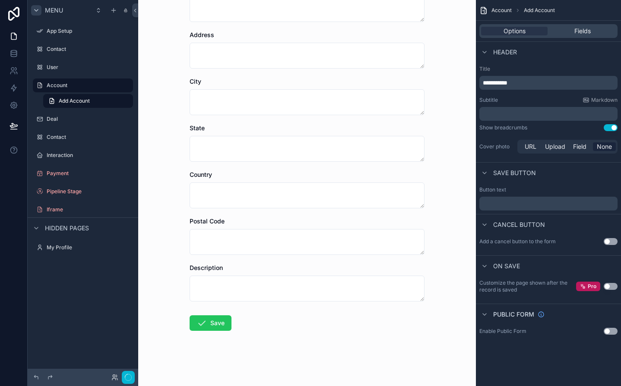
click at [614, 333] on button "Use setting" at bounding box center [611, 331] width 14 height 7
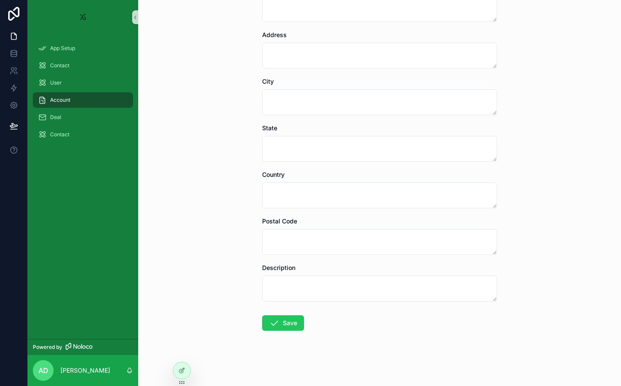
scroll to position [196, 0]
click at [186, 366] on div at bounding box center [181, 371] width 17 height 16
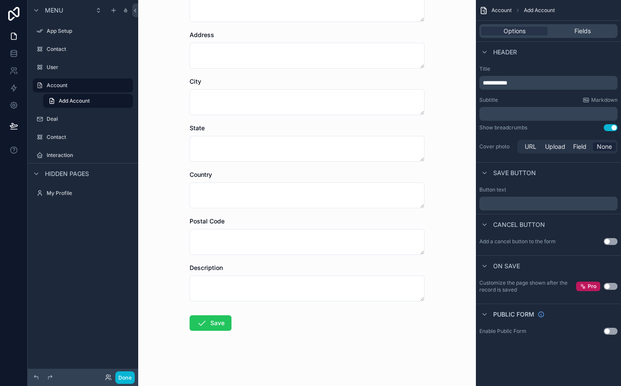
scroll to position [0, 0]
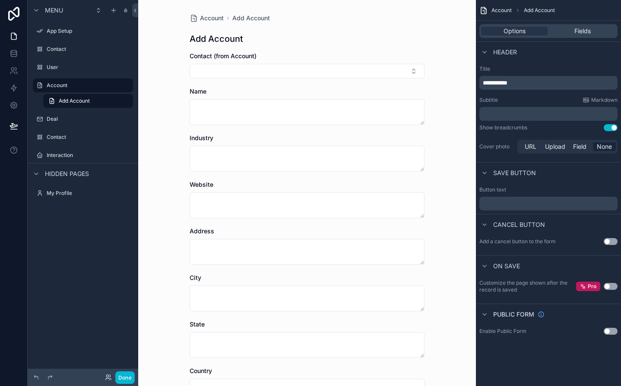
click at [613, 336] on div "Enable Public Form Use setting" at bounding box center [548, 332] width 145 height 14
click at [611, 332] on button "Use setting" at bounding box center [611, 331] width 14 height 7
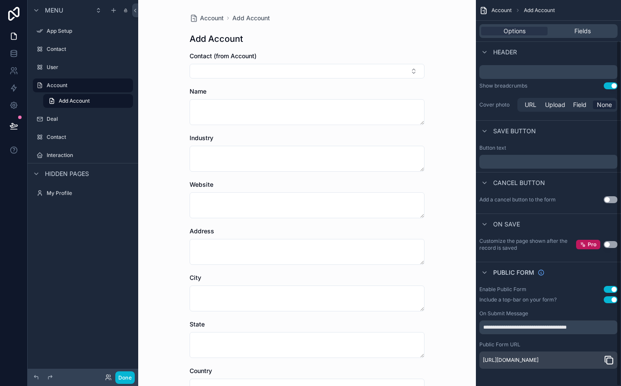
scroll to position [45, 0]
click at [612, 362] on icon "scrollable content" at bounding box center [610, 361] width 6 height 6
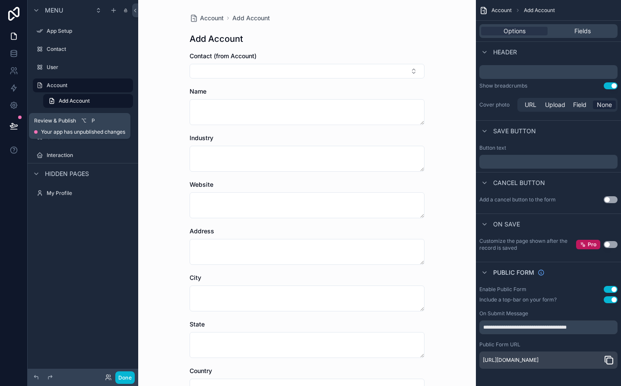
click at [15, 133] on button at bounding box center [13, 126] width 19 height 24
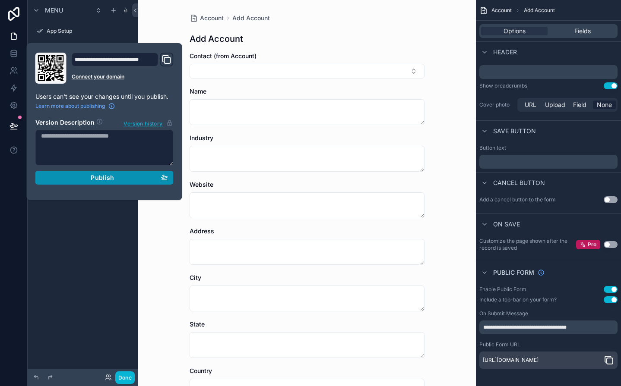
click at [81, 178] on div "Publish" at bounding box center [104, 178] width 127 height 8
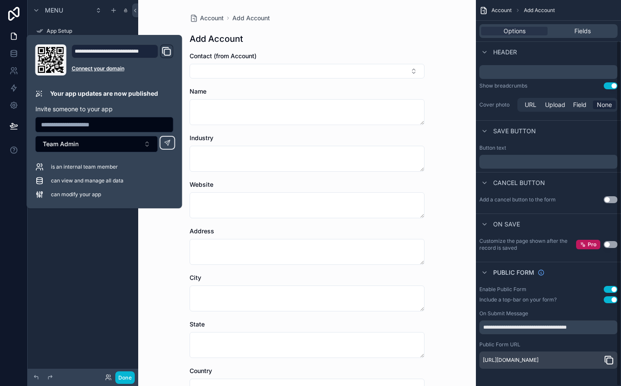
scroll to position [45, 0]
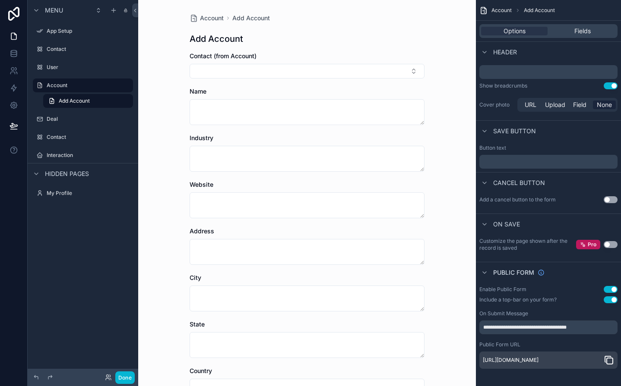
click at [613, 297] on button "Use setting" at bounding box center [611, 300] width 14 height 7
click at [612, 297] on button "Use setting" at bounding box center [611, 300] width 14 height 7
click at [539, 271] on icon "scrollable content" at bounding box center [540, 272] width 5 height 5
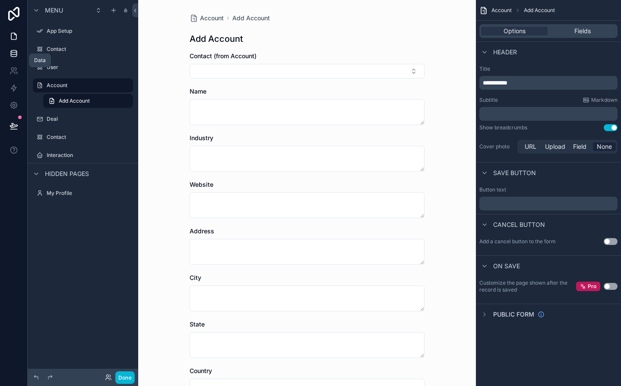
click at [11, 53] on icon at bounding box center [14, 52] width 6 height 3
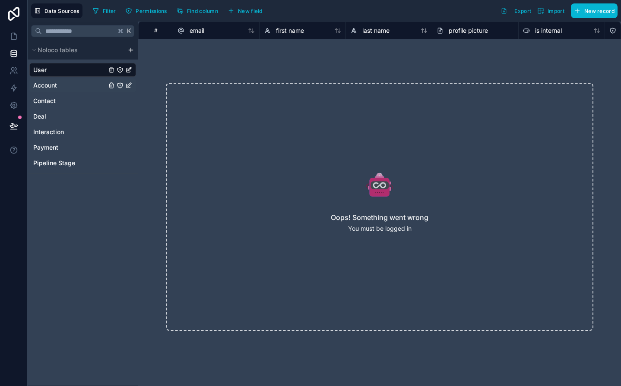
click at [66, 84] on div "Account" at bounding box center [82, 86] width 107 height 14
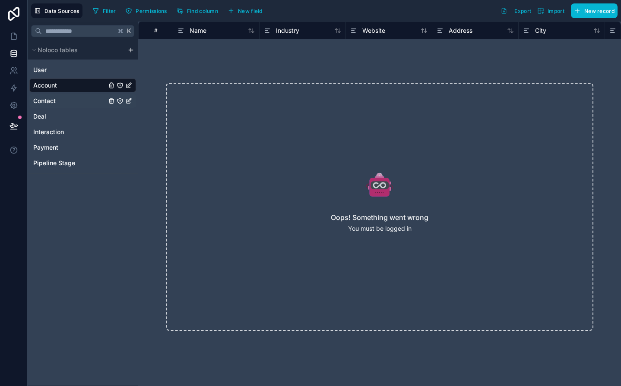
click at [61, 101] on div "Contact" at bounding box center [82, 101] width 107 height 14
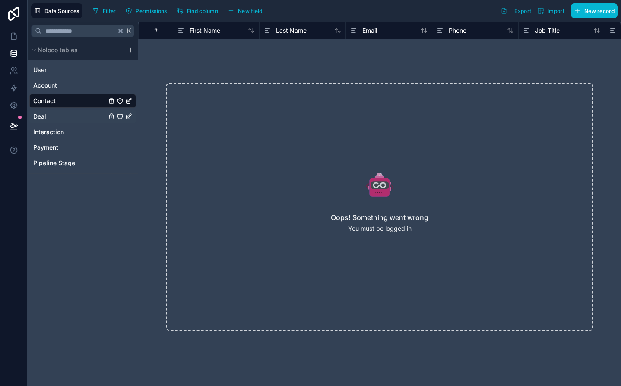
click at [63, 111] on div "Deal" at bounding box center [82, 117] width 107 height 14
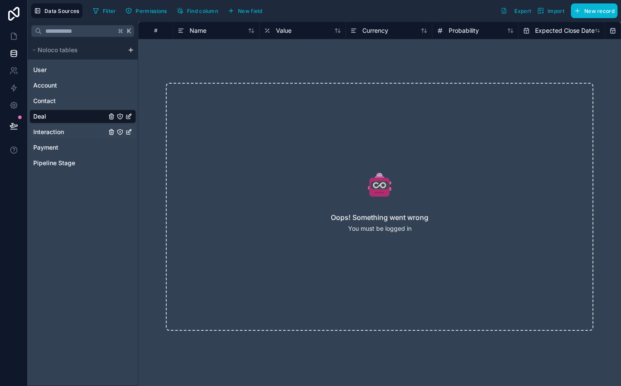
click at [70, 132] on div "Interaction" at bounding box center [82, 132] width 107 height 14
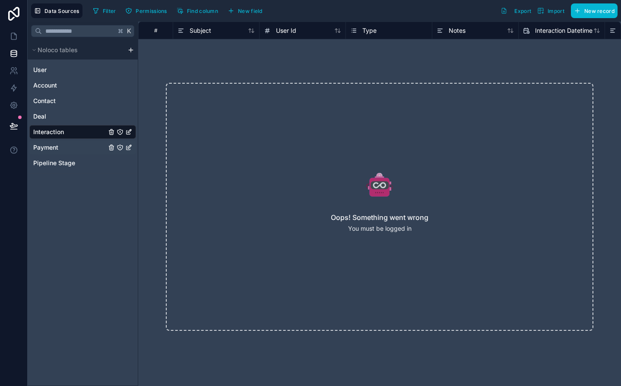
click at [69, 146] on div "Payment" at bounding box center [82, 148] width 107 height 14
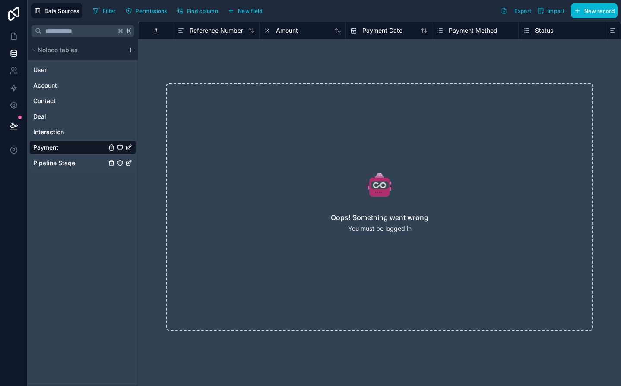
click at [68, 161] on span "Pipeline Stage" at bounding box center [54, 163] width 42 height 9
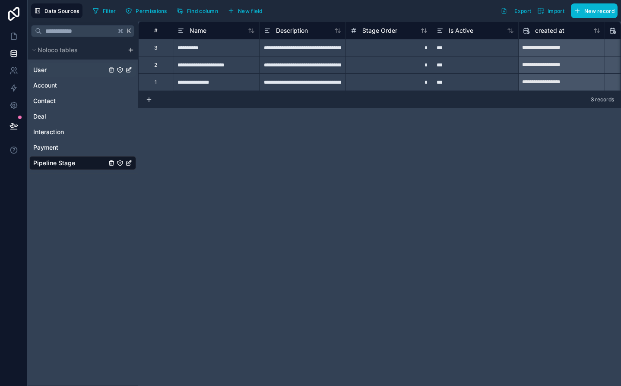
click at [72, 70] on div "User" at bounding box center [82, 70] width 107 height 14
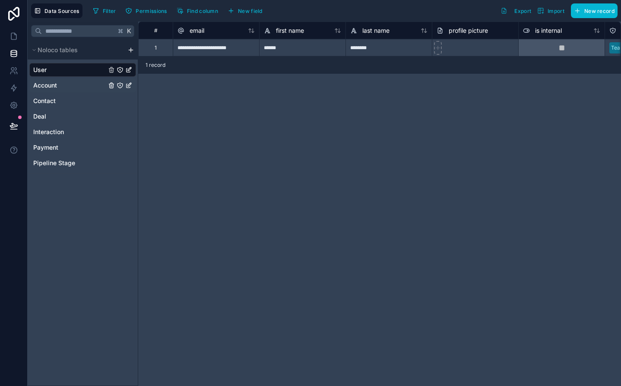
click at [65, 84] on div "Account" at bounding box center [82, 86] width 107 height 14
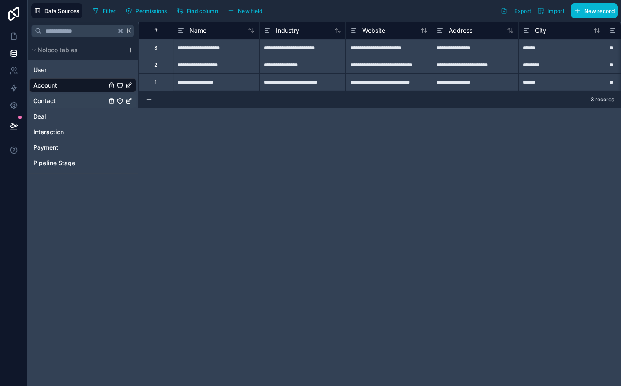
click at [71, 105] on div "Contact" at bounding box center [82, 101] width 107 height 14
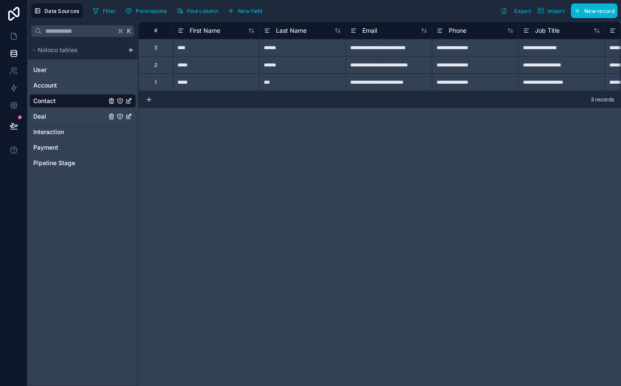
click at [70, 116] on div "Deal" at bounding box center [82, 117] width 107 height 14
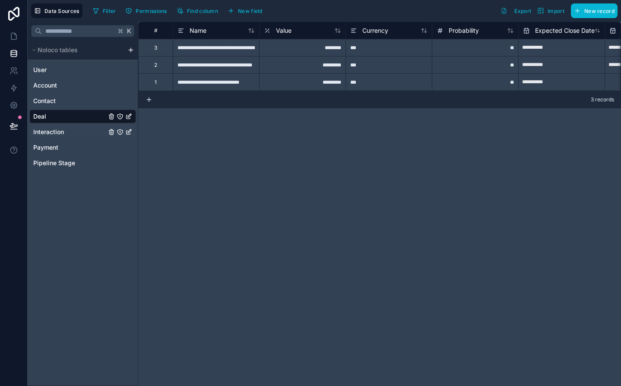
click at [72, 133] on div "Interaction" at bounding box center [82, 132] width 107 height 14
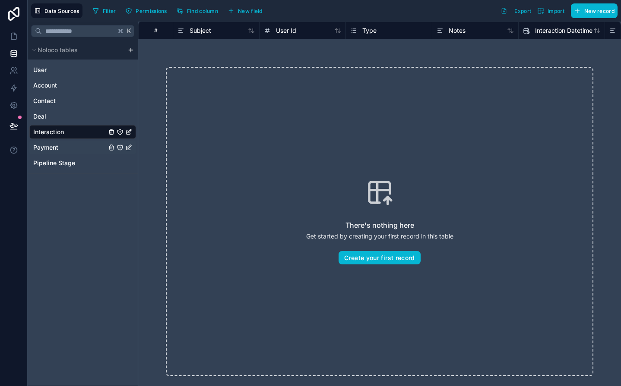
click at [73, 145] on div "Payment" at bounding box center [82, 148] width 107 height 14
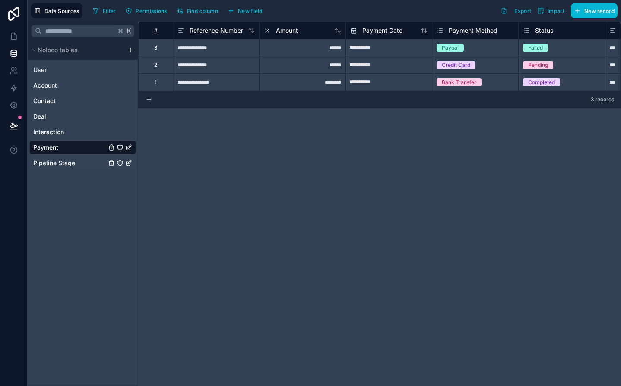
click at [86, 165] on div "Pipeline Stage" at bounding box center [82, 163] width 107 height 14
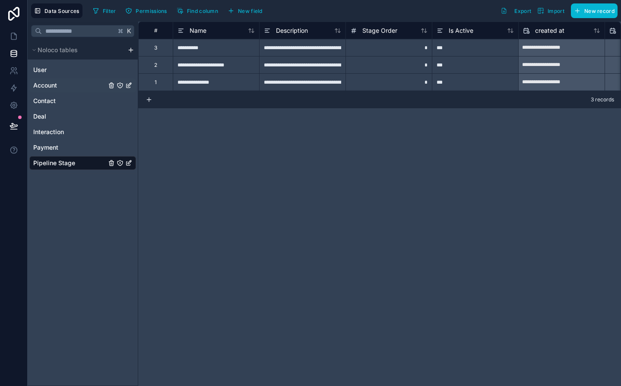
click at [67, 85] on div "Account" at bounding box center [82, 86] width 107 height 14
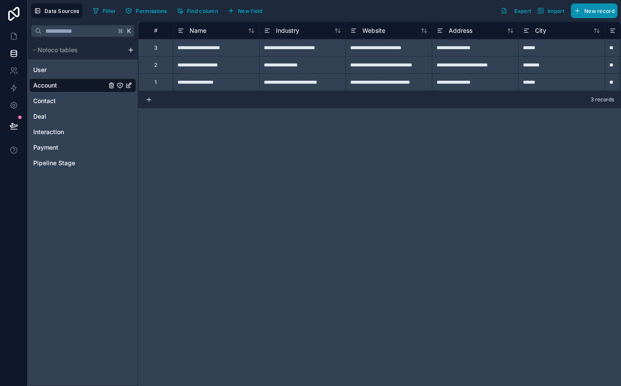
click at [604, 17] on button "New record" at bounding box center [594, 10] width 47 height 15
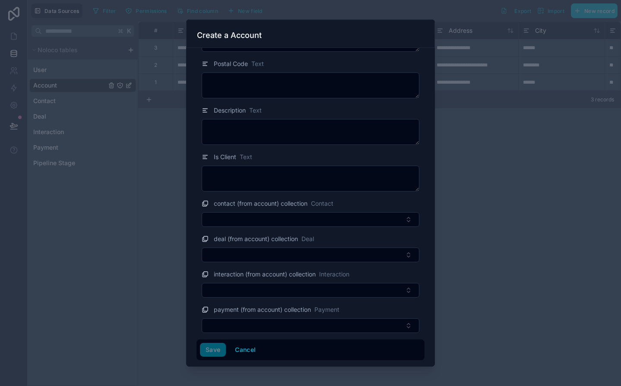
click at [127, 189] on div at bounding box center [310, 193] width 621 height 386
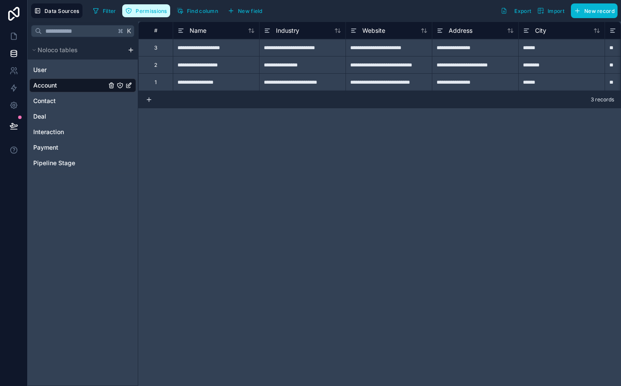
click at [162, 13] on span "Permissions" at bounding box center [151, 11] width 31 height 6
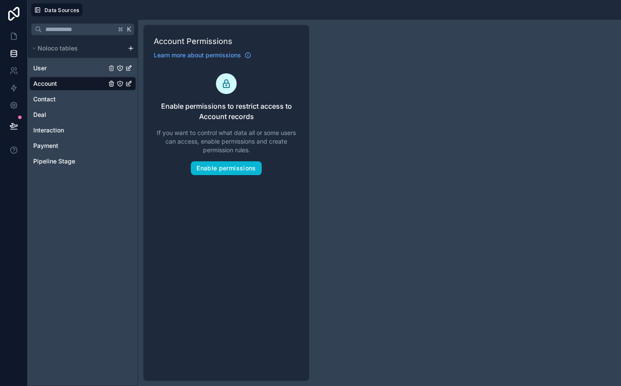
click at [83, 74] on div "User" at bounding box center [82, 68] width 107 height 14
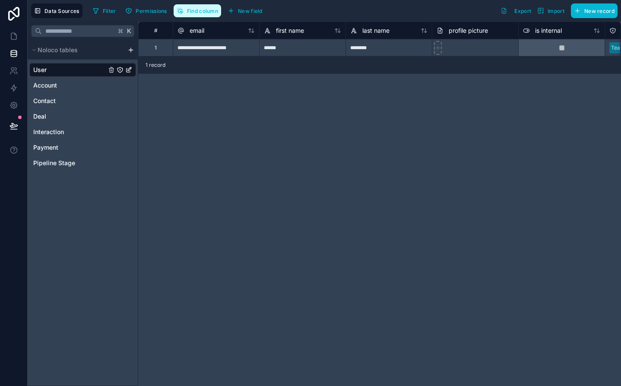
click at [213, 9] on span "Find column" at bounding box center [202, 11] width 31 height 6
click at [246, 9] on span "New field" at bounding box center [250, 11] width 25 height 6
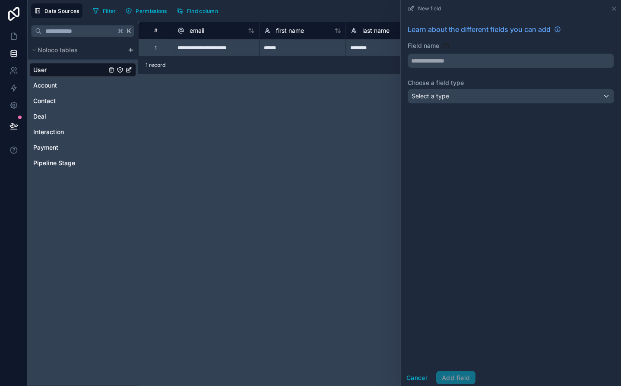
click at [357, 93] on div "**********" at bounding box center [379, 204] width 483 height 365
click at [611, 10] on icon at bounding box center [614, 8] width 7 height 7
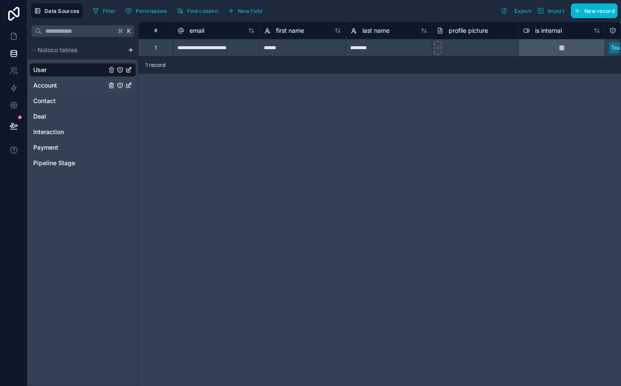
click at [52, 89] on span "Account" at bounding box center [45, 85] width 24 height 9
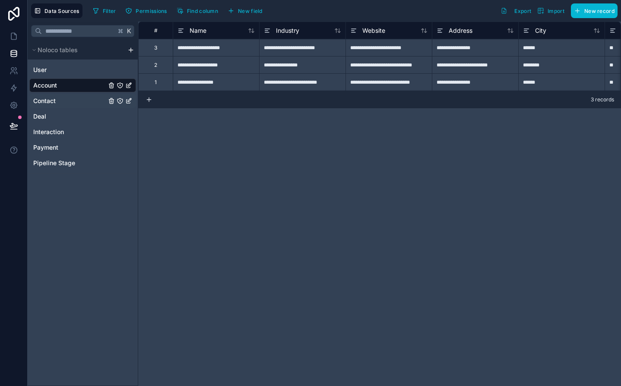
click at [39, 100] on span "Contact" at bounding box center [44, 101] width 22 height 9
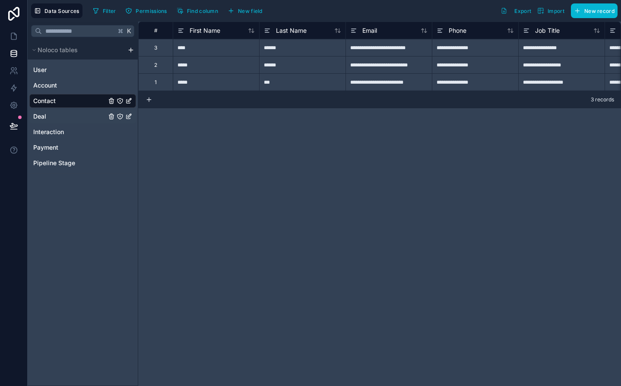
click at [45, 117] on span "Deal" at bounding box center [39, 116] width 13 height 9
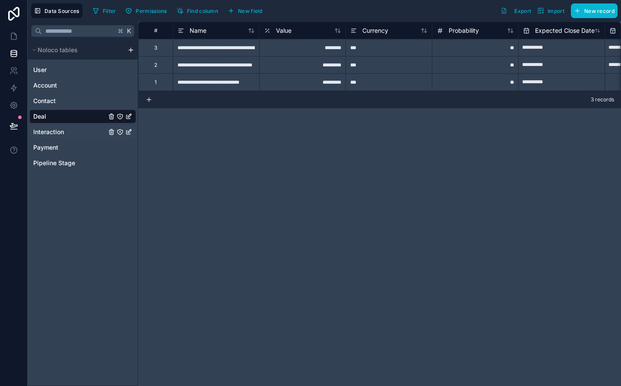
click at [48, 130] on span "Interaction" at bounding box center [48, 132] width 31 height 9
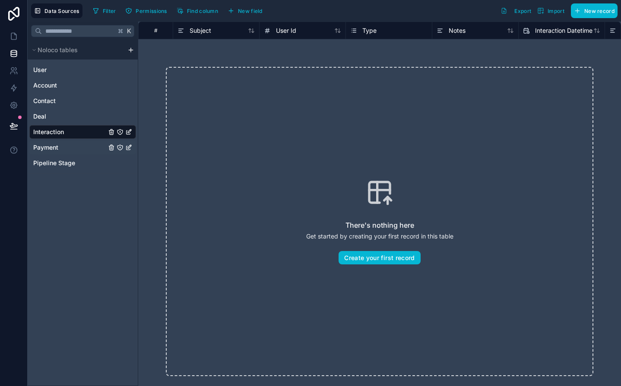
click at [45, 142] on div "Payment" at bounding box center [82, 148] width 107 height 14
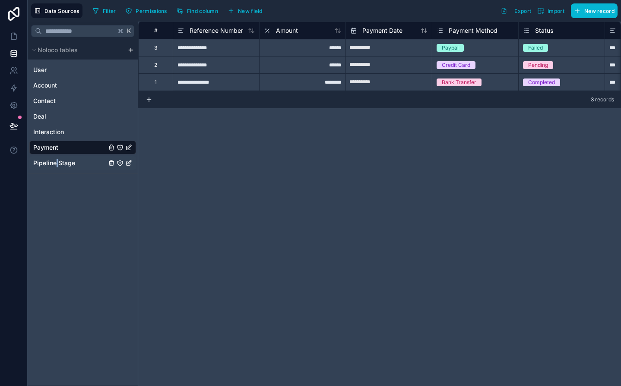
click at [57, 159] on span "Pipeline Stage" at bounding box center [54, 163] width 42 height 9
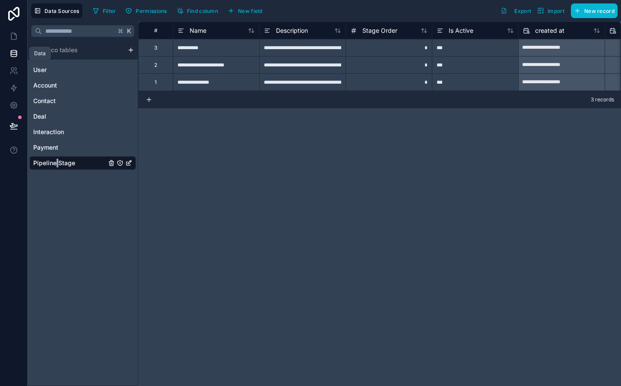
click at [17, 51] on icon at bounding box center [13, 53] width 9 height 9
click at [14, 36] on icon at bounding box center [13, 36] width 9 height 9
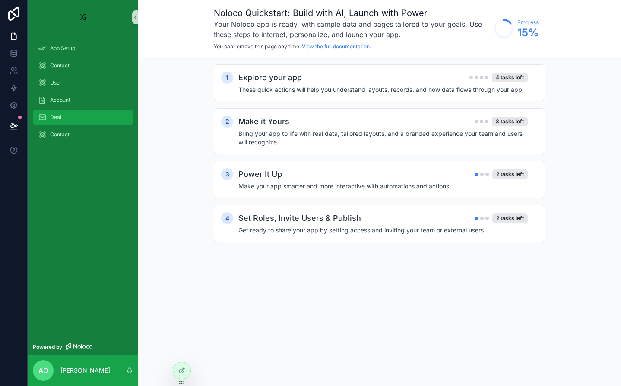
click at [86, 114] on div "Deal" at bounding box center [83, 118] width 90 height 14
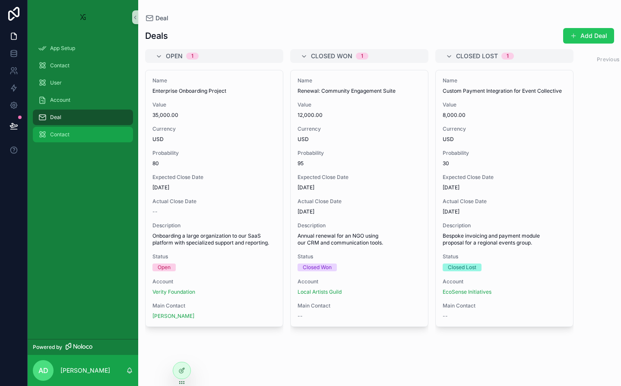
click at [65, 133] on span "Contact" at bounding box center [59, 134] width 19 height 7
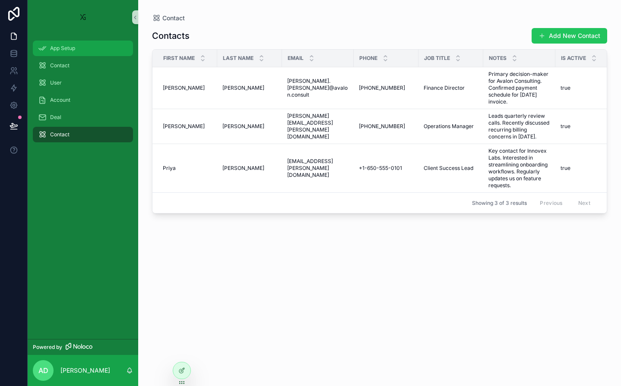
click at [70, 50] on span "App Setup" at bounding box center [62, 48] width 25 height 7
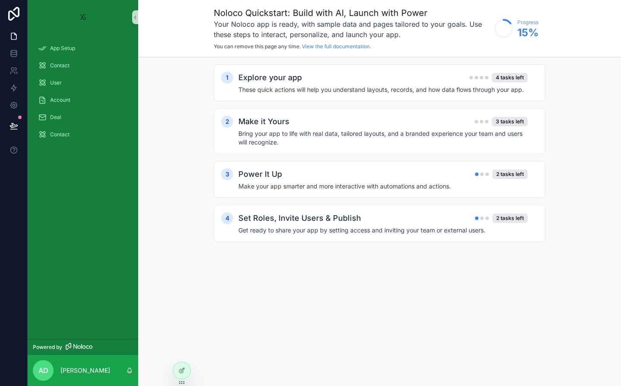
click at [57, 57] on div "Contact" at bounding box center [83, 65] width 111 height 17
click at [57, 51] on span "App Setup" at bounding box center [62, 48] width 25 height 7
click at [15, 33] on icon at bounding box center [13, 36] width 5 height 6
click at [16, 35] on icon at bounding box center [13, 36] width 5 height 6
click at [15, 51] on icon at bounding box center [13, 53] width 9 height 9
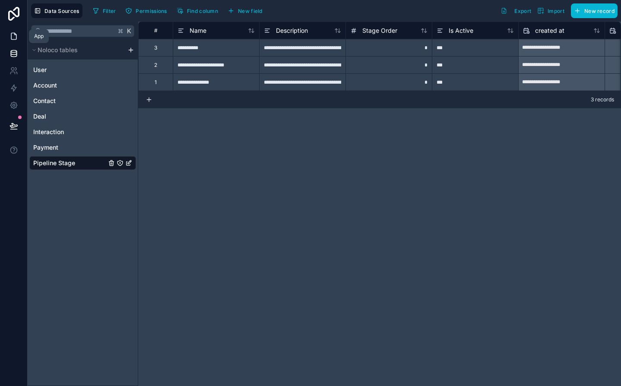
click at [11, 36] on icon at bounding box center [13, 36] width 9 height 9
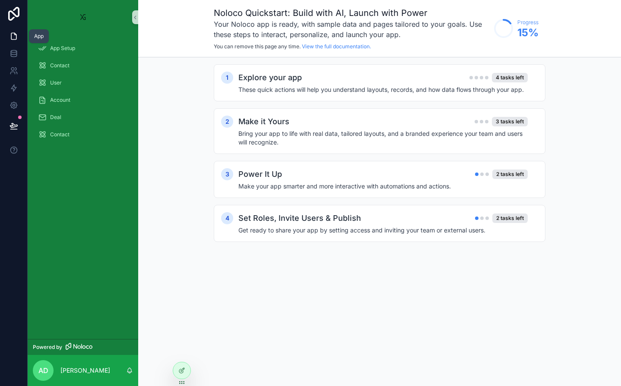
click at [19, 35] on link at bounding box center [13, 36] width 27 height 17
click at [16, 35] on icon at bounding box center [13, 36] width 5 height 6
click at [355, 228] on h4 "Get ready to share your app by setting access and inviting your team or externa…" at bounding box center [382, 230] width 289 height 9
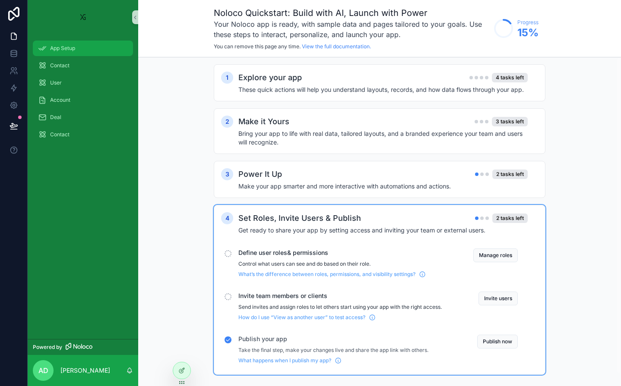
click at [94, 44] on div "App Setup" at bounding box center [83, 48] width 90 height 14
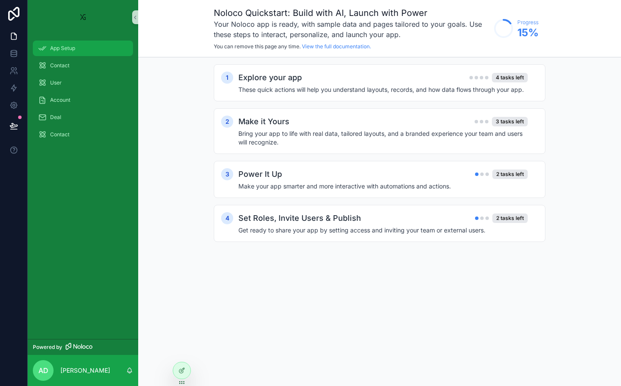
click at [79, 48] on div "App Setup" at bounding box center [83, 48] width 90 height 14
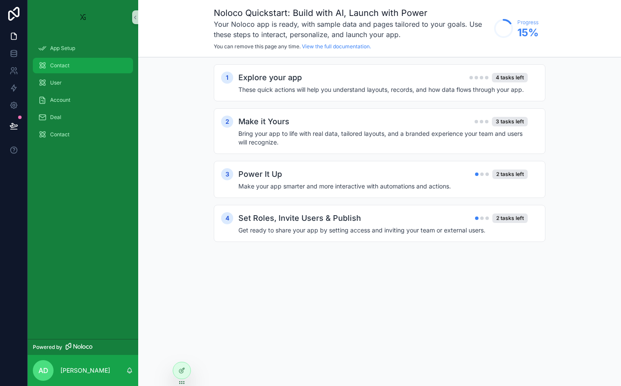
click at [75, 66] on div "Contact" at bounding box center [83, 66] width 90 height 14
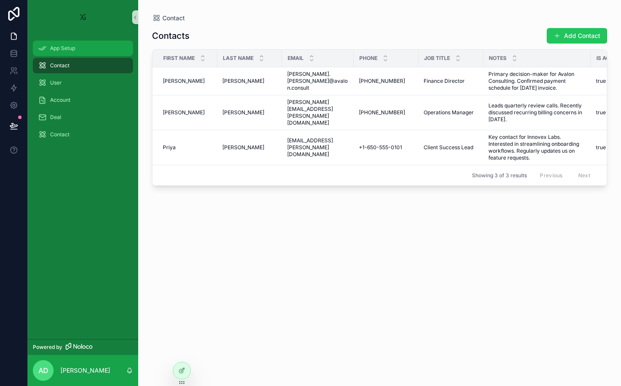
click at [75, 54] on div "App Setup" at bounding box center [83, 48] width 90 height 14
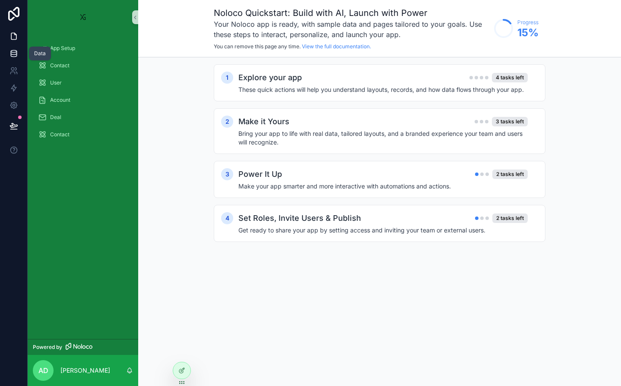
click at [6, 52] on link at bounding box center [13, 53] width 27 height 17
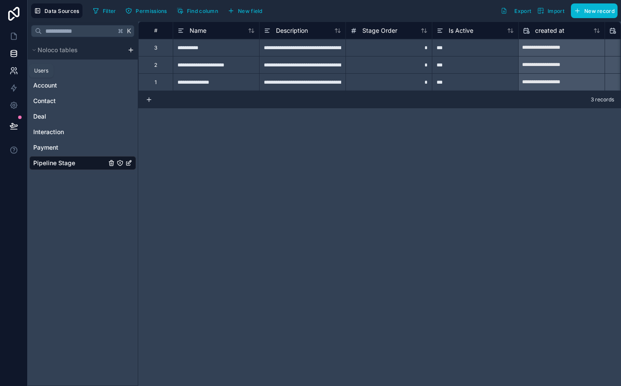
click at [16, 74] on icon at bounding box center [13, 70] width 9 height 9
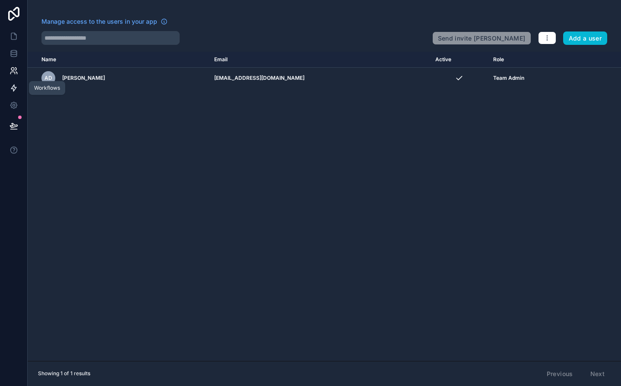
click at [19, 89] on link at bounding box center [13, 87] width 27 height 17
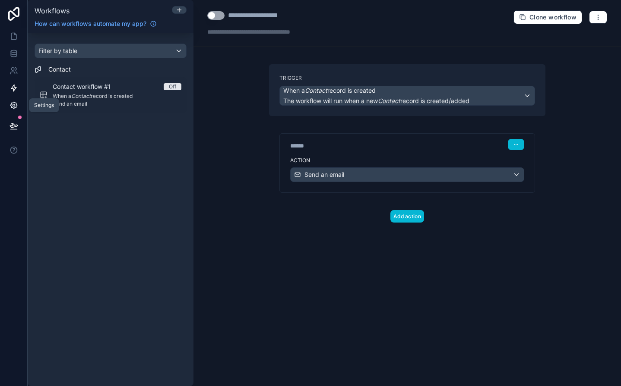
click at [14, 108] on icon at bounding box center [13, 105] width 6 height 6
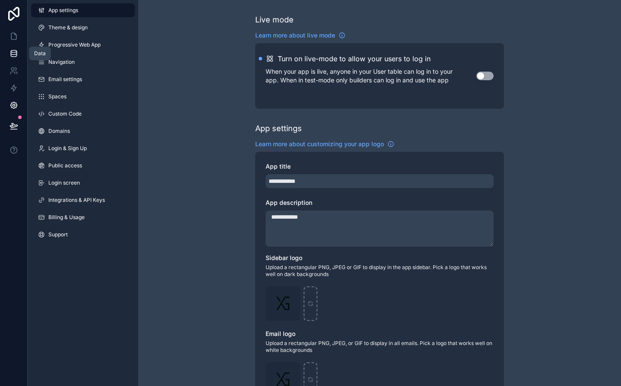
click at [14, 55] on icon at bounding box center [13, 53] width 9 height 9
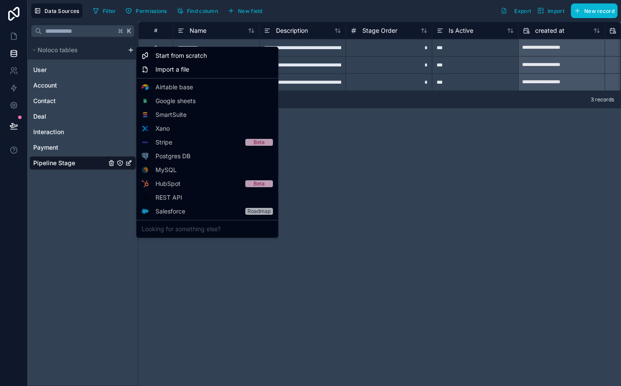
click at [130, 52] on html "**********" at bounding box center [310, 193] width 621 height 386
click at [205, 59] on span "Start from scratch" at bounding box center [180, 55] width 51 height 9
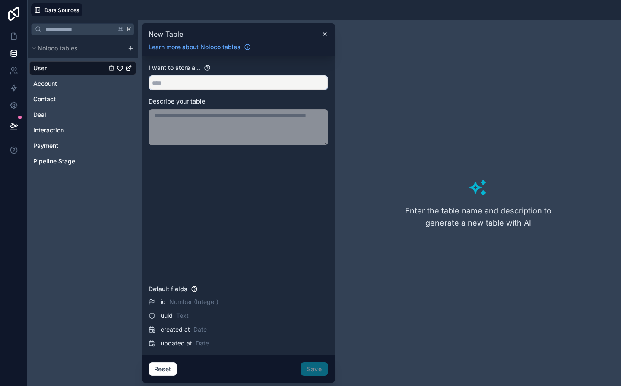
click at [221, 82] on input "text" at bounding box center [238, 83] width 179 height 14
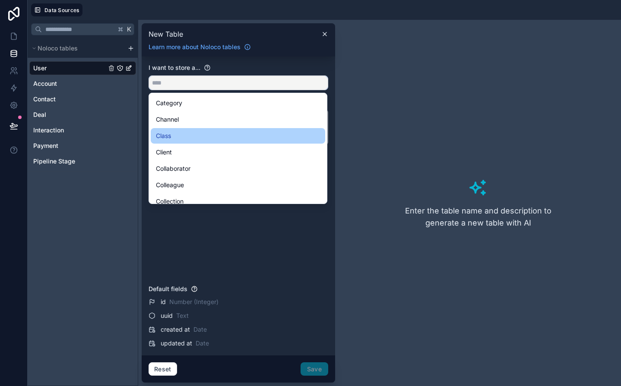
scroll to position [427, 0]
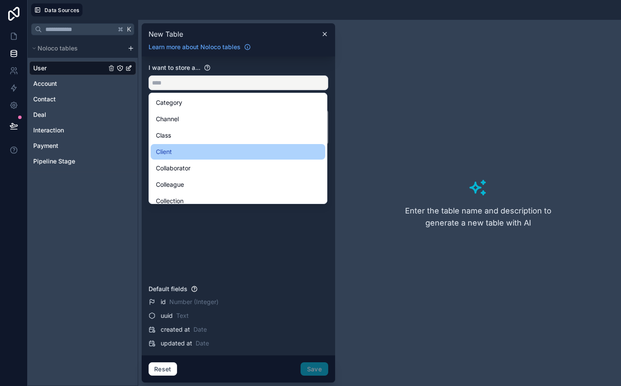
click at [191, 150] on div "Client" at bounding box center [238, 152] width 164 height 10
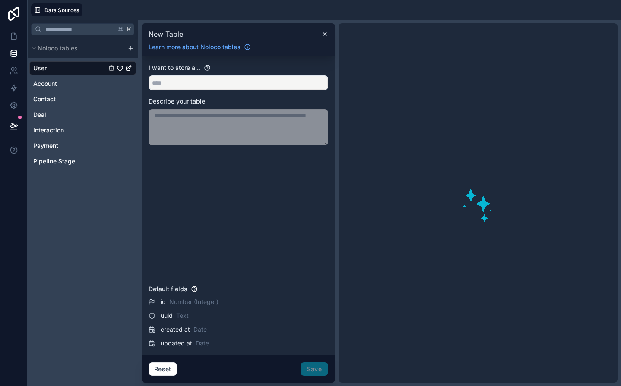
type input "******"
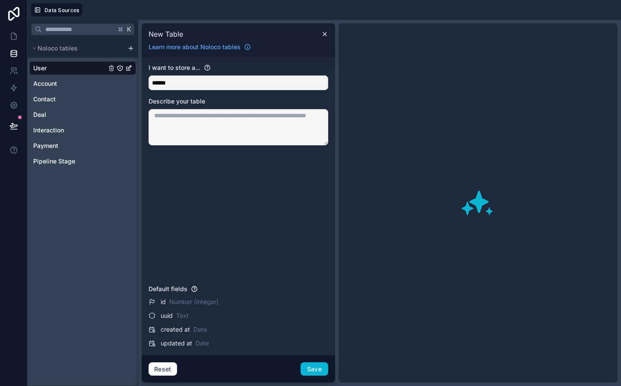
click at [222, 121] on textarea at bounding box center [239, 127] width 180 height 36
drag, startPoint x: 211, startPoint y: 98, endPoint x: 151, endPoint y: 96, distance: 60.1
click at [151, 96] on div "I want to store a... ****** Describe your table" at bounding box center [239, 172] width 180 height 218
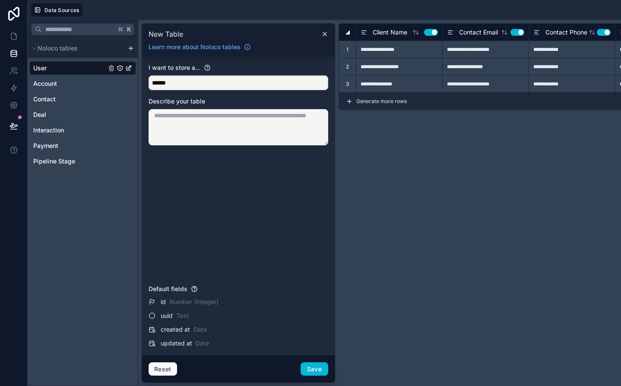
click at [229, 130] on textarea at bounding box center [239, 127] width 180 height 36
paste textarea "**********"
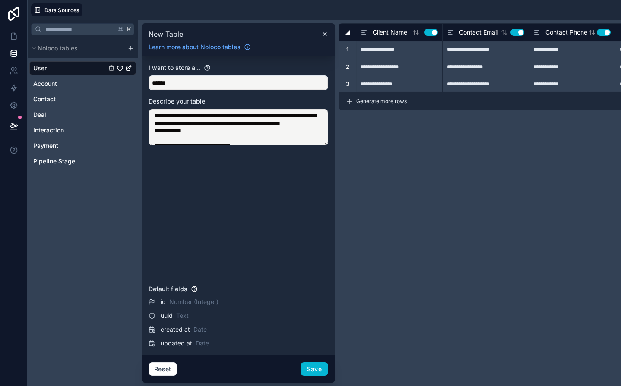
scroll to position [183, 0]
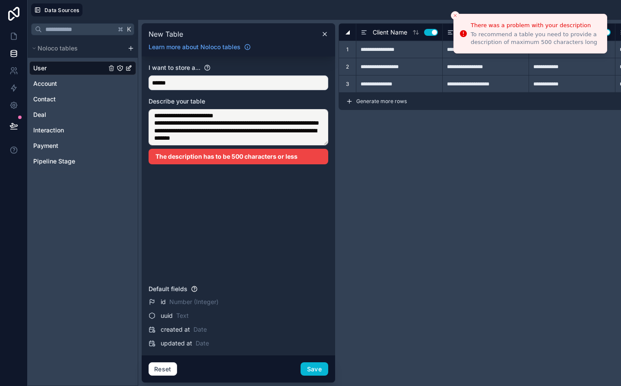
click at [282, 159] on div "The description has to be 500 characters or less" at bounding box center [239, 157] width 180 height 16
drag, startPoint x: 300, startPoint y: 160, endPoint x: 169, endPoint y: 162, distance: 130.9
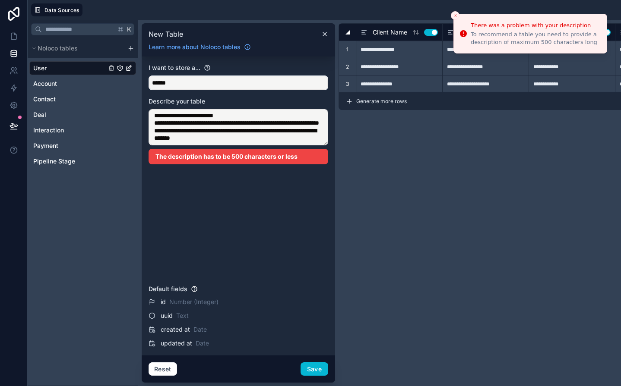
click at [169, 163] on div "The description has to be 500 characters or less" at bounding box center [239, 157] width 180 height 16
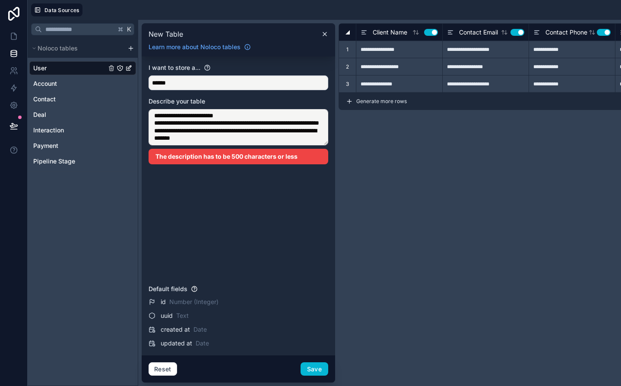
click at [241, 129] on textarea at bounding box center [239, 127] width 180 height 36
paste textarea "**********"
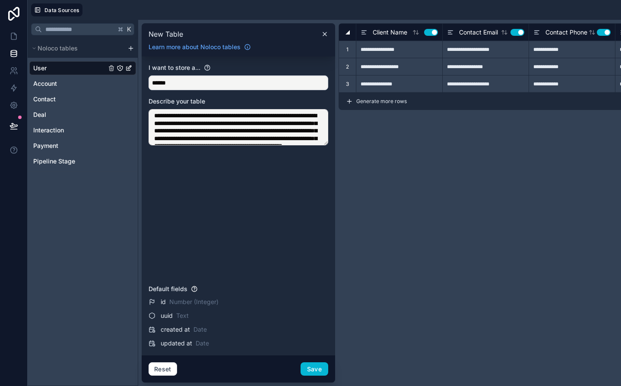
scroll to position [0, 0]
click at [268, 122] on textarea "**********" at bounding box center [239, 127] width 180 height 36
paste textarea "**********"
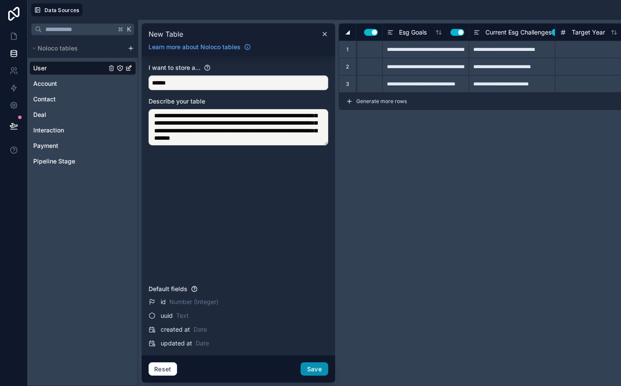
type textarea "**********"
click at [317, 370] on button "Save" at bounding box center [315, 370] width 28 height 14
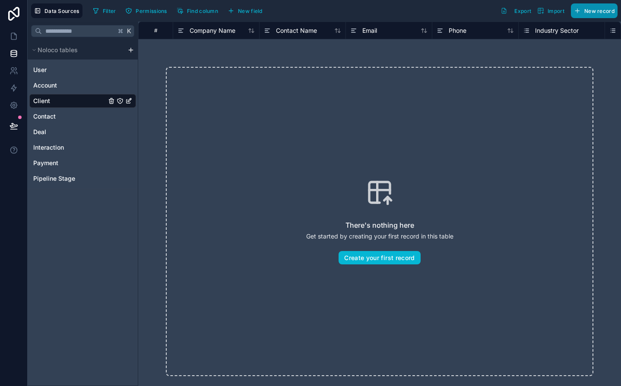
click at [586, 9] on span "New record" at bounding box center [599, 11] width 30 height 6
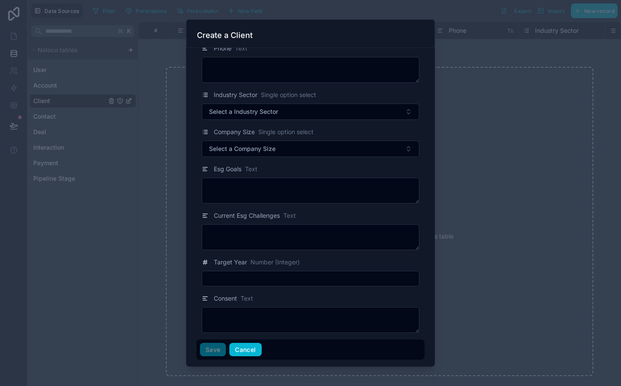
click at [240, 349] on button "Cancel" at bounding box center [245, 350] width 32 height 14
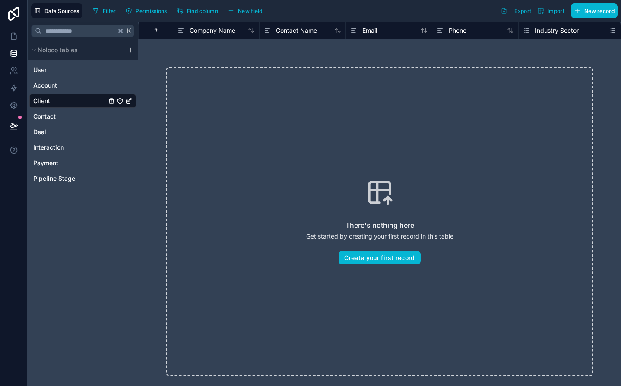
click at [127, 103] on icon "Client" at bounding box center [129, 102] width 4 height 4
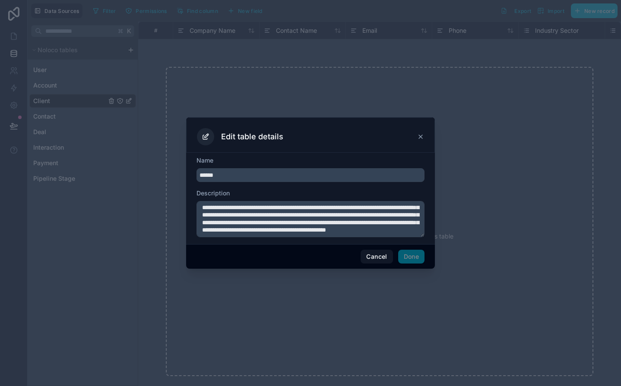
scroll to position [21, 0]
click at [421, 138] on icon at bounding box center [420, 136] width 7 height 7
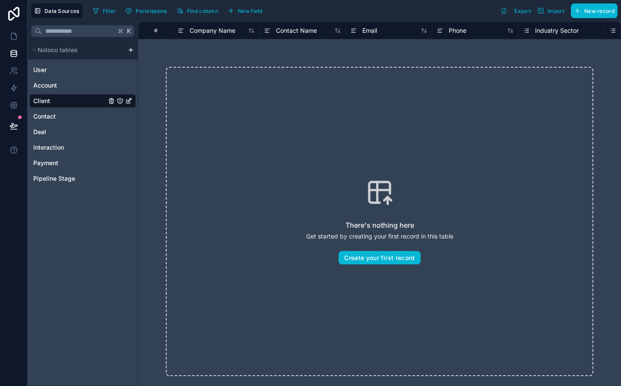
click at [53, 101] on div "Client" at bounding box center [82, 101] width 107 height 14
click at [12, 39] on icon at bounding box center [13, 36] width 9 height 9
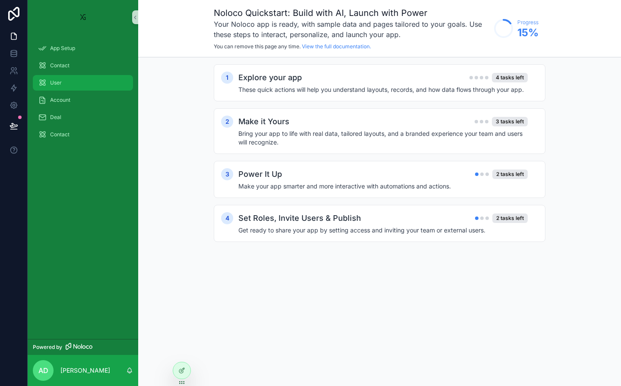
click at [84, 84] on div "User" at bounding box center [83, 83] width 90 height 14
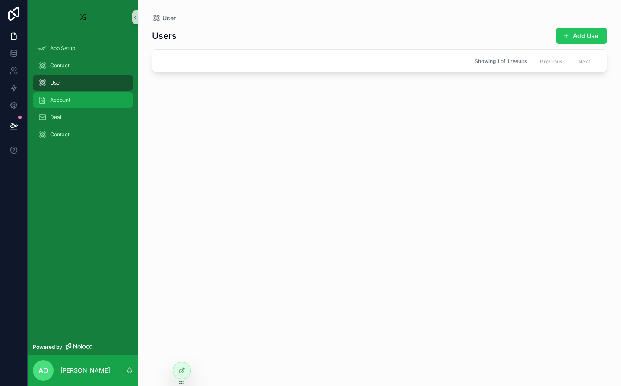
click at [91, 98] on div "Account" at bounding box center [83, 100] width 90 height 14
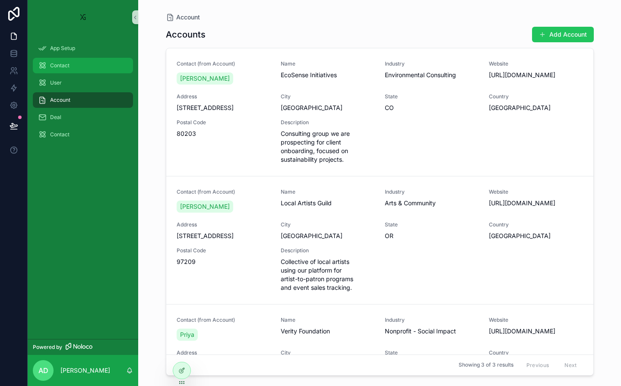
click at [79, 63] on div "Contact" at bounding box center [83, 66] width 90 height 14
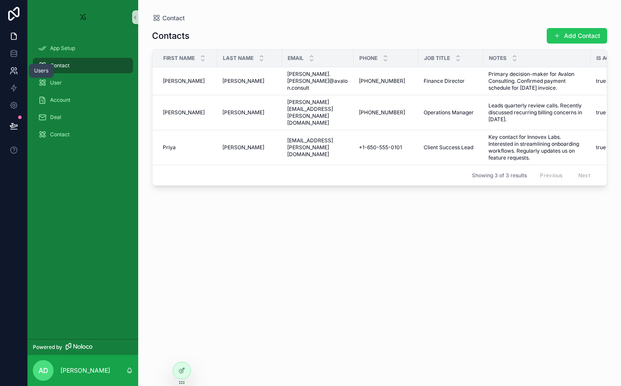
click at [10, 65] on link at bounding box center [13, 70] width 27 height 17
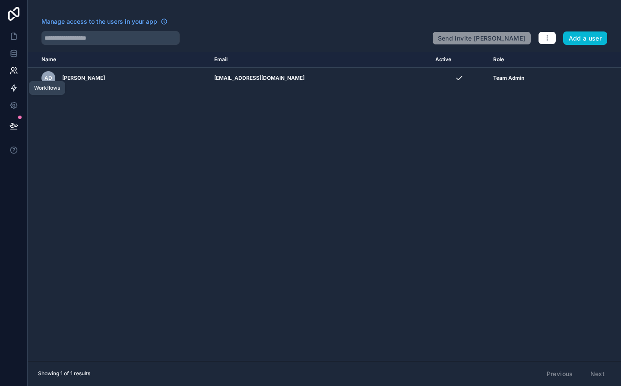
click at [19, 90] on link at bounding box center [13, 87] width 27 height 17
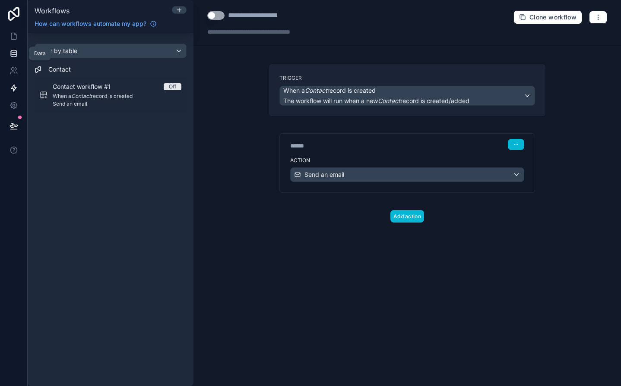
click at [13, 48] on link at bounding box center [13, 53] width 27 height 17
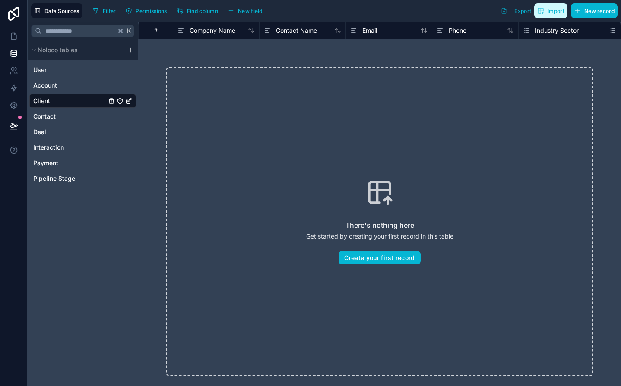
click at [547, 16] on button "Import" at bounding box center [550, 10] width 33 height 15
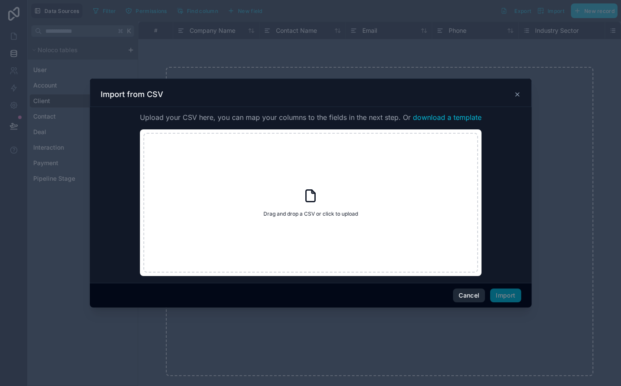
click at [478, 296] on button "Cancel" at bounding box center [469, 296] width 32 height 14
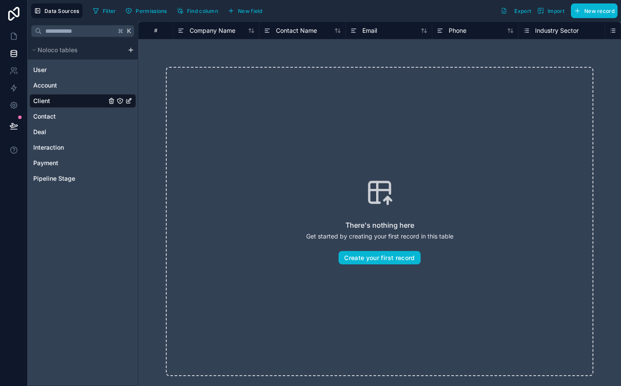
click at [520, 19] on div "Data Sources Filter Permissions Find column New field Export Import New record" at bounding box center [324, 11] width 593 height 22
click at [520, 18] on button "Export" at bounding box center [515, 10] width 37 height 15
click at [64, 14] on button "Data Sources" at bounding box center [56, 10] width 51 height 15
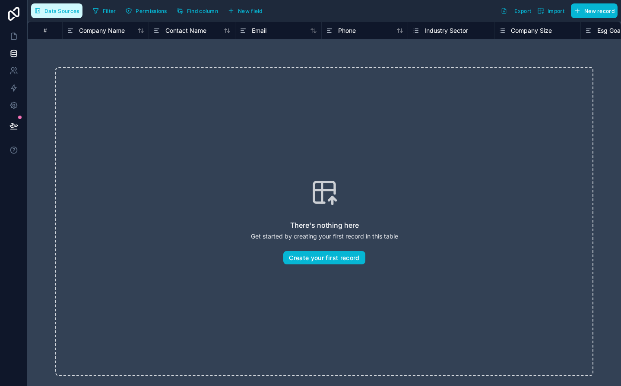
click at [64, 14] on span "Data Sources" at bounding box center [61, 11] width 35 height 6
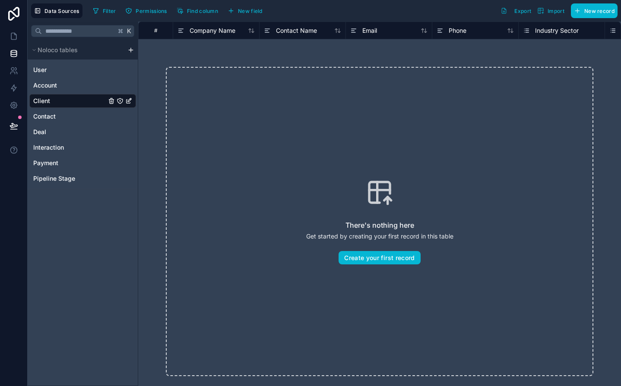
click at [74, 94] on div "Client" at bounding box center [82, 101] width 107 height 14
click at [73, 97] on div "Client" at bounding box center [82, 101] width 107 height 14
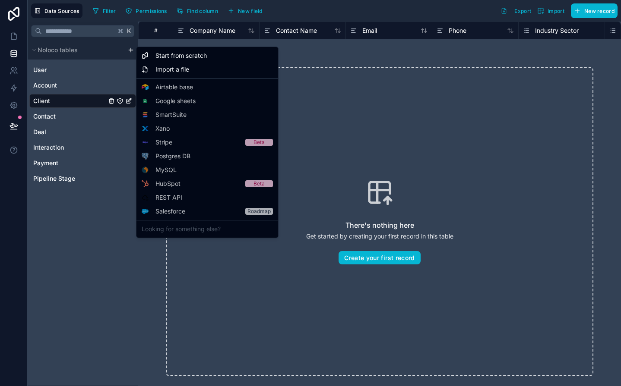
click at [130, 49] on html "Data Sources Filter Permissions Find column New field Export Import New record …" at bounding box center [310, 193] width 621 height 386
click at [95, 100] on html "Data Sources Filter Permissions Find column New field Export Import New record …" at bounding box center [310, 193] width 621 height 386
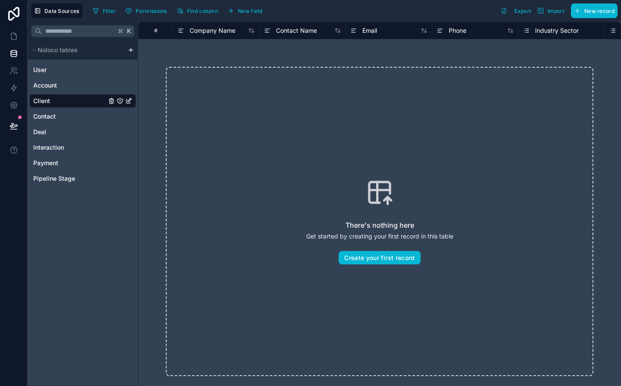
click at [128, 102] on icon "Client" at bounding box center [129, 99] width 3 height 3
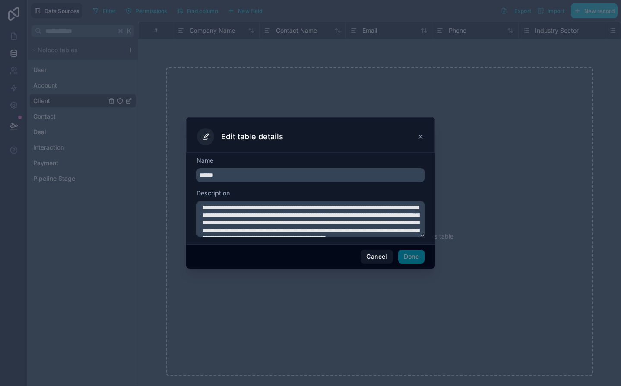
click at [418, 139] on icon at bounding box center [420, 136] width 7 height 7
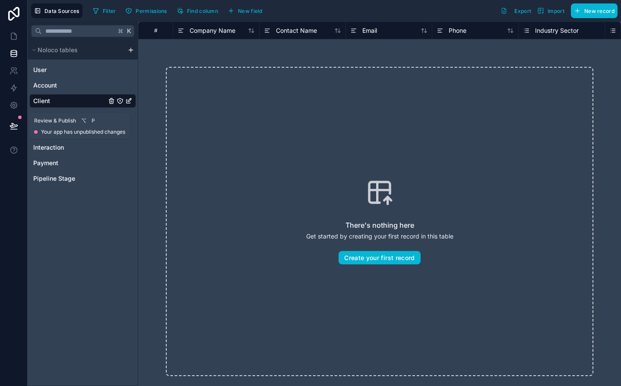
click at [15, 126] on icon at bounding box center [13, 126] width 9 height 9
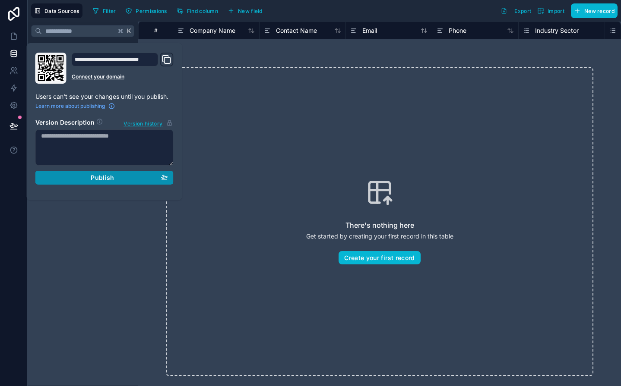
click at [81, 182] on button "Publish" at bounding box center [104, 178] width 138 height 14
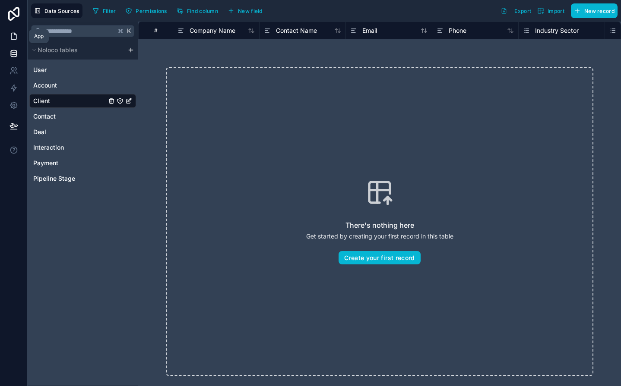
click at [15, 37] on icon at bounding box center [13, 36] width 9 height 9
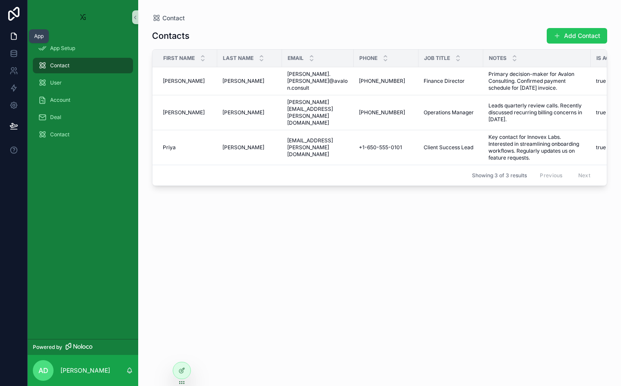
click at [15, 38] on icon at bounding box center [13, 36] width 9 height 9
click at [70, 46] on span "App Setup" at bounding box center [62, 48] width 25 height 7
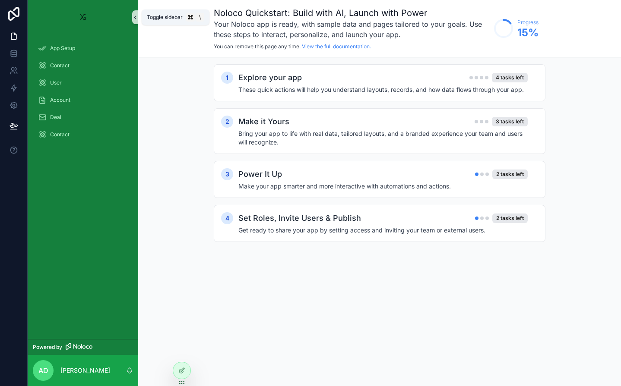
click at [136, 16] on icon "scrollable content" at bounding box center [135, 17] width 2 height 3
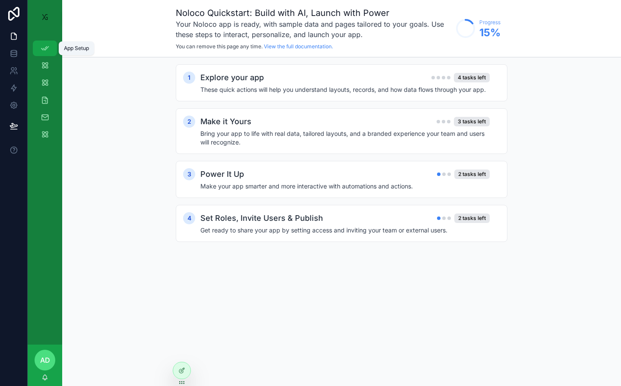
click at [50, 45] on div "App Setup" at bounding box center [45, 48] width 14 height 14
click at [52, 65] on link "Contact" at bounding box center [45, 66] width 24 height 16
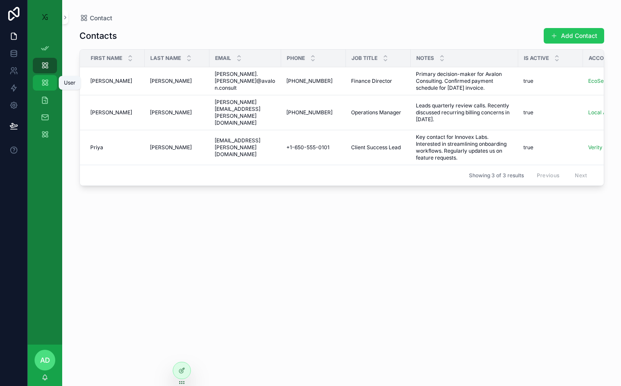
click at [53, 75] on link "User" at bounding box center [45, 83] width 24 height 16
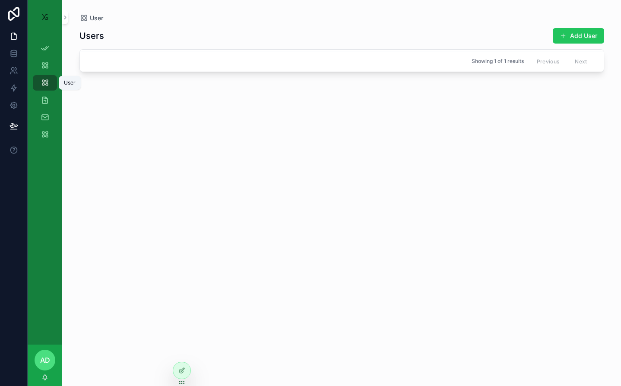
click at [54, 87] on link "User" at bounding box center [45, 83] width 24 height 16
click at [580, 41] on button "Add User" at bounding box center [578, 36] width 51 height 16
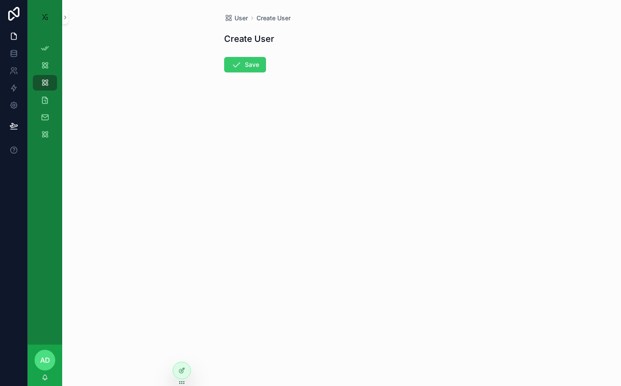
click at [242, 66] on button "Save" at bounding box center [245, 65] width 42 height 16
click at [50, 99] on div "Account" at bounding box center [45, 100] width 14 height 14
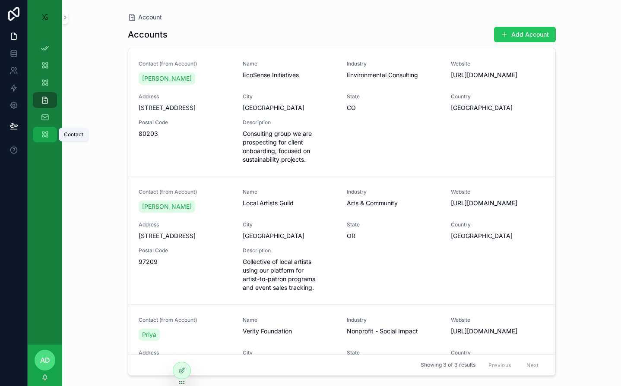
click at [40, 129] on div "Contact" at bounding box center [45, 135] width 14 height 14
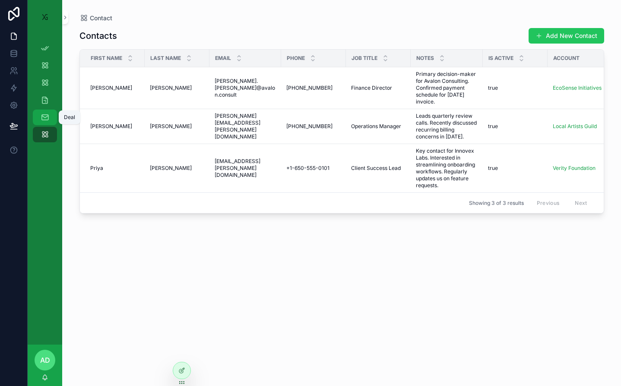
click at [46, 117] on icon "scrollable content" at bounding box center [45, 117] width 9 height 9
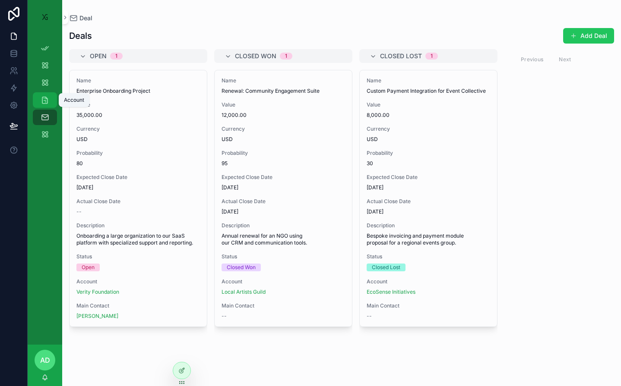
click at [43, 99] on icon "scrollable content" at bounding box center [45, 100] width 9 height 9
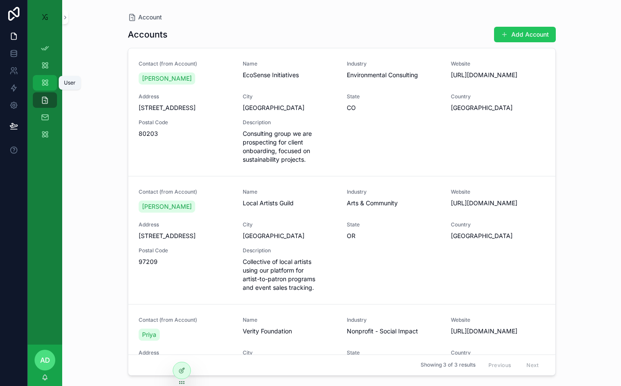
click at [47, 81] on icon "scrollable content" at bounding box center [45, 83] width 9 height 9
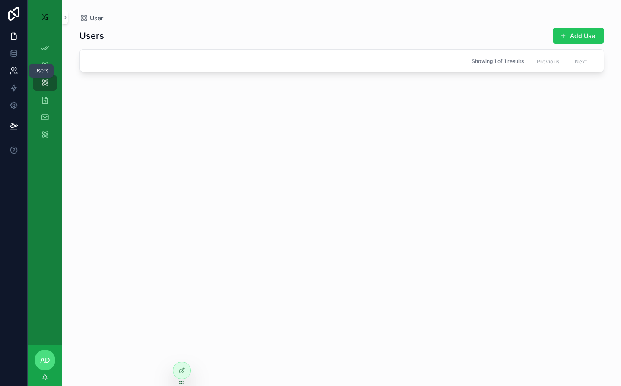
click at [14, 70] on icon at bounding box center [13, 70] width 9 height 9
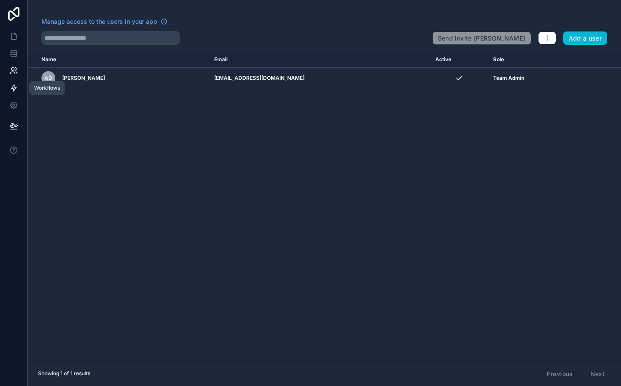
click at [19, 88] on link at bounding box center [13, 87] width 27 height 17
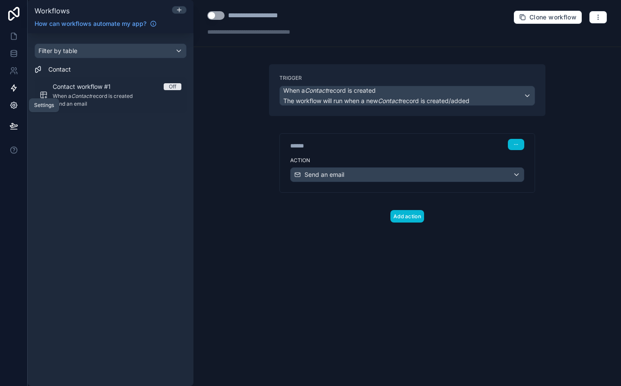
click at [16, 110] on link at bounding box center [13, 105] width 27 height 17
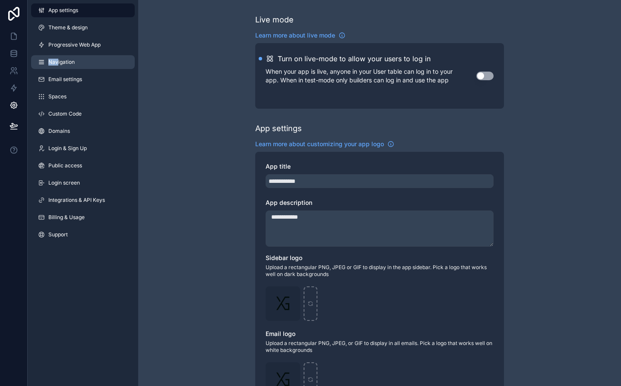
drag, startPoint x: 59, startPoint y: 53, endPoint x: 58, endPoint y: 60, distance: 7.4
click at [58, 60] on div "App settings Theme & design Progressive Web App Navigation Email settings Space…" at bounding box center [83, 124] width 111 height 249
click at [58, 60] on span "Navigation" at bounding box center [61, 62] width 26 height 7
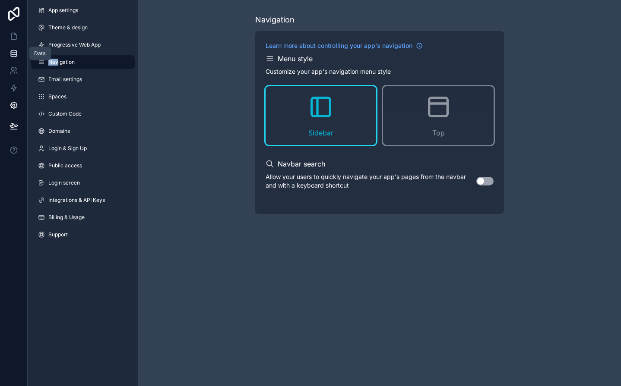
click at [16, 53] on icon at bounding box center [14, 52] width 6 height 3
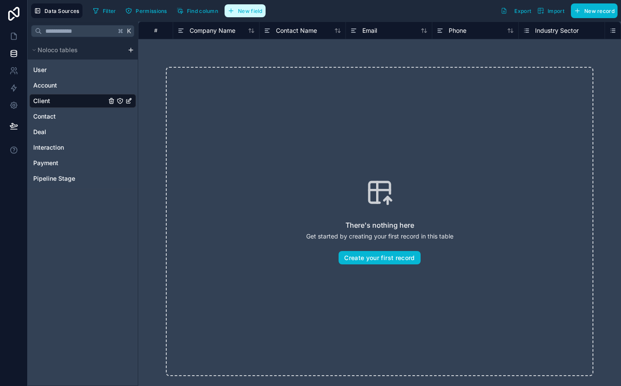
click at [245, 10] on span "New field" at bounding box center [250, 11] width 25 height 6
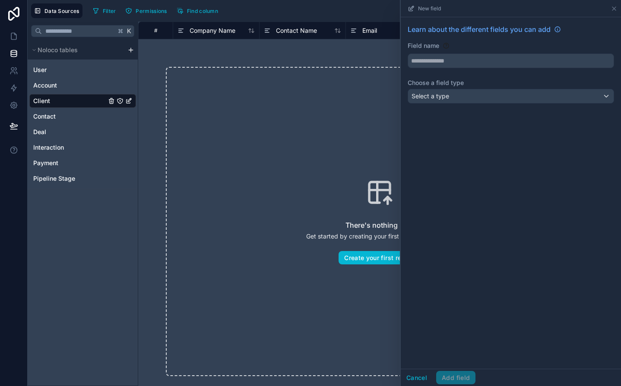
click at [477, 95] on div "Select a type" at bounding box center [511, 96] width 206 height 14
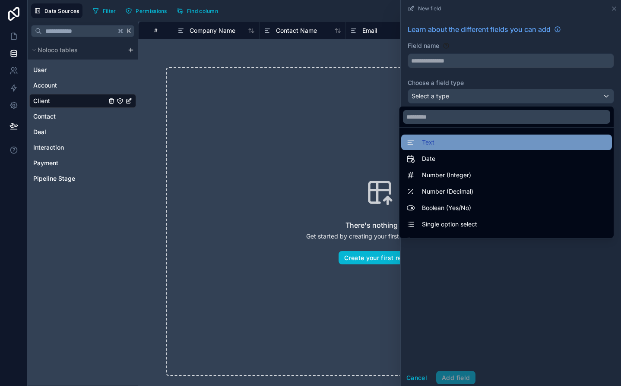
click at [428, 144] on span "Text" at bounding box center [428, 142] width 13 height 10
type input "****"
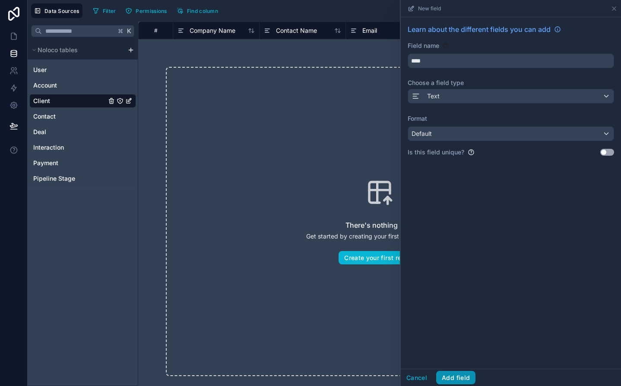
click at [451, 381] on button "Add field" at bounding box center [455, 378] width 39 height 14
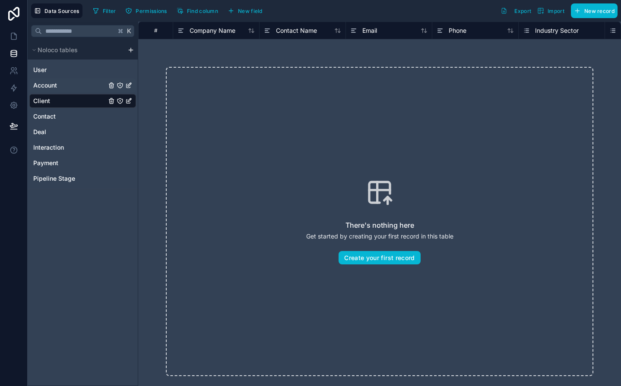
click at [61, 88] on div "Account" at bounding box center [82, 86] width 107 height 14
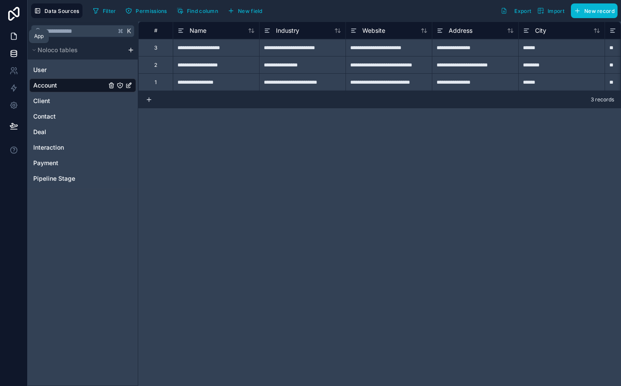
click at [17, 35] on icon at bounding box center [13, 36] width 9 height 9
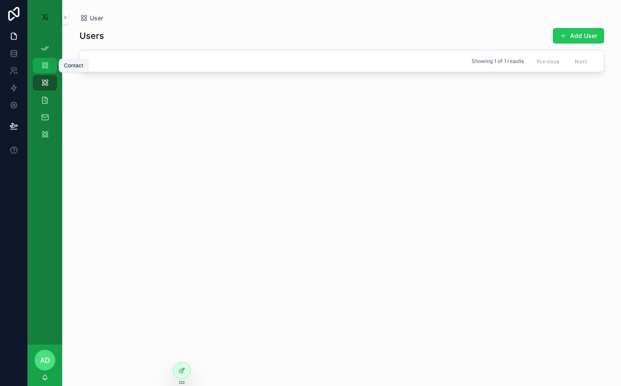
click at [49, 63] on icon "scrollable content" at bounding box center [45, 65] width 9 height 9
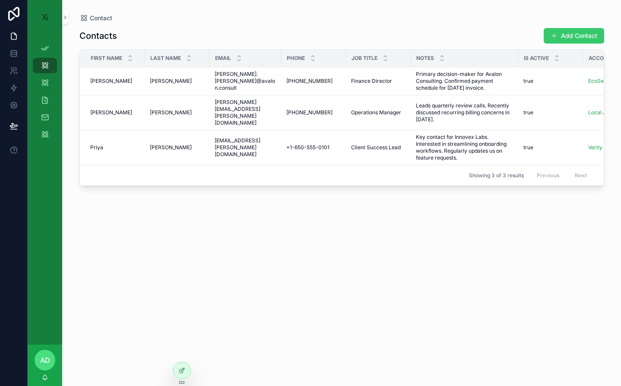
click at [565, 37] on button "Add Contact" at bounding box center [574, 36] width 60 height 16
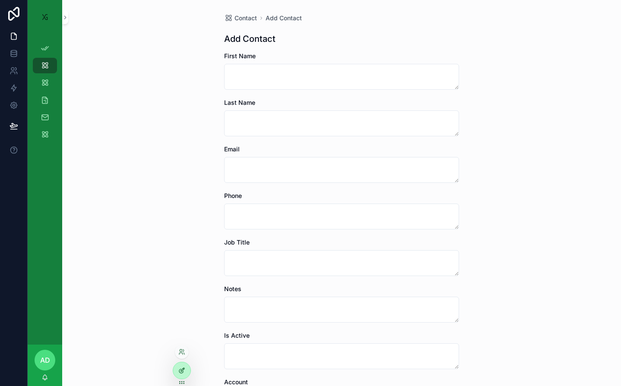
click at [183, 369] on icon at bounding box center [181, 370] width 7 height 7
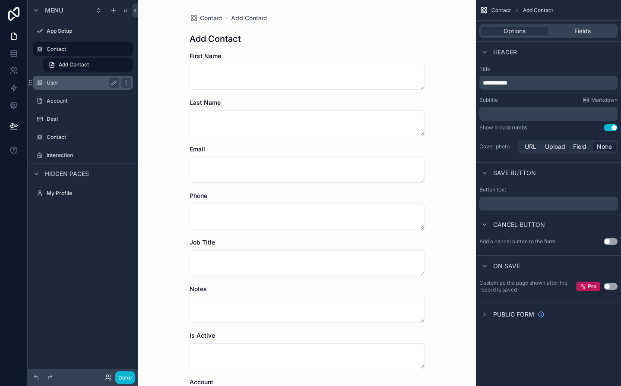
click at [77, 83] on label "User" at bounding box center [81, 82] width 69 height 7
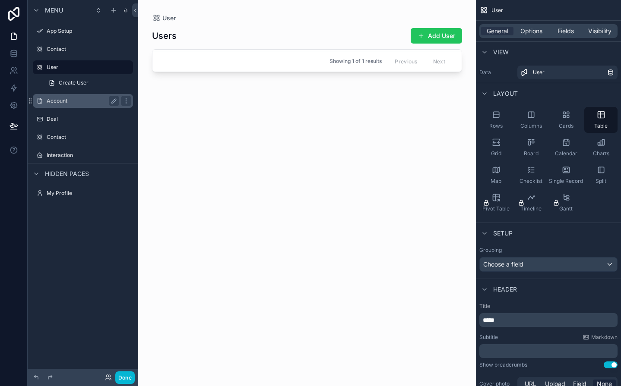
click at [61, 104] on label "Account" at bounding box center [81, 101] width 69 height 7
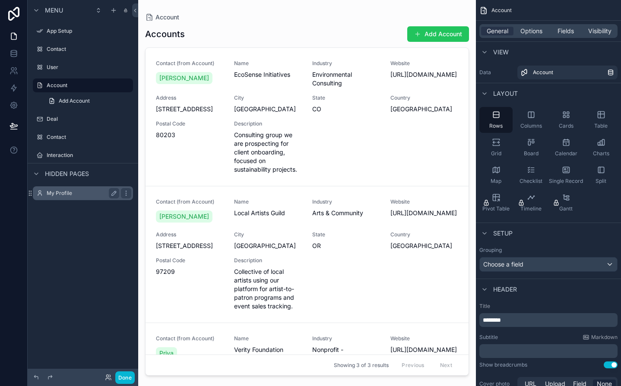
click at [62, 195] on label "My Profile" at bounding box center [81, 193] width 69 height 7
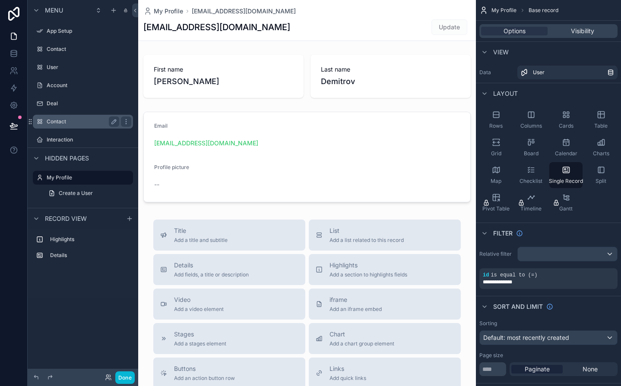
click at [63, 125] on label "Contact" at bounding box center [81, 121] width 69 height 7
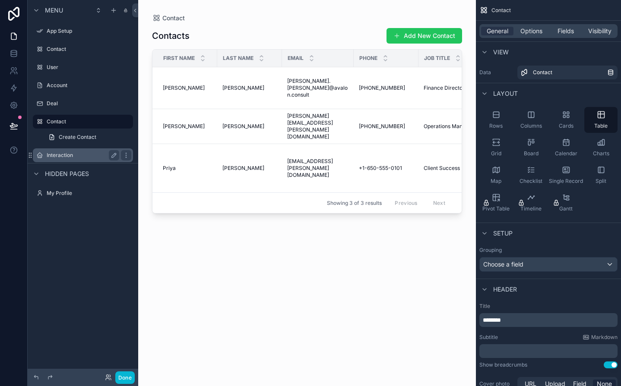
click at [57, 157] on label "Interaction" at bounding box center [81, 155] width 69 height 7
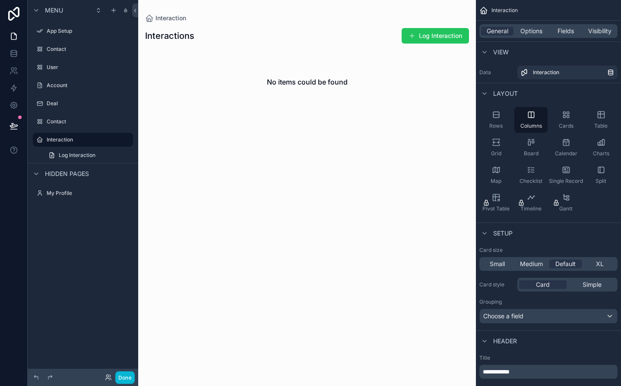
click at [440, 38] on div "scrollable content" at bounding box center [307, 71] width 338 height 142
click at [432, 38] on button "Log Interaction" at bounding box center [435, 36] width 67 height 16
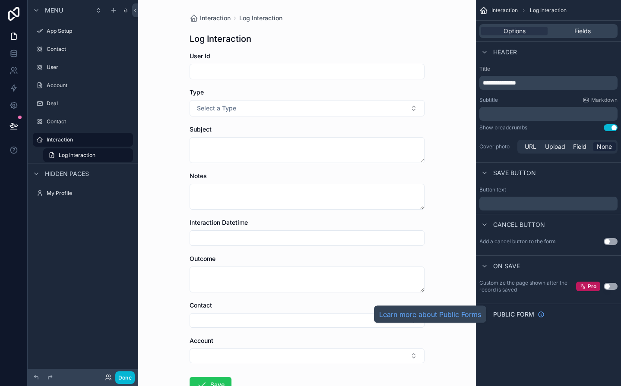
click at [505, 314] on span "Public form" at bounding box center [513, 314] width 41 height 9
click at [610, 331] on button "Use setting" at bounding box center [611, 331] width 14 height 7
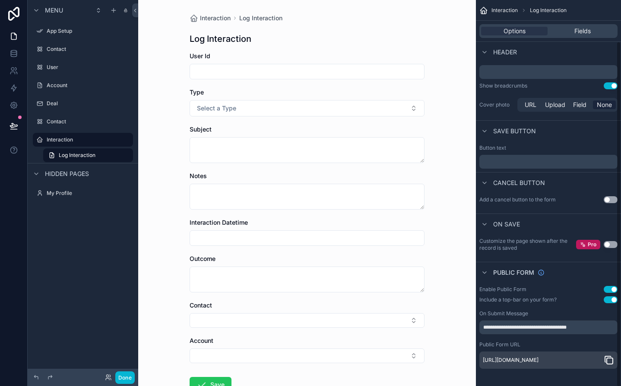
scroll to position [45, 0]
click at [608, 359] on icon "scrollable content" at bounding box center [609, 360] width 10 height 10
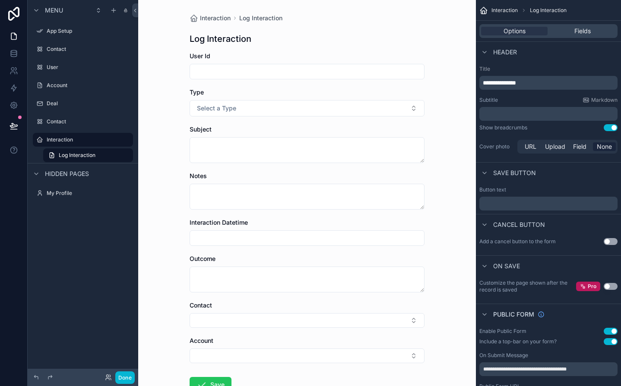
scroll to position [0, 0]
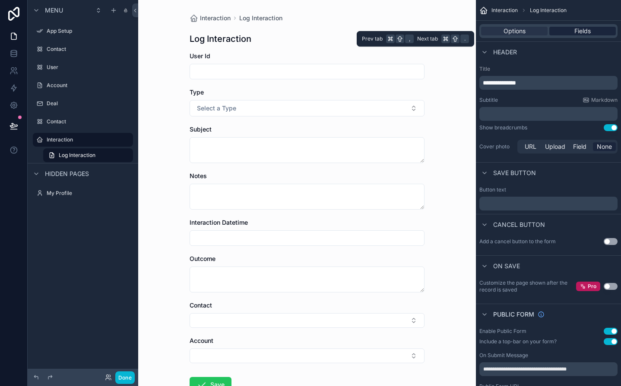
click at [587, 34] on span "Fields" at bounding box center [582, 31] width 16 height 9
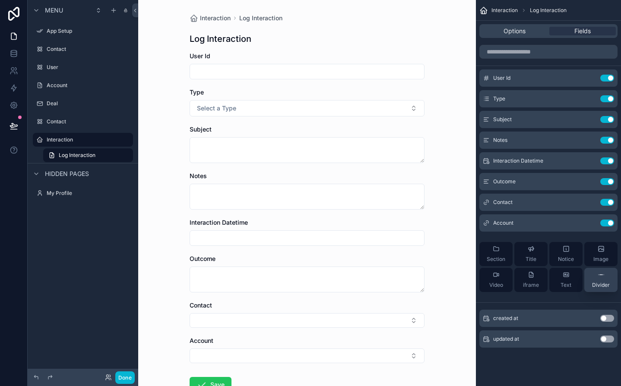
click at [601, 289] on button "Divider" at bounding box center [600, 280] width 33 height 24
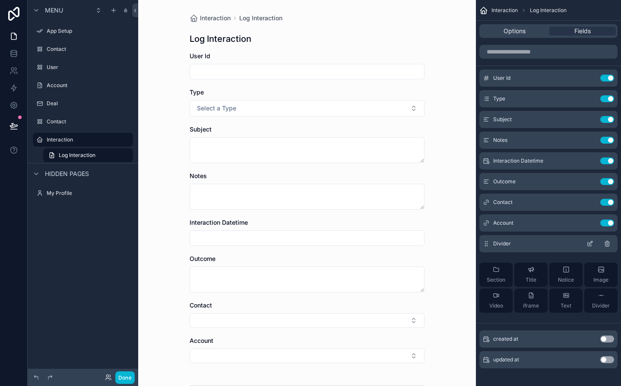
click at [608, 244] on icon "scrollable content" at bounding box center [608, 245] width 0 height 2
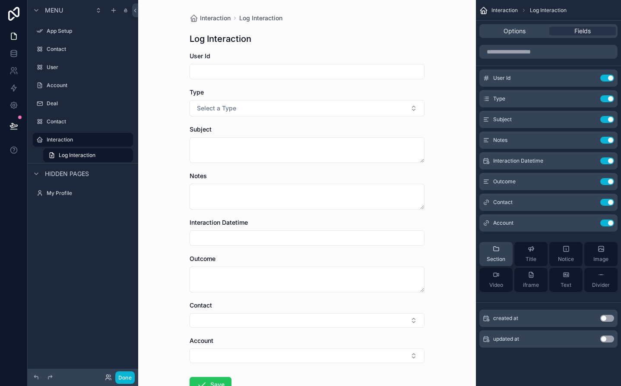
click at [504, 258] on span "Section" at bounding box center [496, 259] width 19 height 7
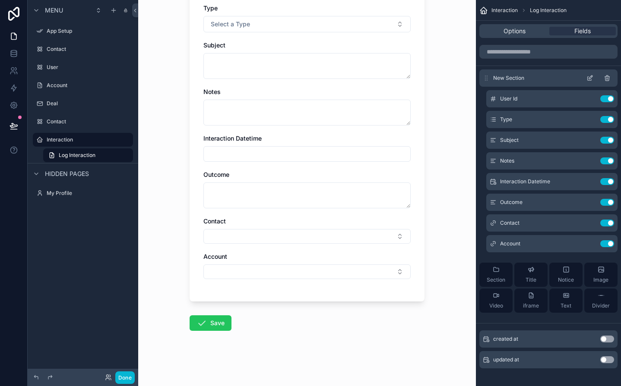
click at [524, 73] on div "New Section" at bounding box center [548, 78] width 138 height 17
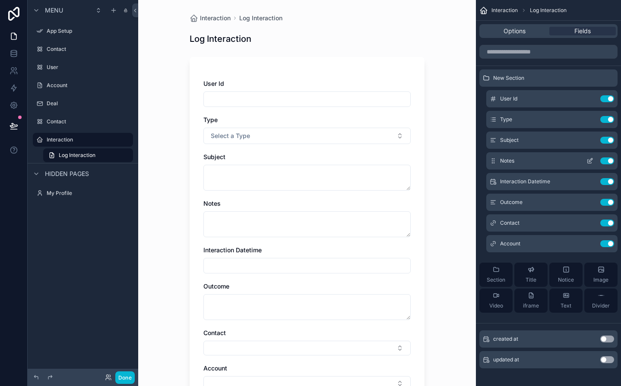
click at [508, 158] on span "Notes" at bounding box center [507, 161] width 14 height 7
click at [584, 160] on button "scrollable content" at bounding box center [590, 161] width 14 height 7
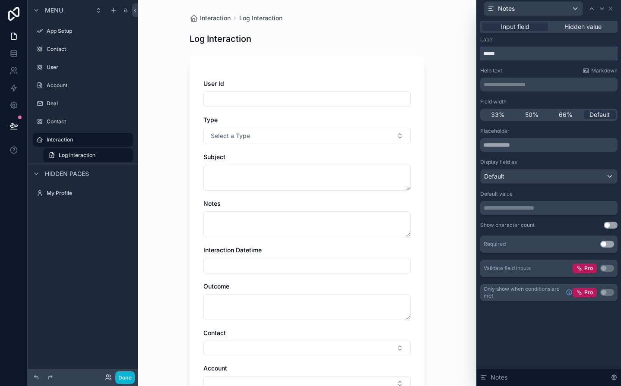
click at [503, 52] on input "*****" at bounding box center [548, 54] width 137 height 14
click at [17, 124] on icon at bounding box center [13, 126] width 9 height 9
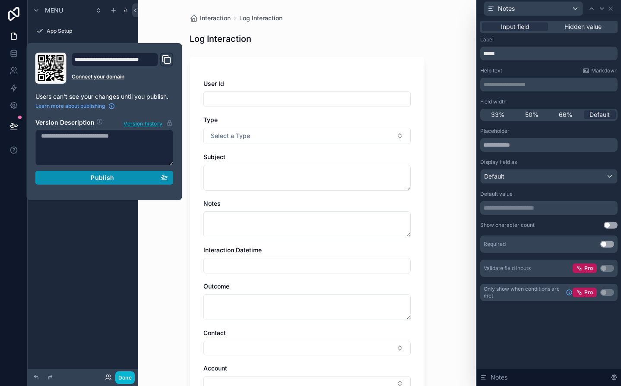
click at [126, 183] on button "Publish" at bounding box center [104, 178] width 138 height 14
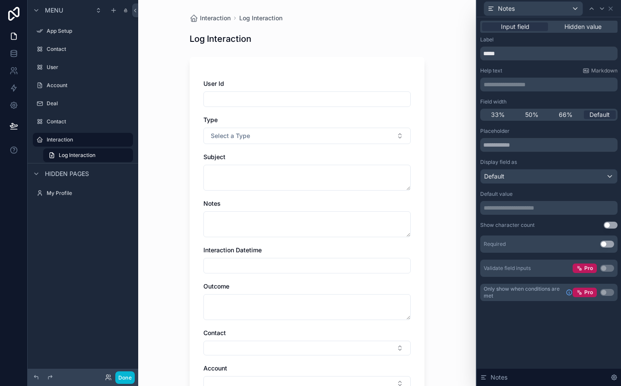
click at [102, 21] on div "scrollable content" at bounding box center [83, 22] width 111 height 2
click at [73, 46] on label "Contact" at bounding box center [81, 49] width 69 height 7
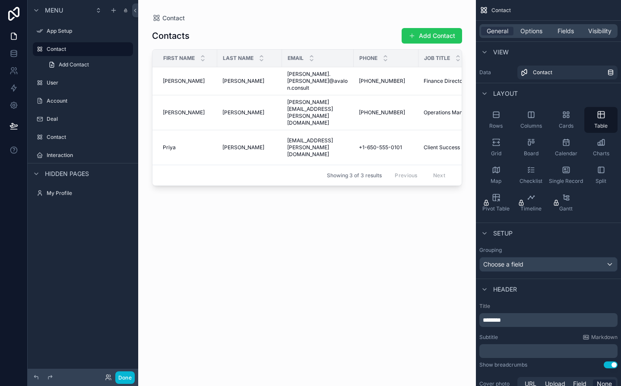
click at [421, 41] on div "scrollable content" at bounding box center [307, 188] width 338 height 376
click at [427, 39] on button "Add Contact" at bounding box center [432, 36] width 60 height 16
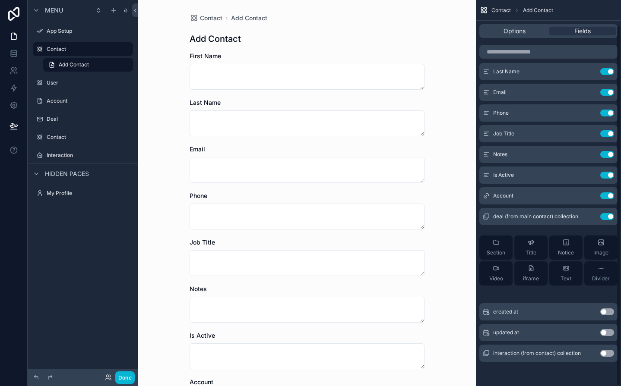
scroll to position [27, 0]
click at [608, 353] on button "Use setting" at bounding box center [607, 353] width 14 height 7
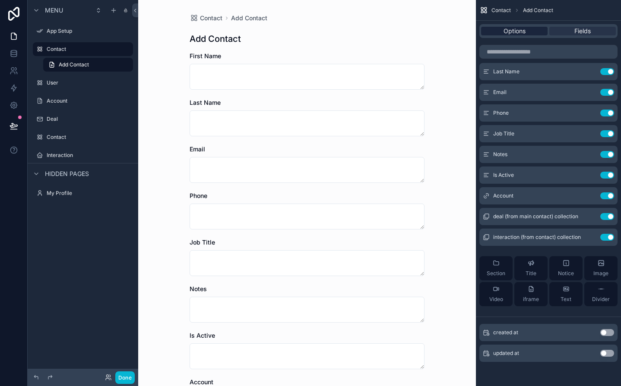
click at [541, 30] on div "Options" at bounding box center [514, 31] width 66 height 9
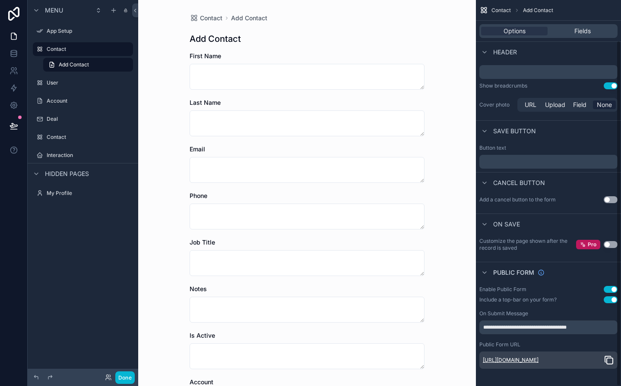
scroll to position [45, 0]
click at [609, 361] on icon "scrollable content" at bounding box center [609, 360] width 10 height 10
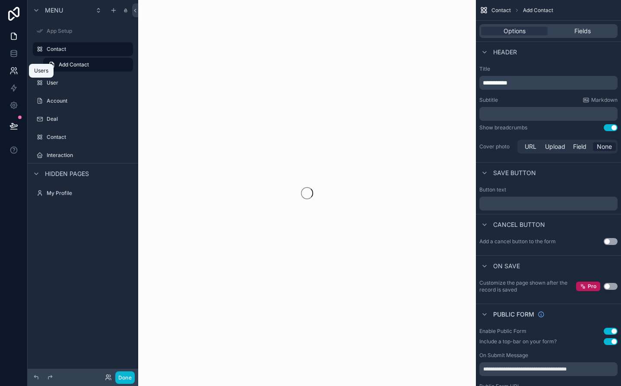
click at [13, 72] on icon at bounding box center [12, 73] width 4 height 2
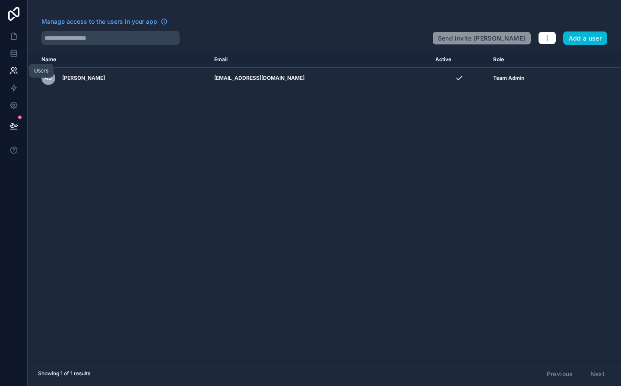
click at [17, 72] on icon at bounding box center [13, 70] width 9 height 9
click at [18, 57] on icon at bounding box center [13, 53] width 9 height 9
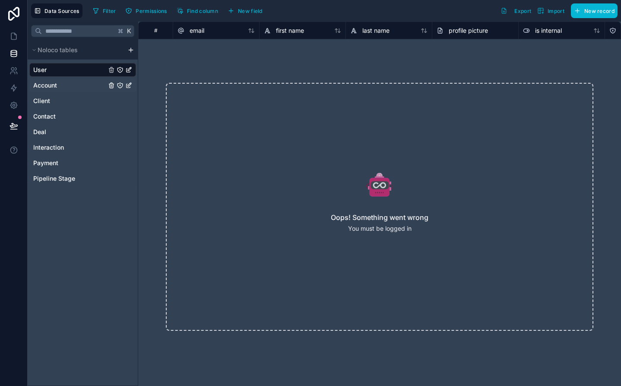
click at [51, 88] on span "Account" at bounding box center [45, 85] width 24 height 9
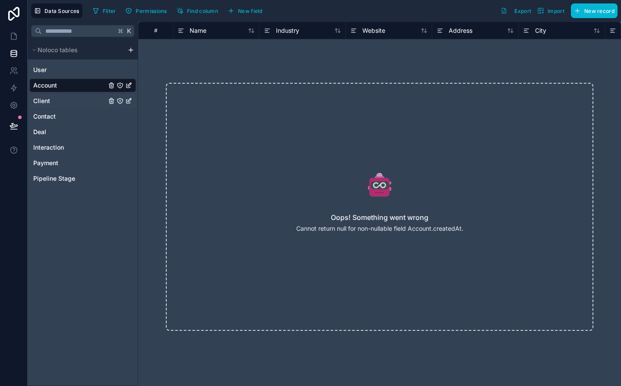
click at [48, 101] on span "Client" at bounding box center [41, 101] width 17 height 9
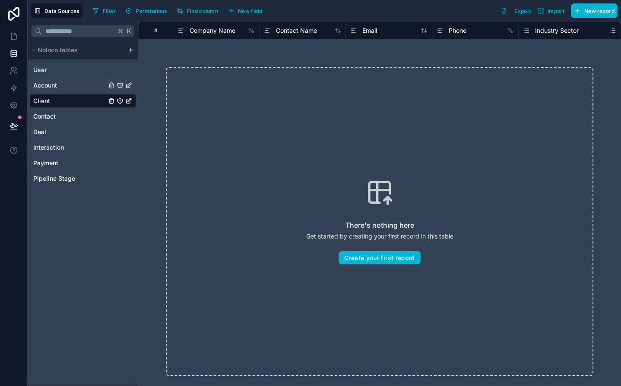
click at [45, 91] on div "Account" at bounding box center [82, 86] width 107 height 14
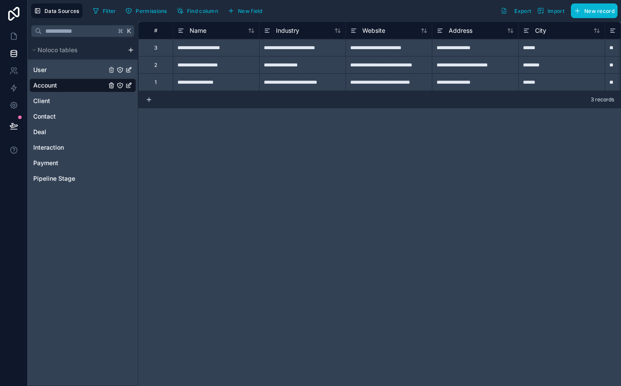
click at [40, 72] on span "User" at bounding box center [39, 70] width 13 height 9
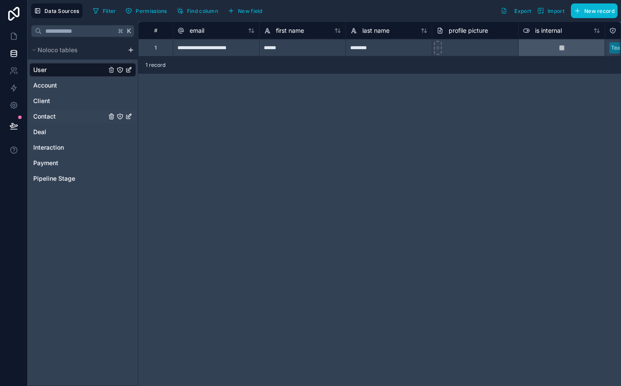
click at [45, 110] on div "Contact" at bounding box center [82, 117] width 107 height 14
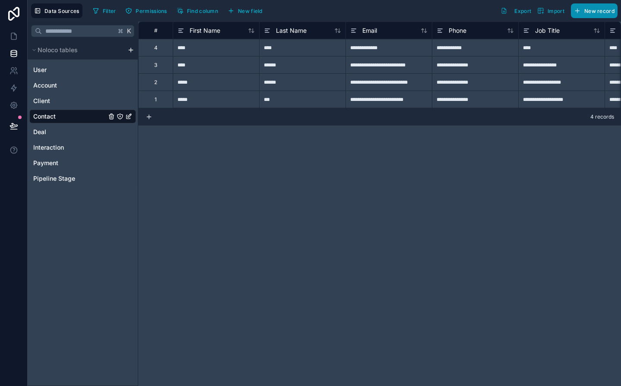
click at [583, 11] on button "New record" at bounding box center [594, 10] width 47 height 15
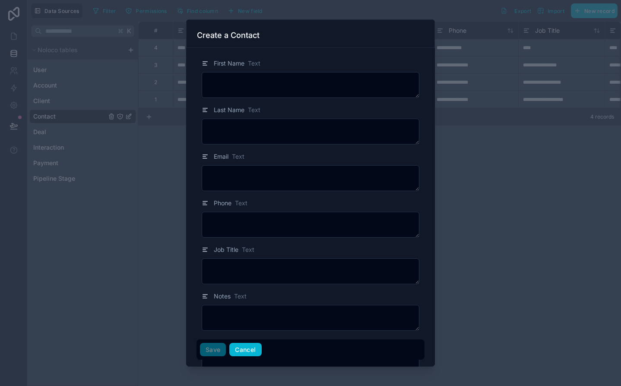
click at [244, 355] on button "Cancel" at bounding box center [245, 350] width 32 height 14
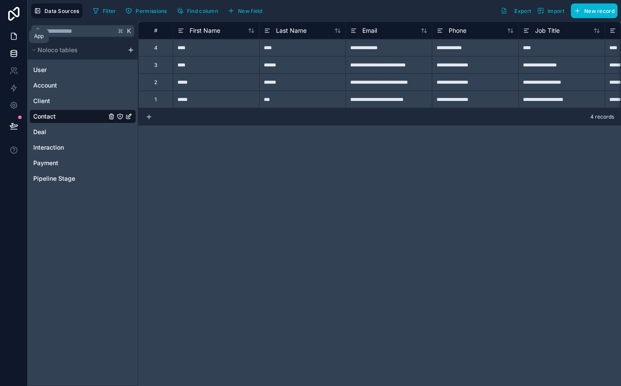
click at [19, 39] on link at bounding box center [13, 36] width 27 height 17
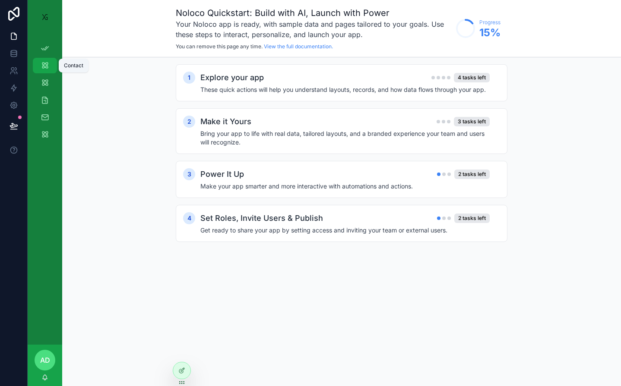
click at [44, 63] on icon "scrollable content" at bounding box center [45, 65] width 9 height 9
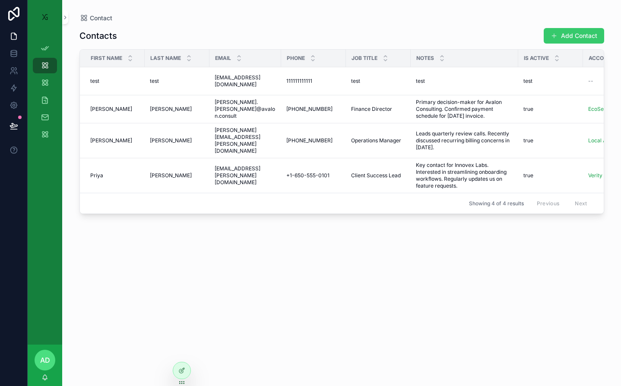
click at [575, 35] on button "Add Contact" at bounding box center [574, 36] width 60 height 16
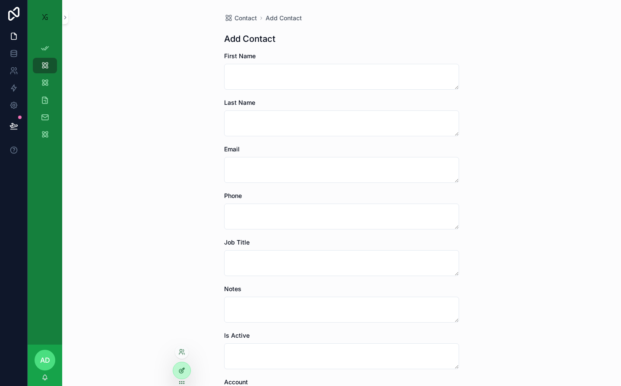
click at [182, 375] on div at bounding box center [181, 371] width 17 height 16
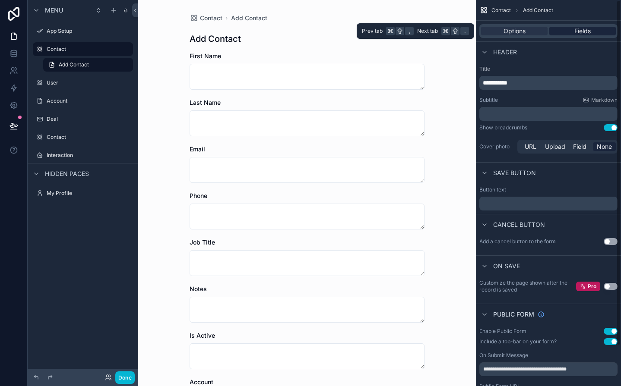
click at [575, 35] on span "Fields" at bounding box center [582, 31] width 16 height 9
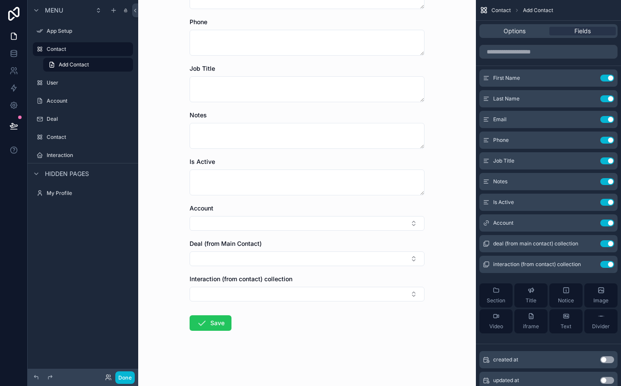
scroll to position [174, 0]
click at [609, 245] on button "Use setting" at bounding box center [607, 244] width 14 height 7
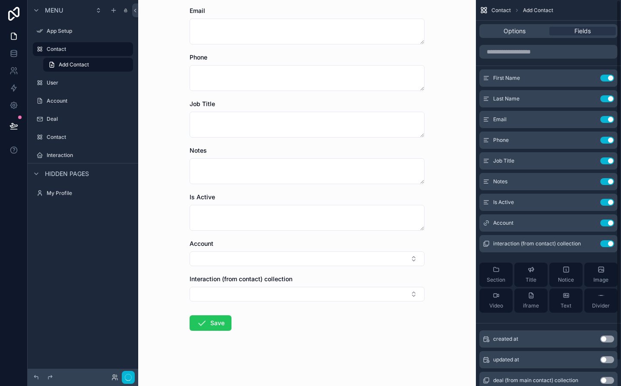
scroll to position [0, 0]
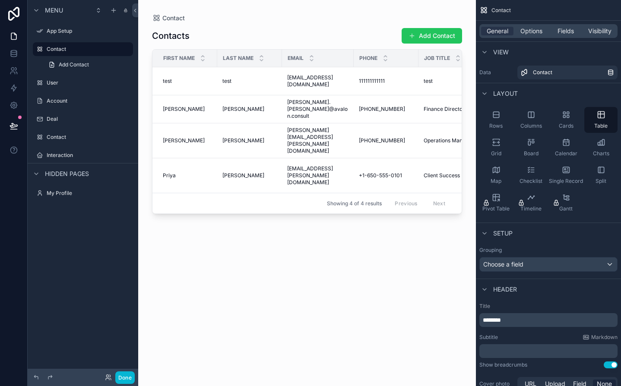
click at [434, 32] on div "scrollable content" at bounding box center [307, 188] width 338 height 376
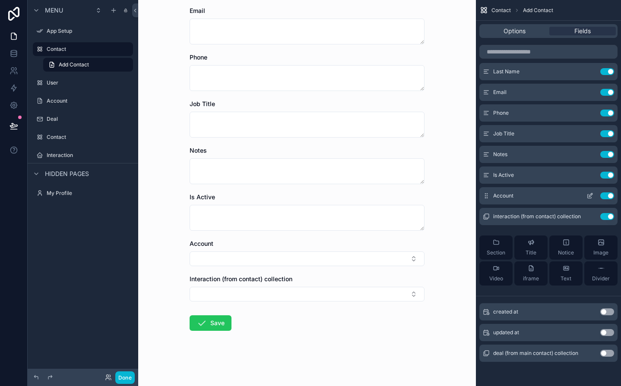
scroll to position [139, 0]
click at [406, 257] on button "Select Button" at bounding box center [307, 259] width 235 height 15
click at [614, 199] on div "Use setting" at bounding box center [598, 196] width 31 height 7
click at [611, 197] on button "Use setting" at bounding box center [607, 196] width 14 height 7
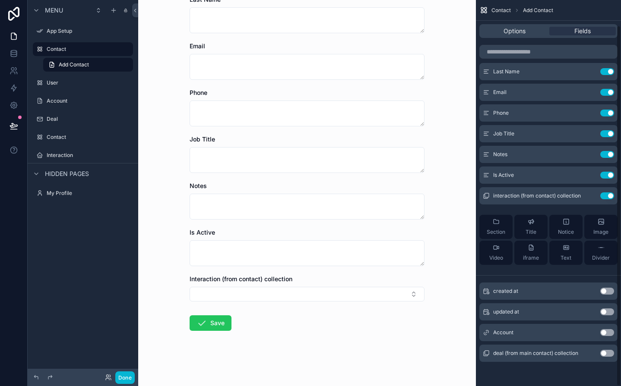
scroll to position [103, 0]
click at [408, 292] on button "Select Button" at bounding box center [307, 294] width 235 height 15
click at [610, 196] on button "Use setting" at bounding box center [607, 196] width 14 height 7
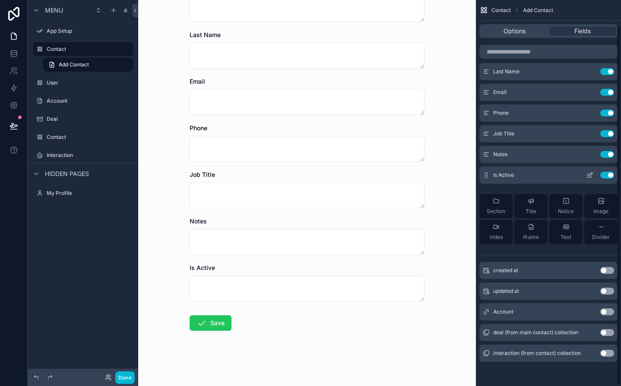
scroll to position [68, 0]
click at [608, 176] on button "Use setting" at bounding box center [607, 175] width 14 height 7
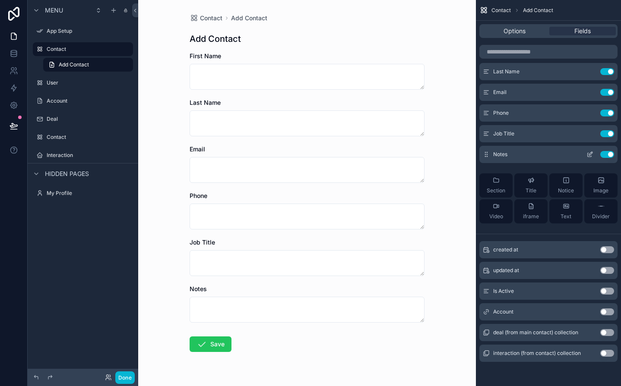
click at [608, 153] on button "Use setting" at bounding box center [607, 154] width 14 height 7
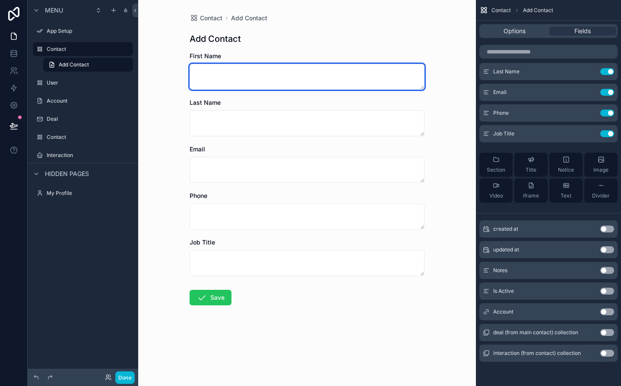
click at [405, 84] on textarea "scrollable content" at bounding box center [307, 77] width 235 height 26
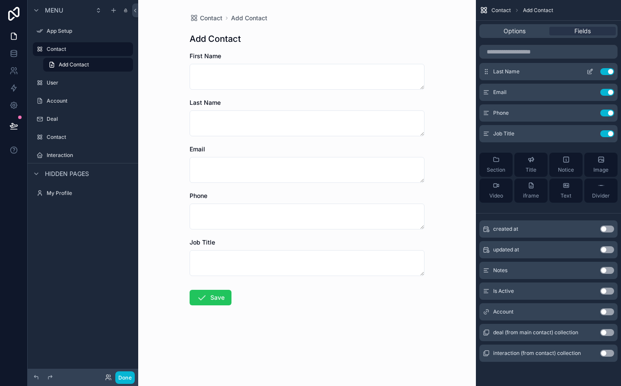
click at [589, 72] on icon "scrollable content" at bounding box center [589, 71] width 7 height 7
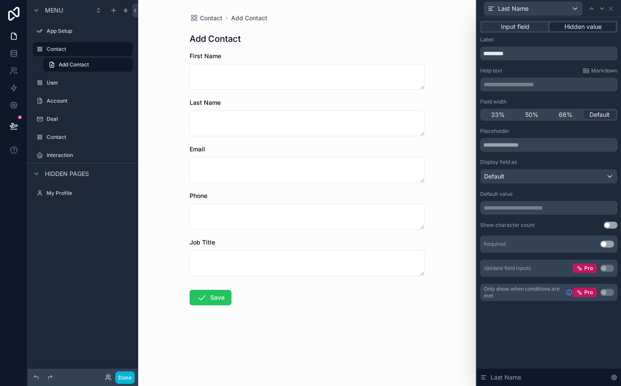
click at [580, 30] on span "Hidden value" at bounding box center [582, 26] width 37 height 9
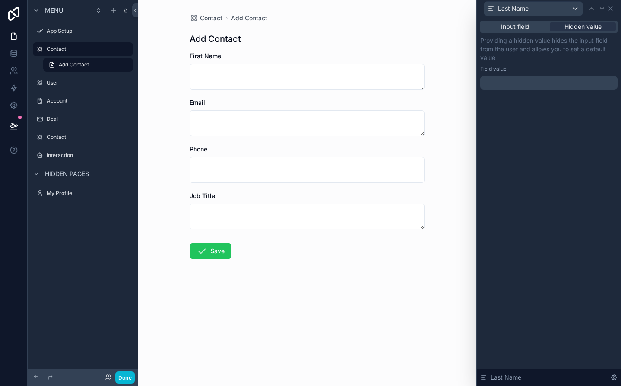
click at [526, 90] on div "Input field Hidden value Providing a hidden value hides the input field from th…" at bounding box center [549, 63] width 144 height 93
click at [525, 84] on p "﻿" at bounding box center [550, 83] width 132 height 9
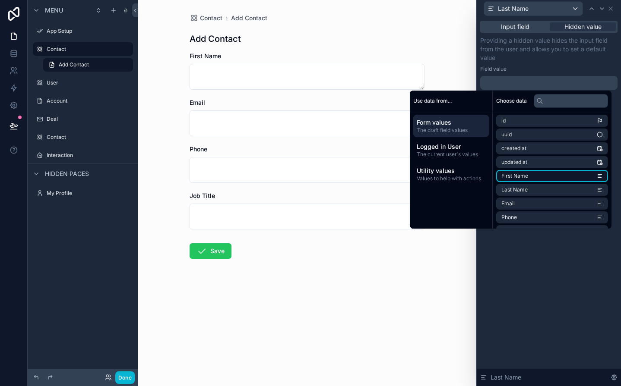
scroll to position [15, 0]
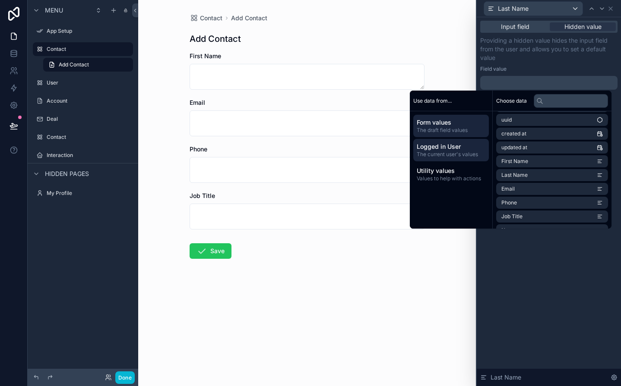
click at [444, 153] on span "The current user's values" at bounding box center [451, 154] width 69 height 7
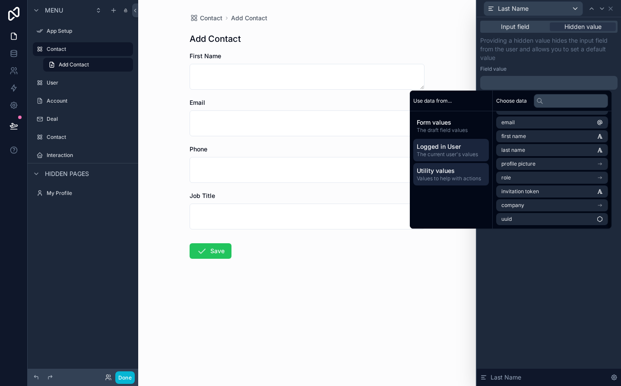
click at [444, 176] on span "Values to help with actions" at bounding box center [451, 178] width 69 height 7
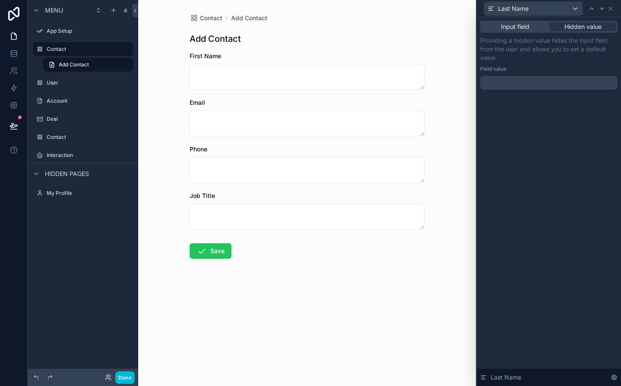
click at [524, 31] on div "Input field Hidden value" at bounding box center [548, 27] width 137 height 12
click at [524, 25] on span "Input field" at bounding box center [515, 26] width 28 height 9
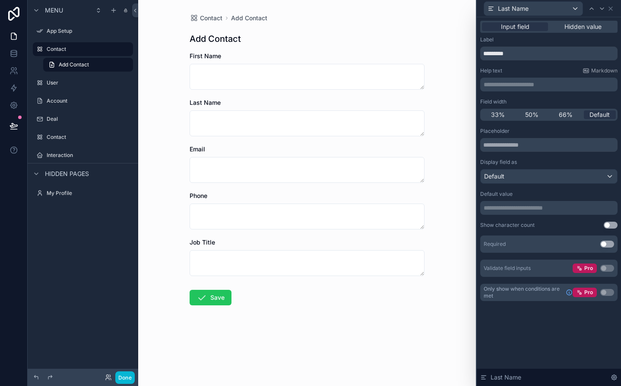
click at [609, 244] on button "Use setting" at bounding box center [607, 244] width 14 height 7
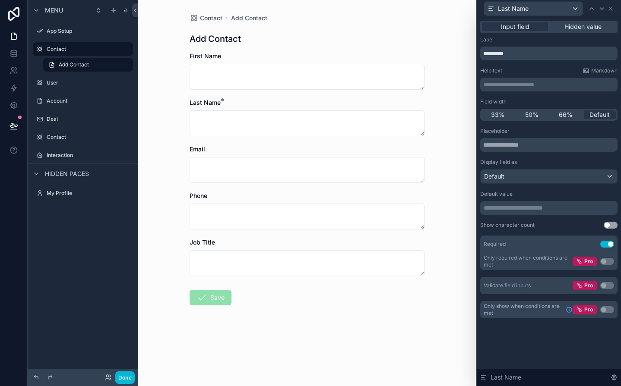
click at [609, 244] on button "Use setting" at bounding box center [607, 244] width 14 height 7
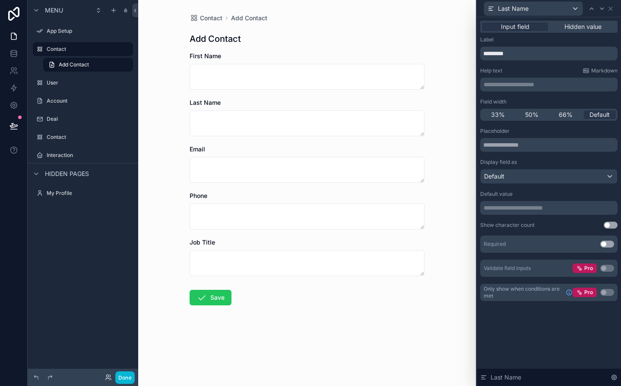
click at [611, 225] on button "Use setting" at bounding box center [611, 225] width 14 height 7
click at [594, 175] on div "Default" at bounding box center [549, 177] width 136 height 14
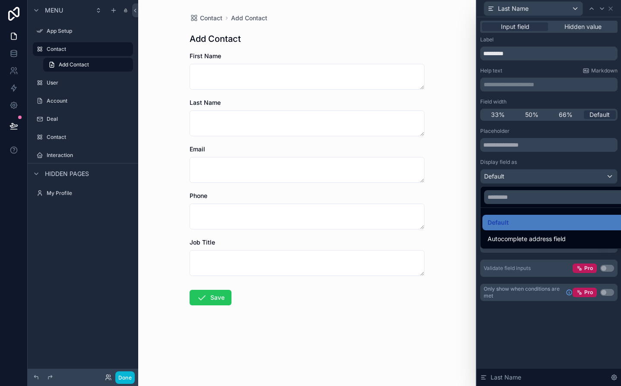
click at [594, 175] on div at bounding box center [549, 193] width 144 height 386
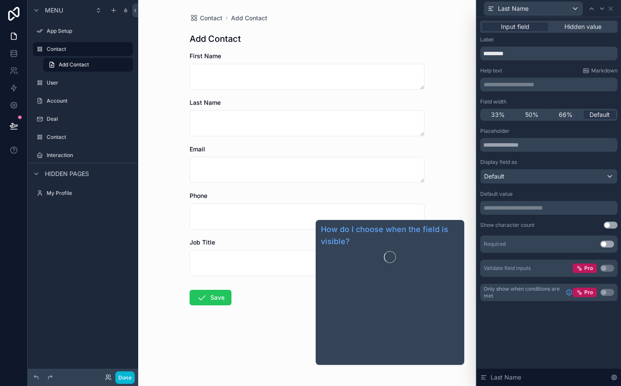
click at [533, 291] on span "Only show when conditions are met" at bounding box center [523, 293] width 79 height 14
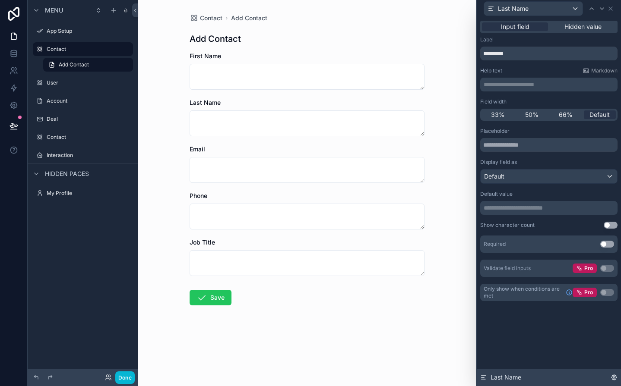
click at [616, 377] on icon at bounding box center [613, 377] width 5 height 5
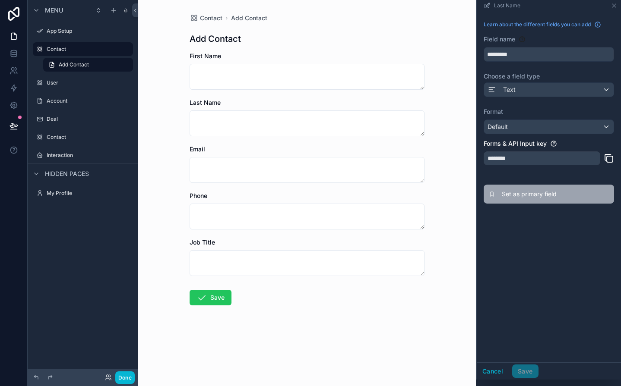
click at [512, 195] on span "Set as primary field" at bounding box center [555, 194] width 107 height 9
click at [526, 146] on label "Forms & API Input key" at bounding box center [515, 143] width 63 height 9
click at [527, 158] on div "********" at bounding box center [542, 159] width 117 height 14
click at [512, 157] on div "********" at bounding box center [542, 159] width 117 height 14
click at [609, 160] on icon "scrollable content" at bounding box center [609, 158] width 10 height 10
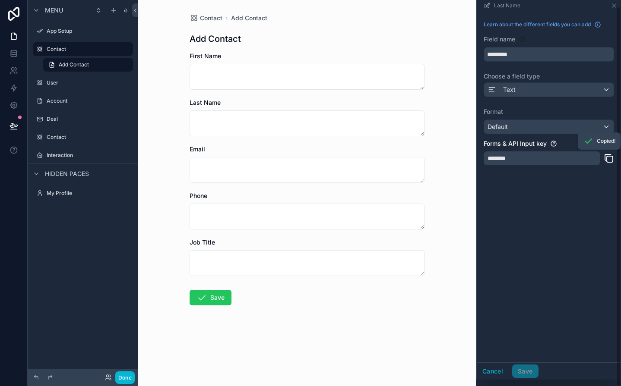
click at [558, 146] on div "Forms & API Input key" at bounding box center [549, 143] width 130 height 9
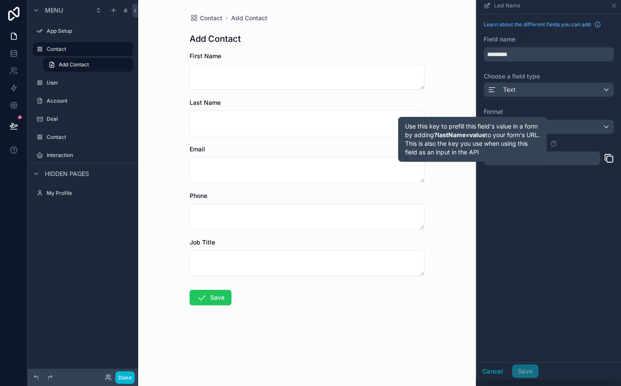
click at [555, 146] on icon "scrollable content" at bounding box center [553, 143] width 5 height 5
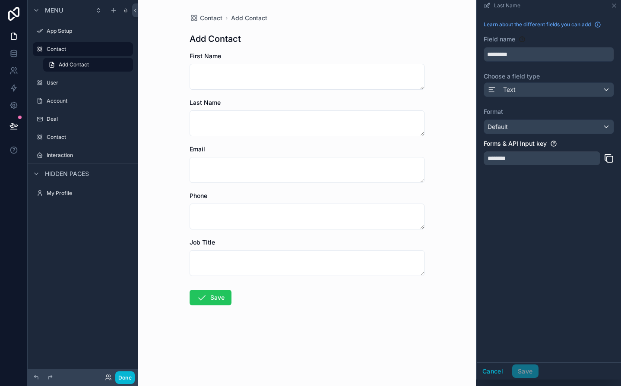
scroll to position [6, 0]
click at [563, 162] on div "********" at bounding box center [542, 159] width 117 height 14
click at [609, 4] on div "Last Name" at bounding box center [548, 6] width 137 height 17
click at [612, 7] on icon "scrollable content" at bounding box center [614, 6] width 7 height 7
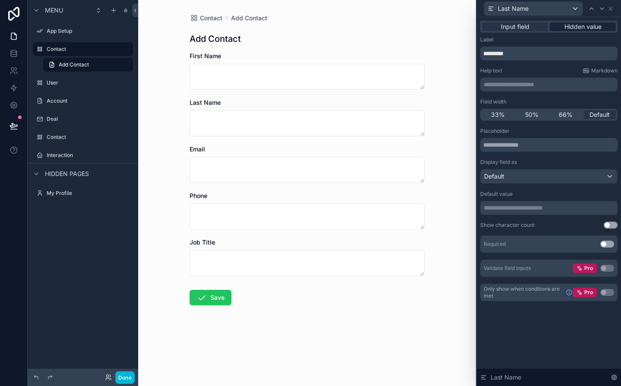
click at [582, 27] on span "Hidden value" at bounding box center [582, 26] width 37 height 9
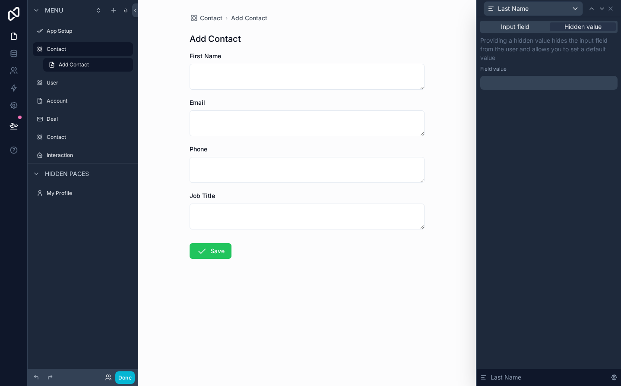
click at [513, 81] on p "﻿" at bounding box center [550, 83] width 132 height 9
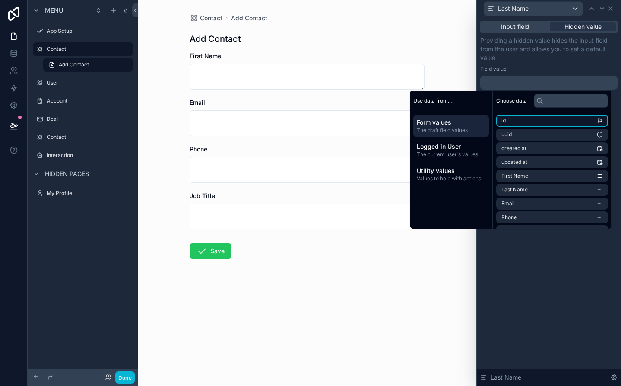
click at [504, 124] on li "id" at bounding box center [552, 121] width 112 height 12
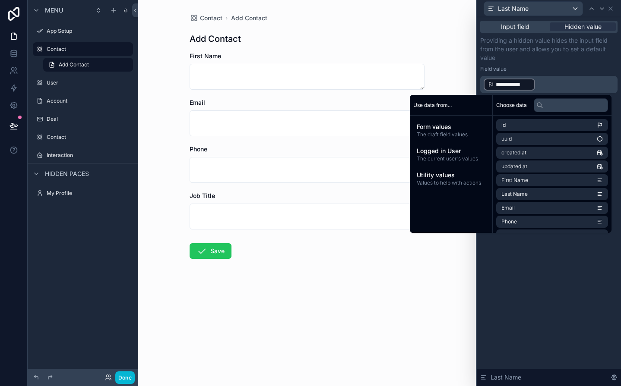
click at [527, 84] on span "**********" at bounding box center [513, 84] width 35 height 9
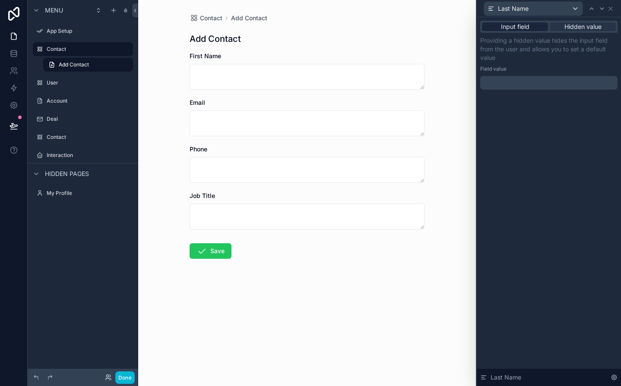
click at [517, 24] on span "Input field" at bounding box center [515, 26] width 28 height 9
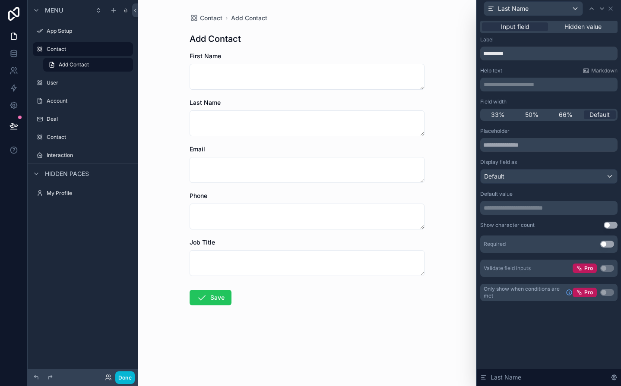
click at [495, 12] on div "Last Name" at bounding box center [508, 8] width 41 height 9
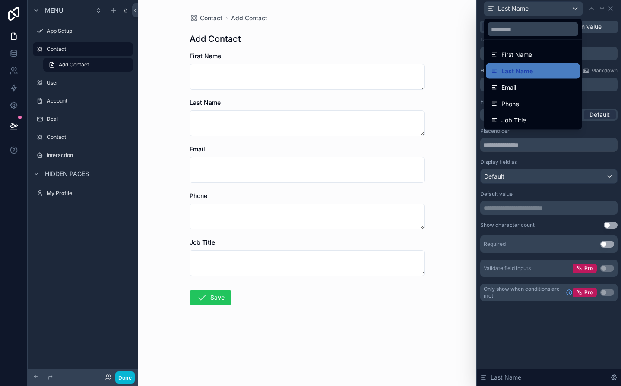
click at [548, 228] on div at bounding box center [549, 193] width 144 height 386
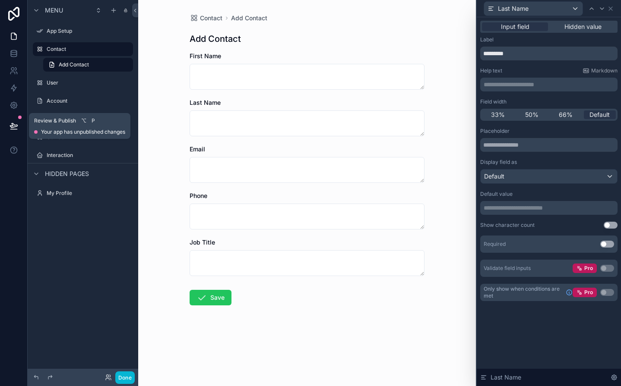
click at [13, 122] on icon at bounding box center [13, 126] width 9 height 9
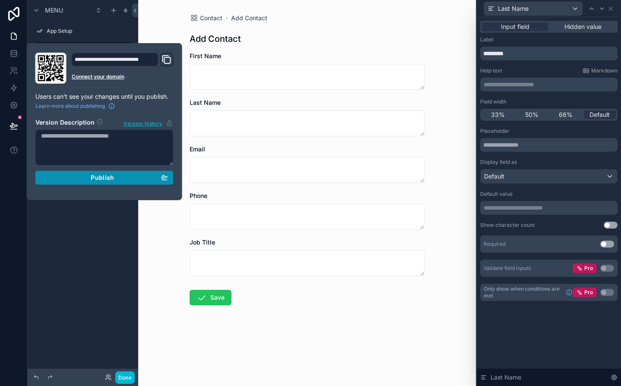
click at [97, 179] on span "Publish" at bounding box center [102, 178] width 23 height 8
